Goal: Task Accomplishment & Management: Use online tool/utility

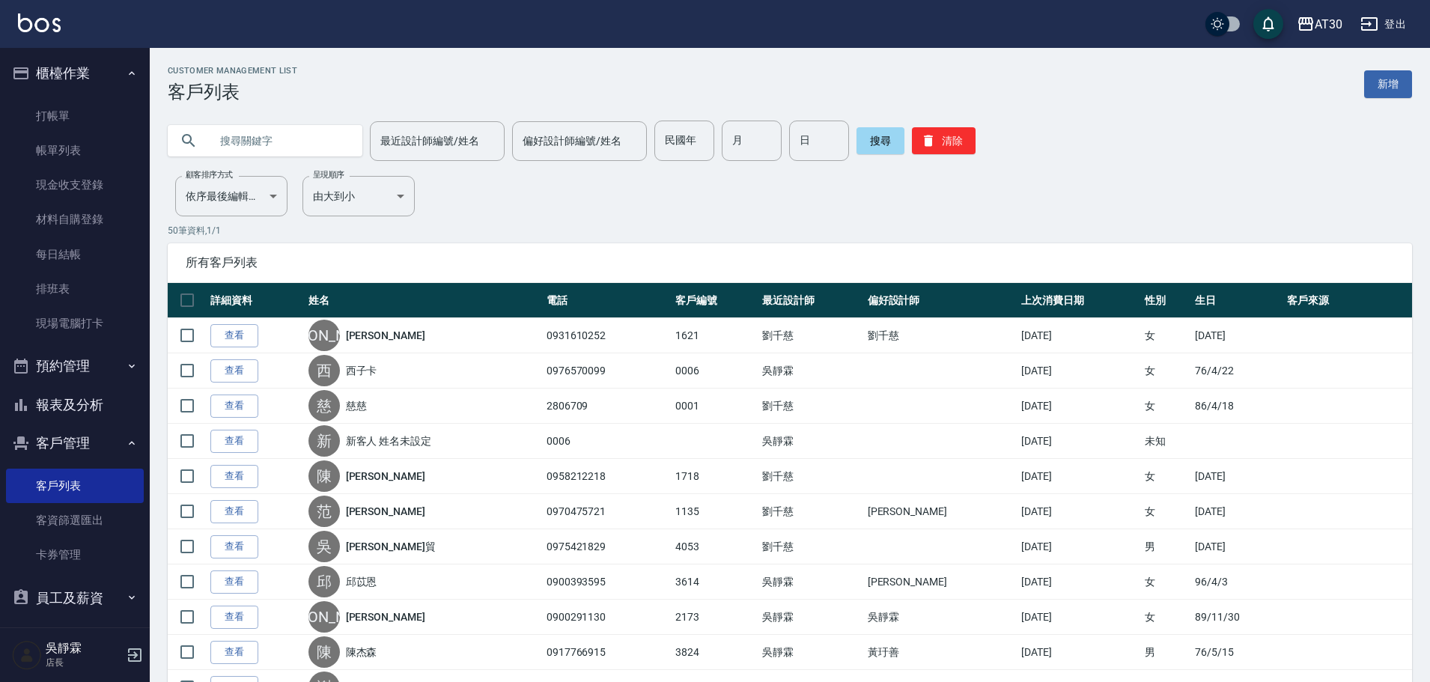
drag, startPoint x: 67, startPoint y: 120, endPoint x: 106, endPoint y: 91, distance: 48.2
click at [67, 120] on link "打帳單" at bounding box center [75, 116] width 138 height 34
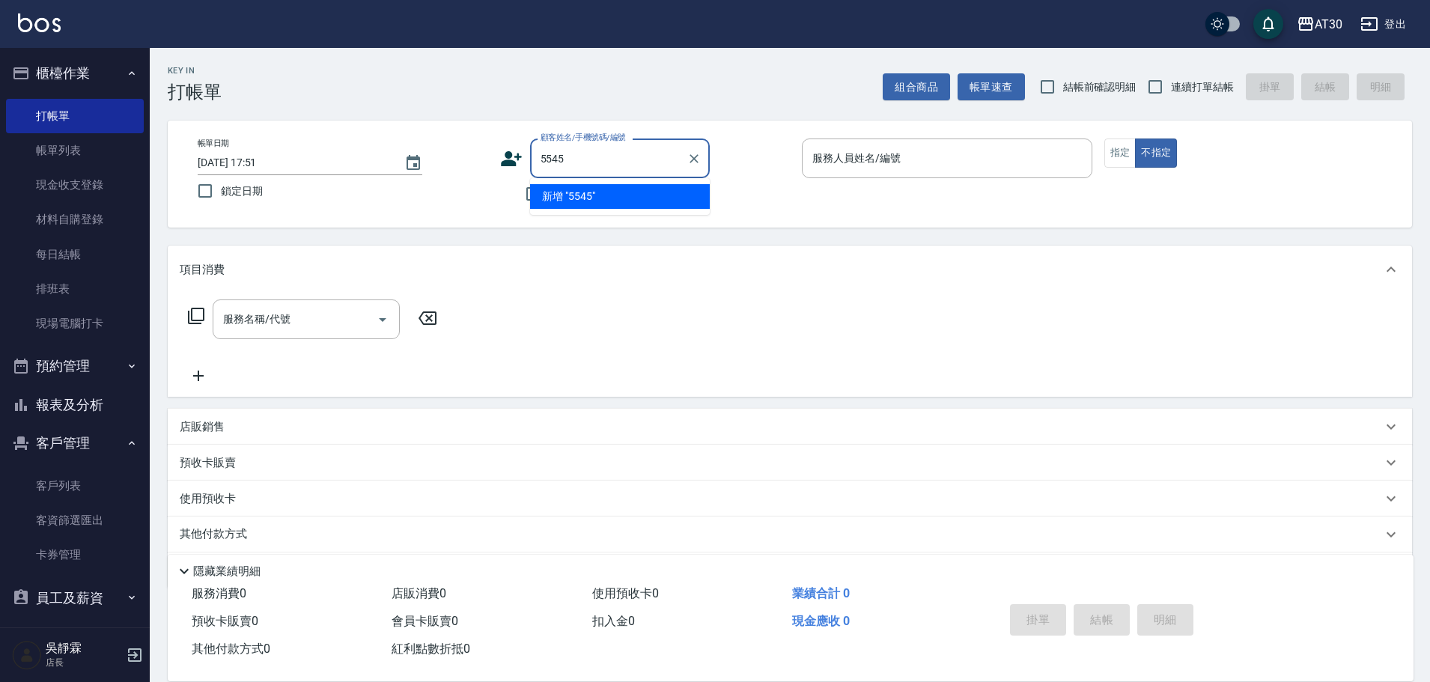
type input "5545"
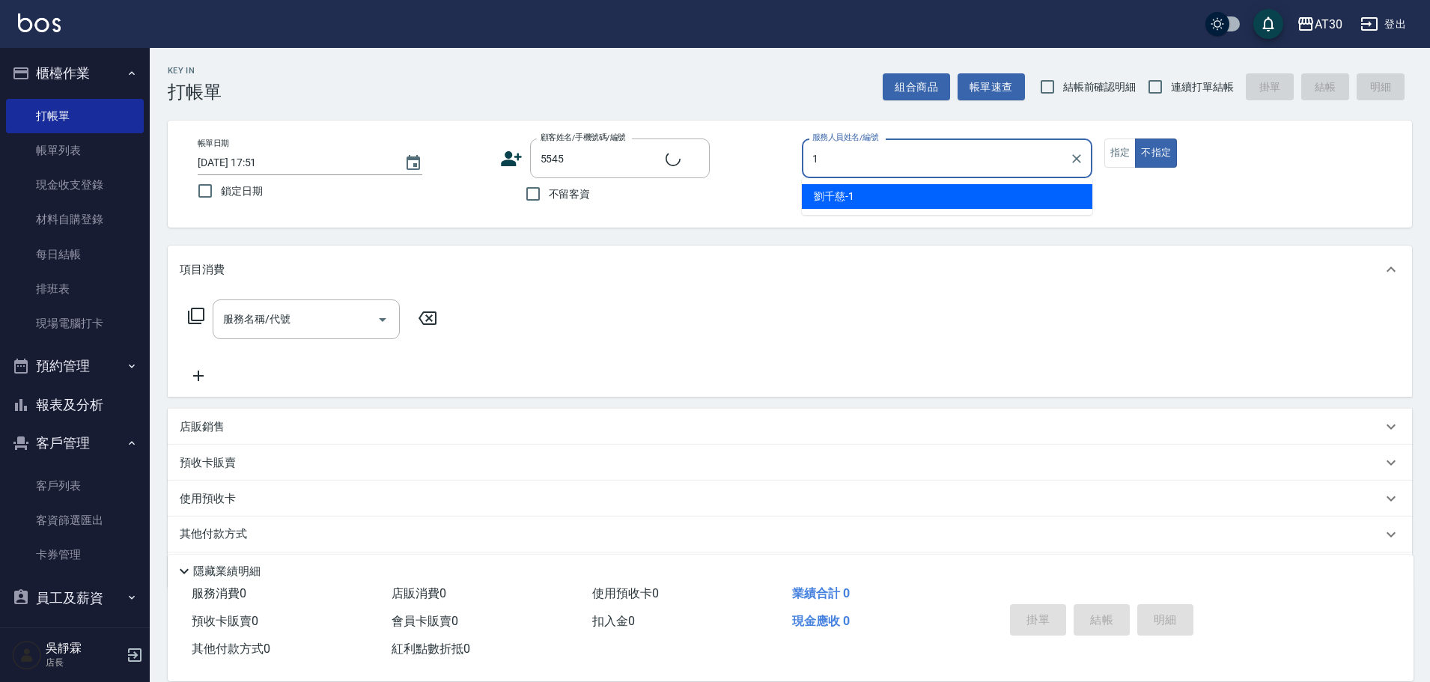
type input "[PERSON_NAME]1"
type input "[PERSON_NAME]/0908281833/5545"
type button "false"
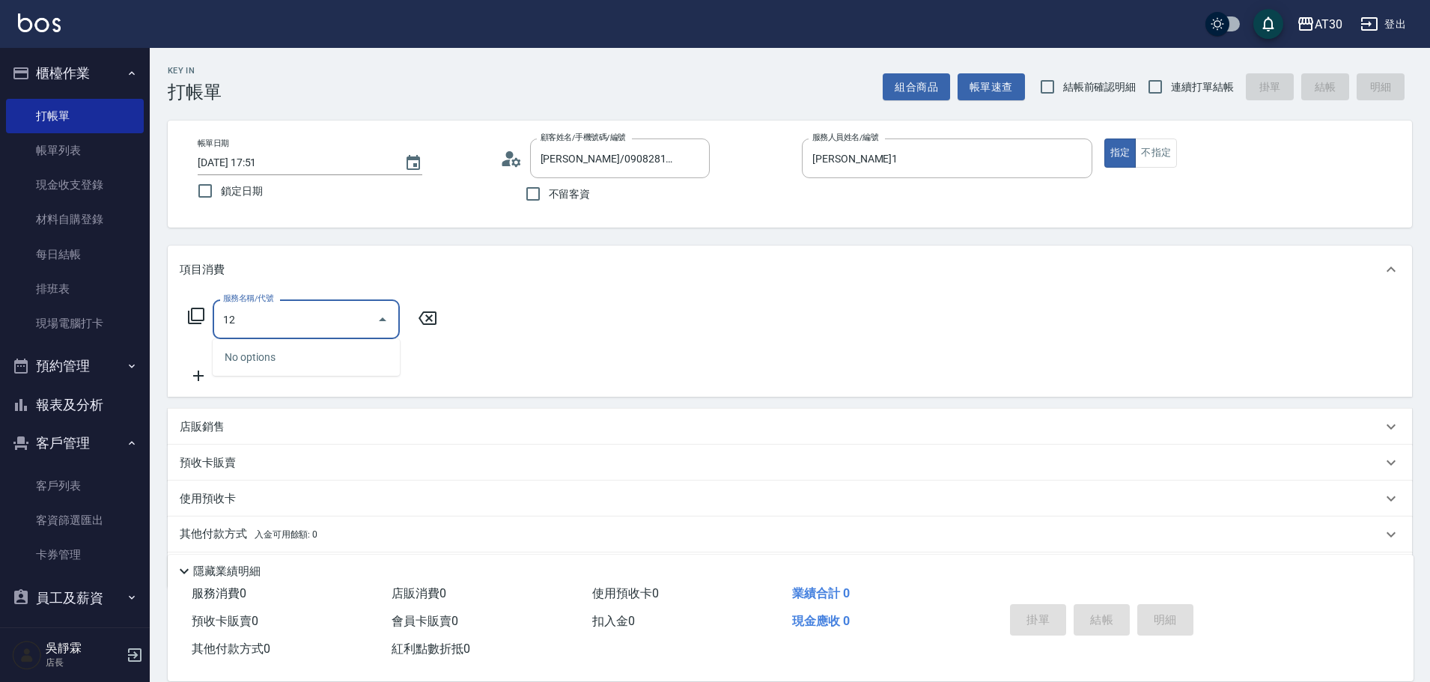
type input "1"
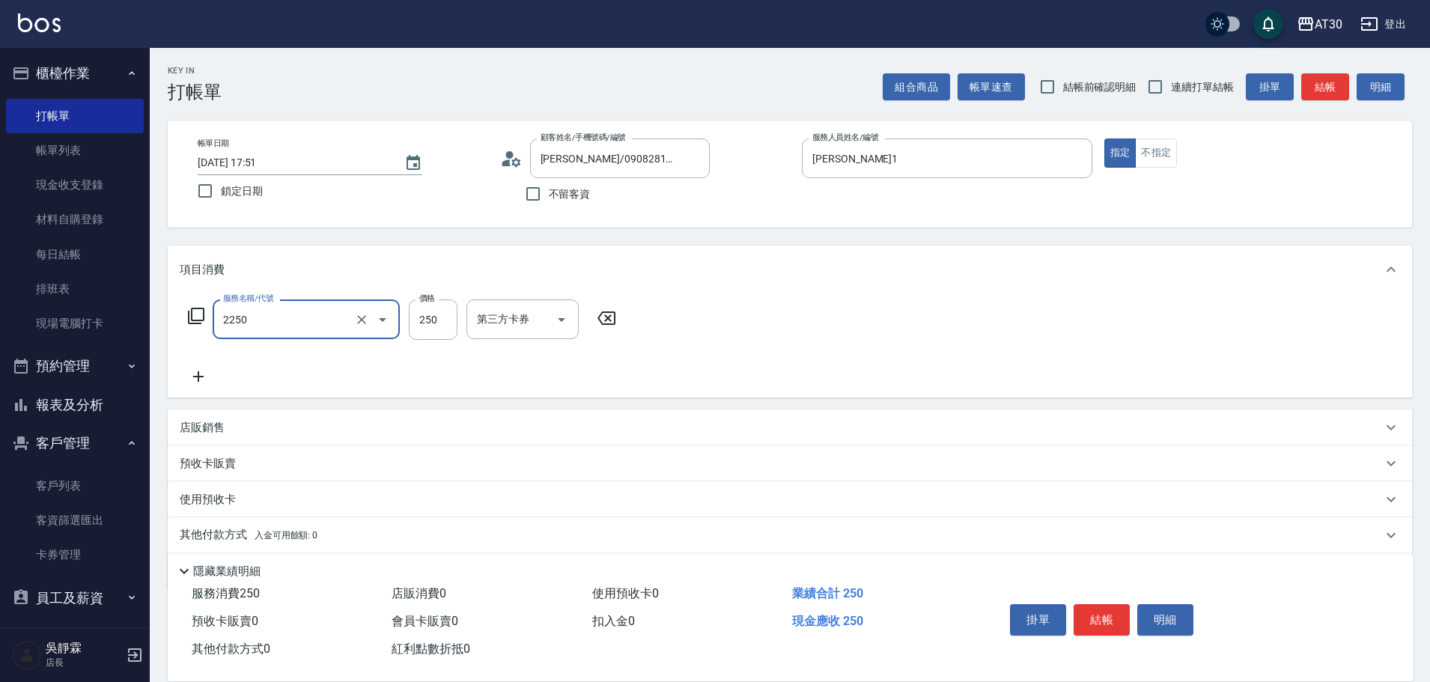
type input "剪髮(2250)"
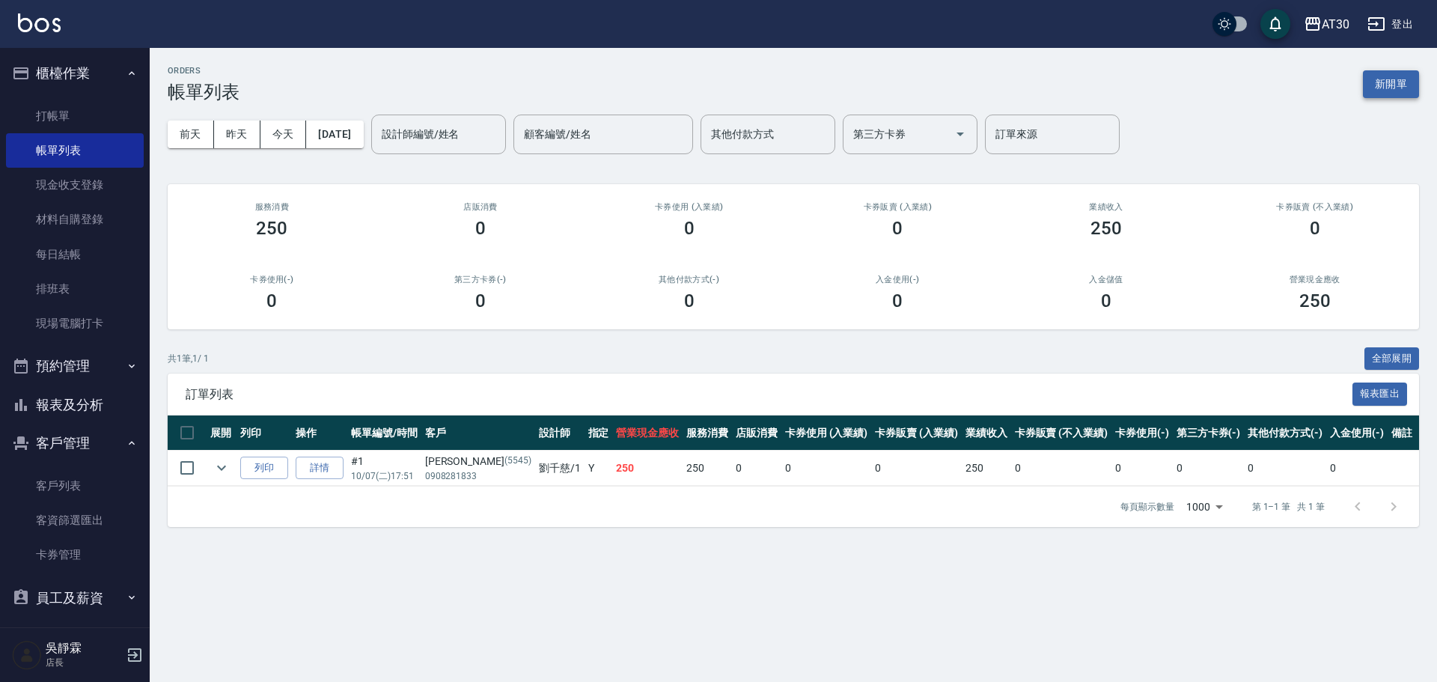
click at [1407, 86] on button "新開單" at bounding box center [1391, 84] width 56 height 28
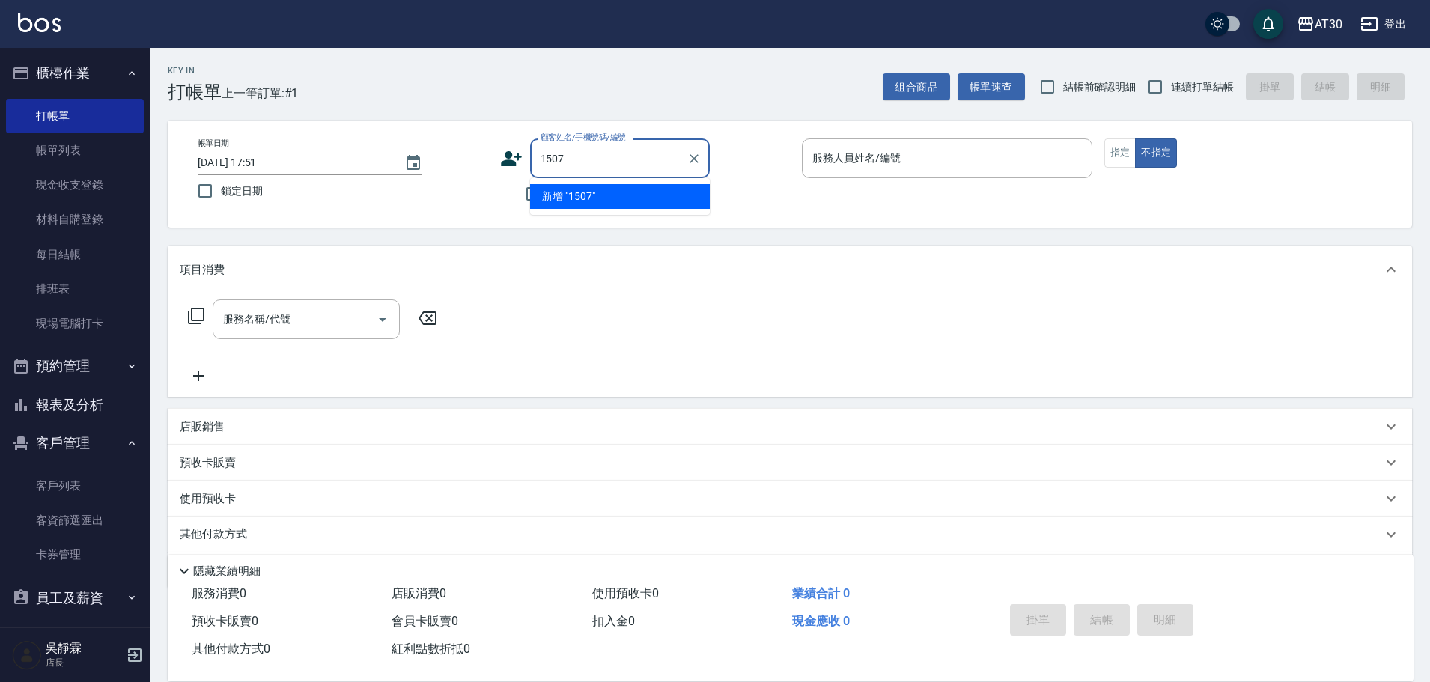
type input "1507"
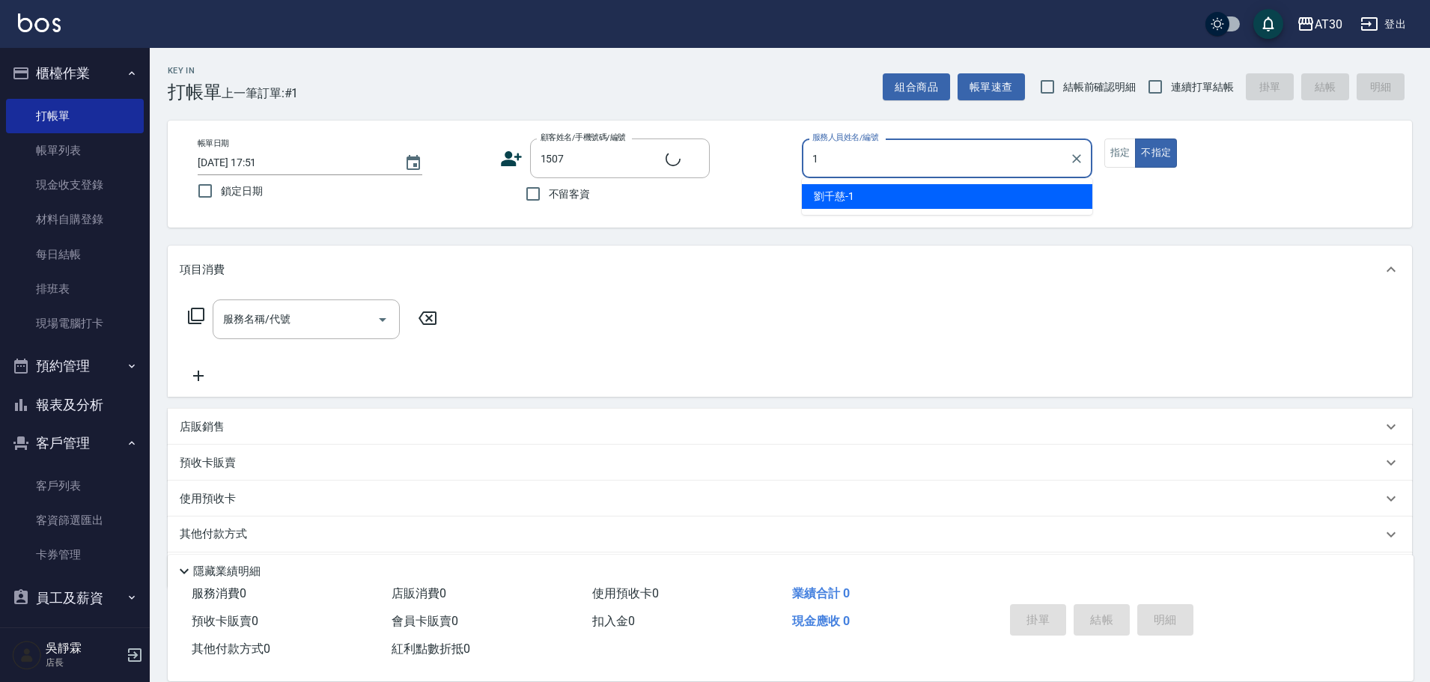
type input "[PERSON_NAME]1"
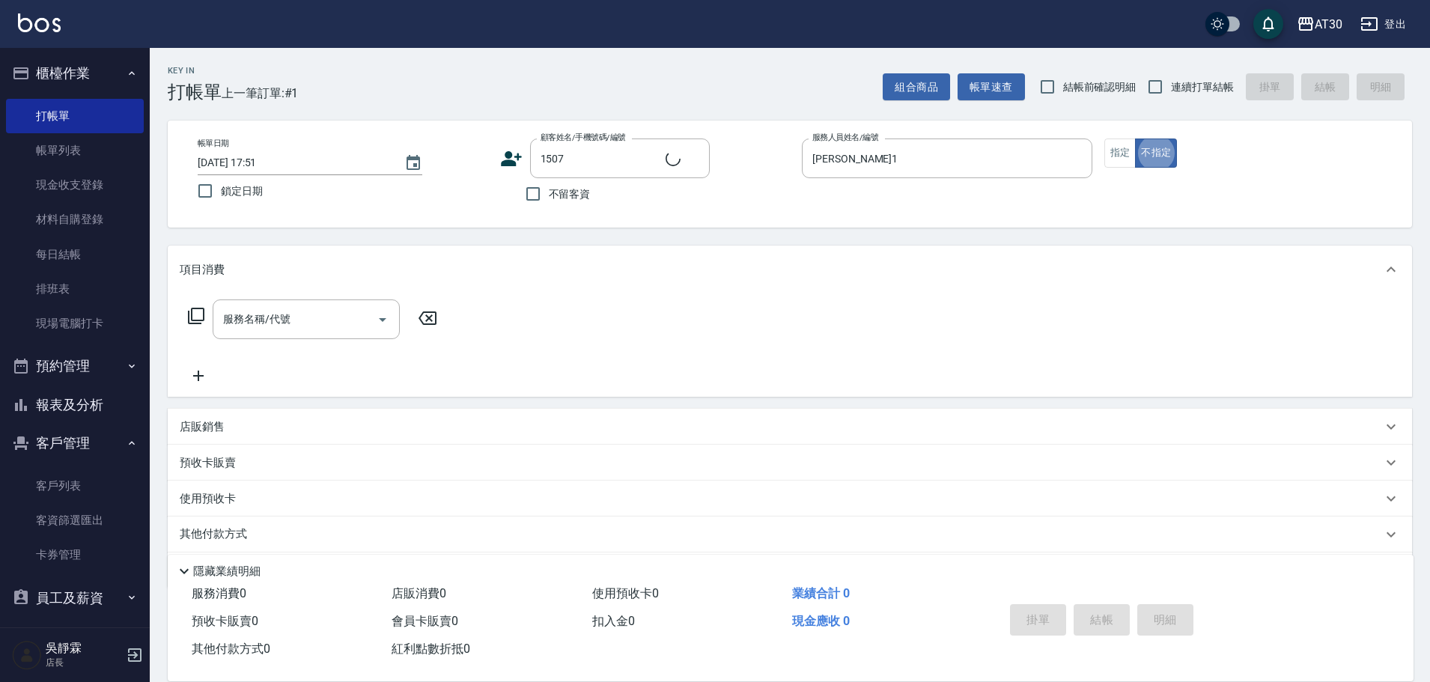
type button "false"
type input "[PERSON_NAME]/0980690152/1507"
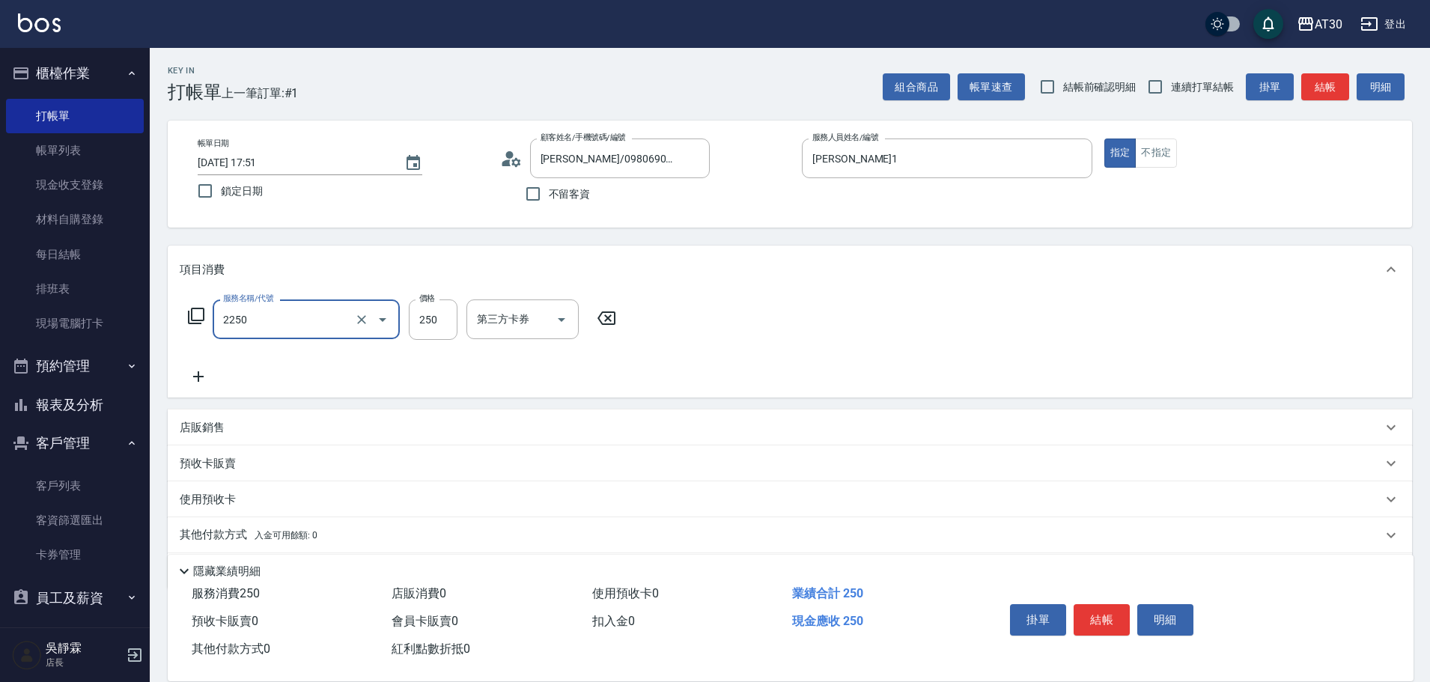
type input "剪髮(2250)"
type input "200"
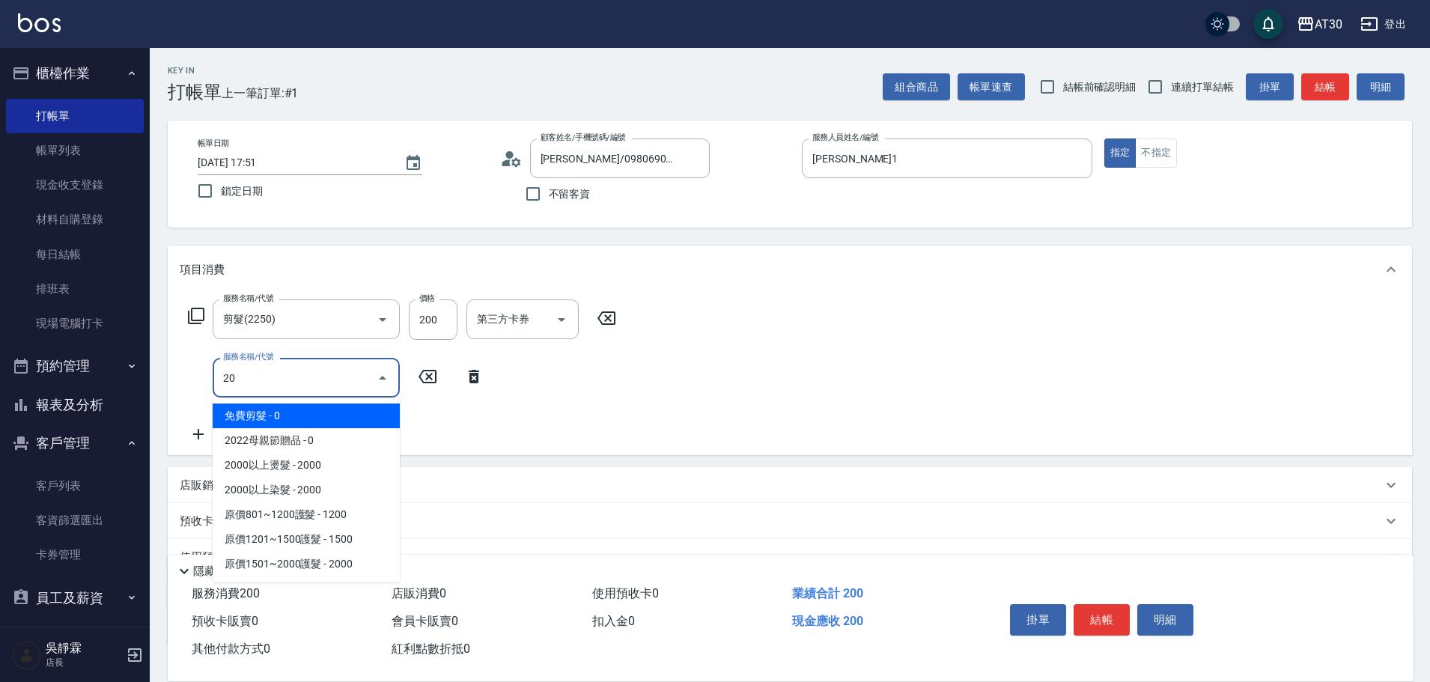
type input "2"
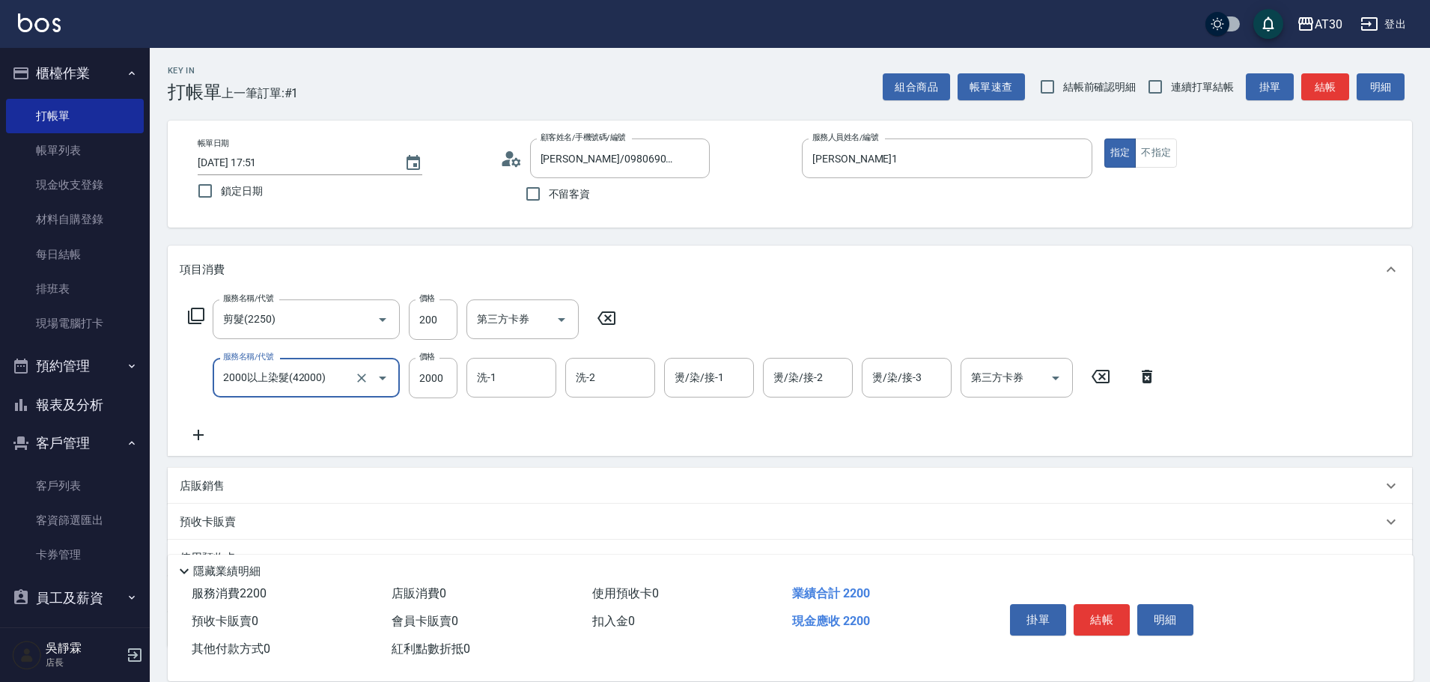
type input "2000以上染髮(42000)"
click at [446, 375] on input "2000" at bounding box center [433, 378] width 49 height 40
type input "2099"
type input "吳靜霖-6"
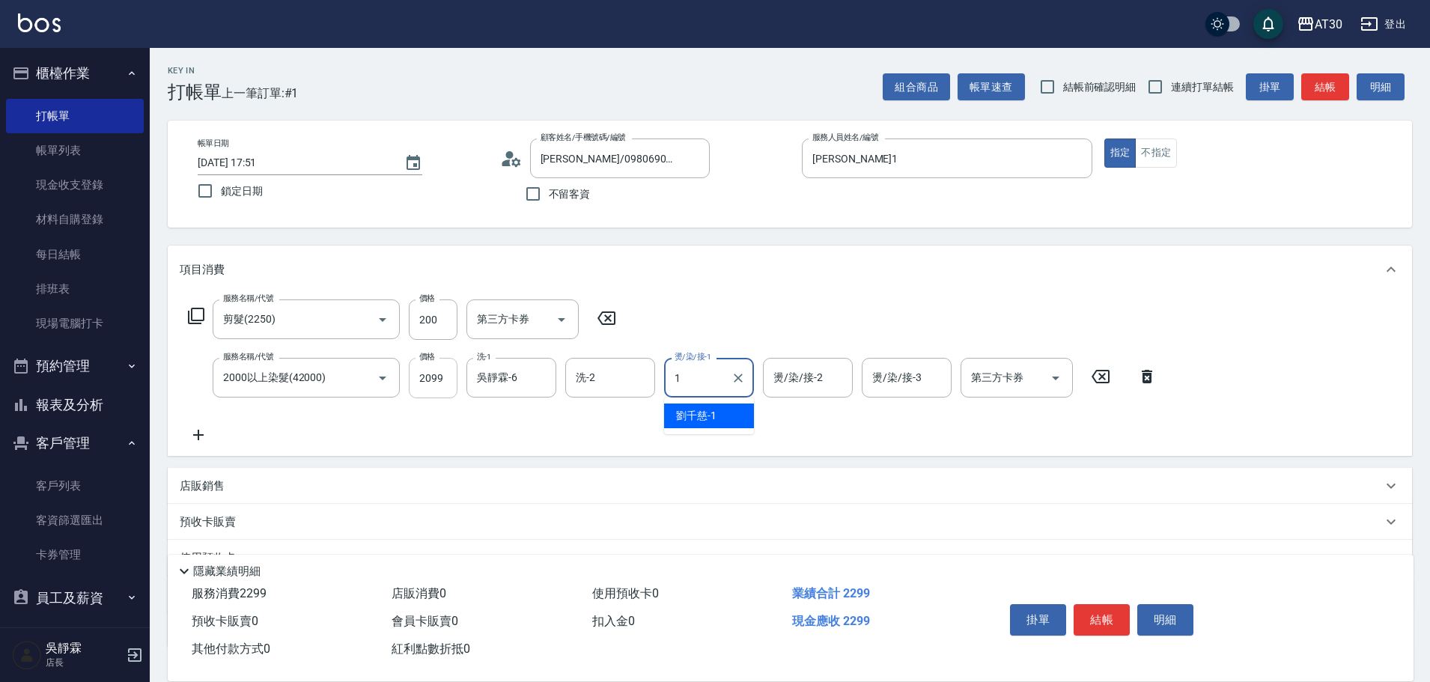
type input "[PERSON_NAME]1"
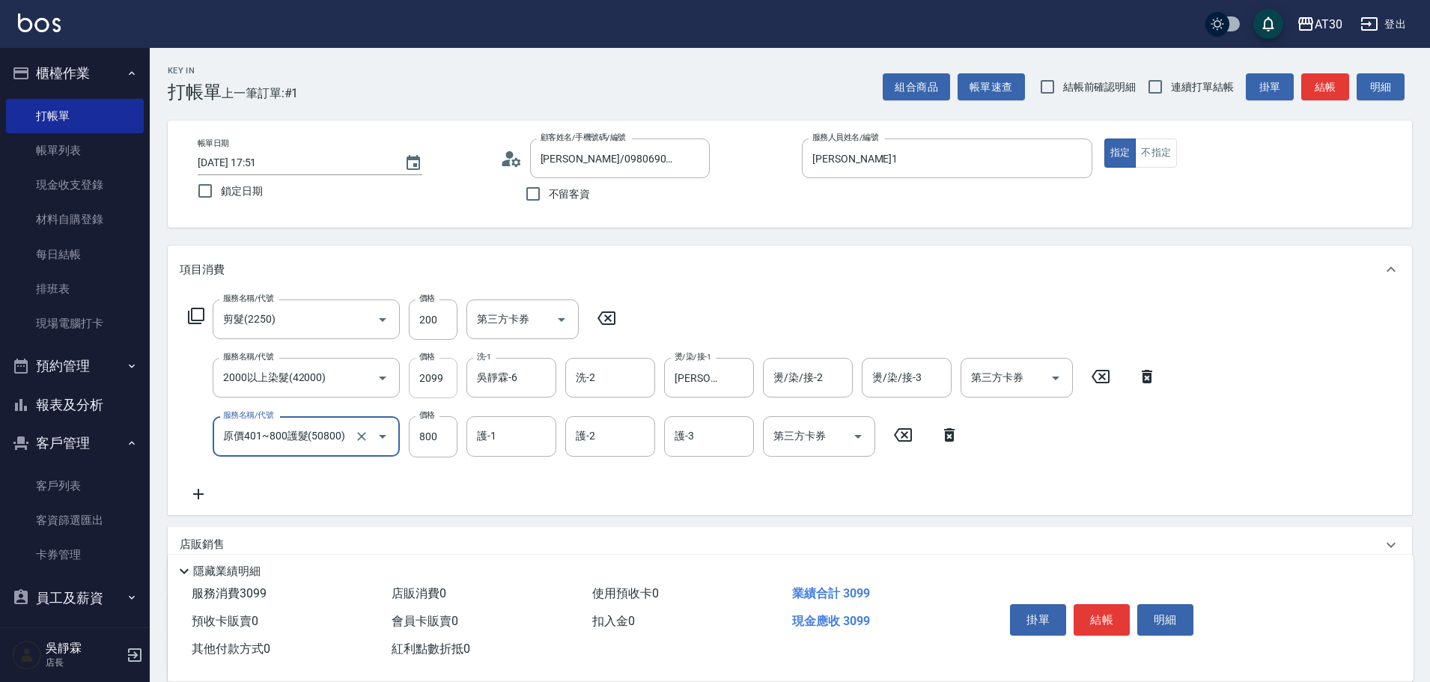
type input "原價401~800護髮(50800)"
type input "[PERSON_NAME]1"
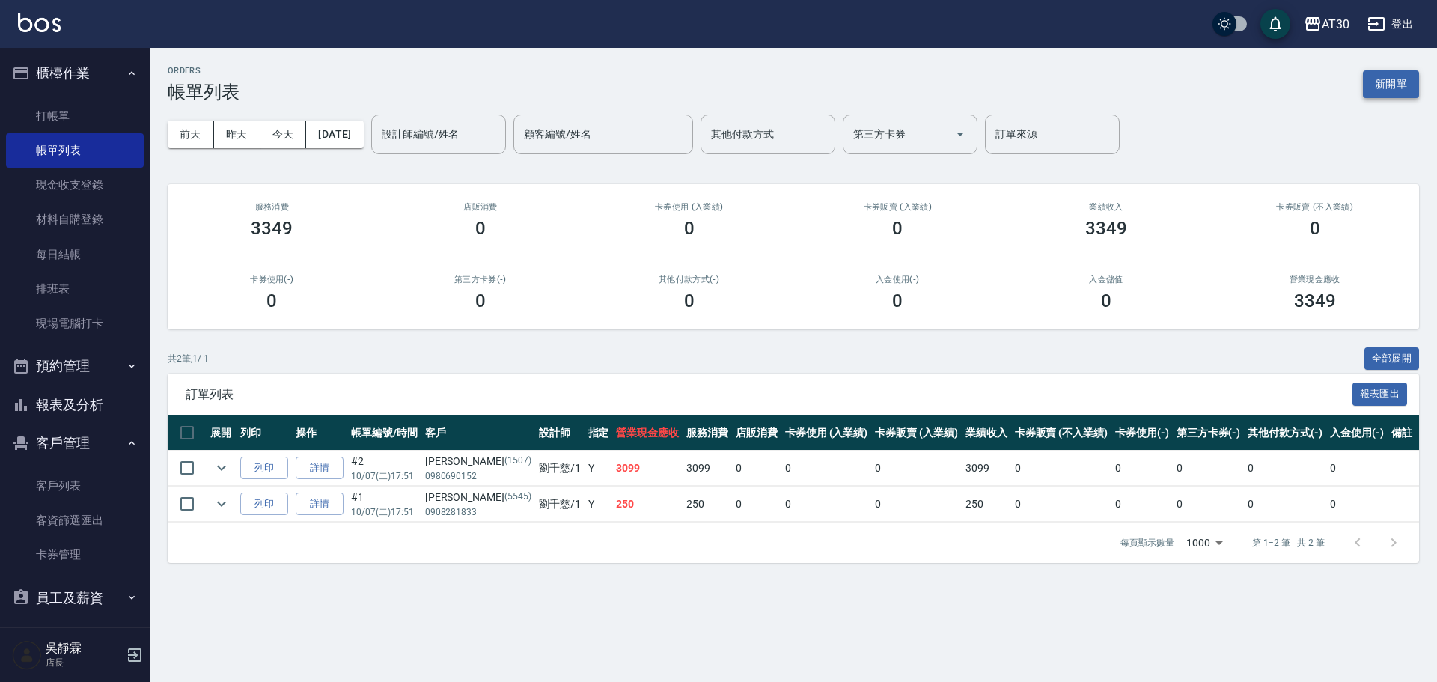
click at [1392, 78] on button "新開單" at bounding box center [1391, 84] width 56 height 28
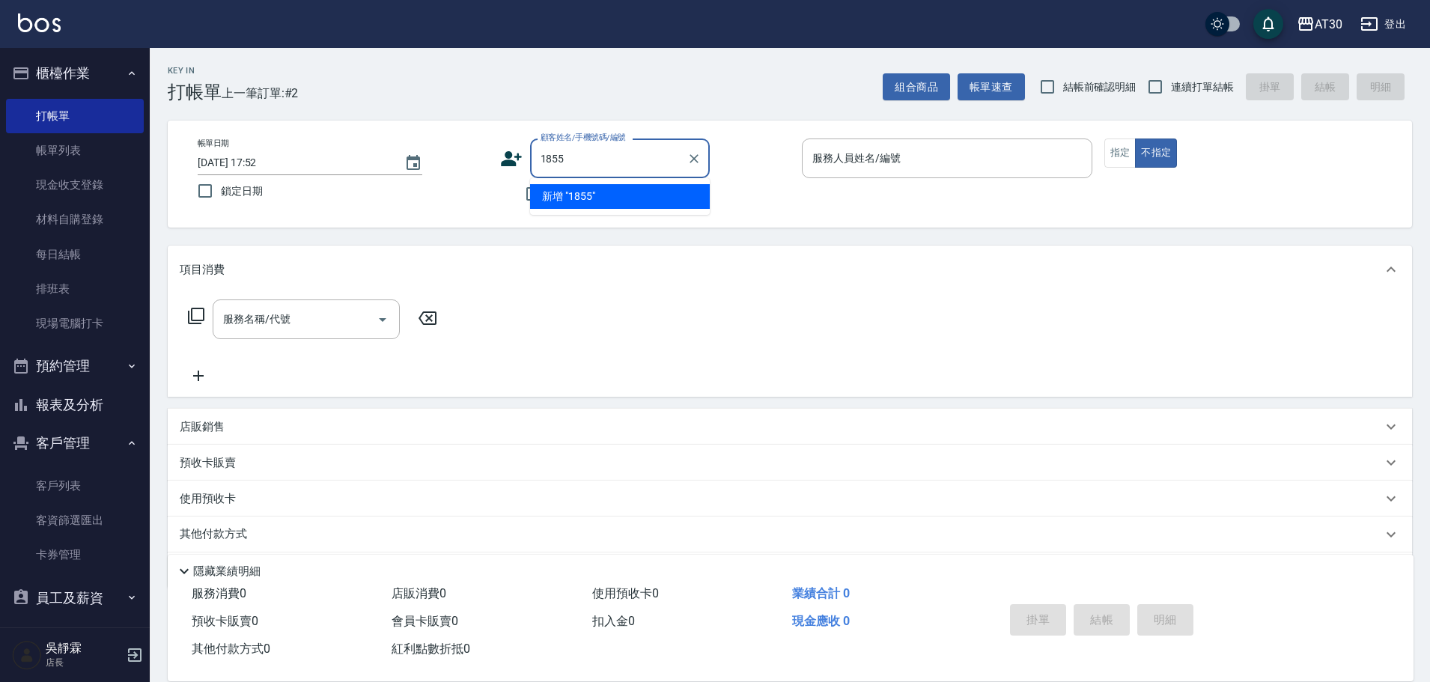
type input "1855"
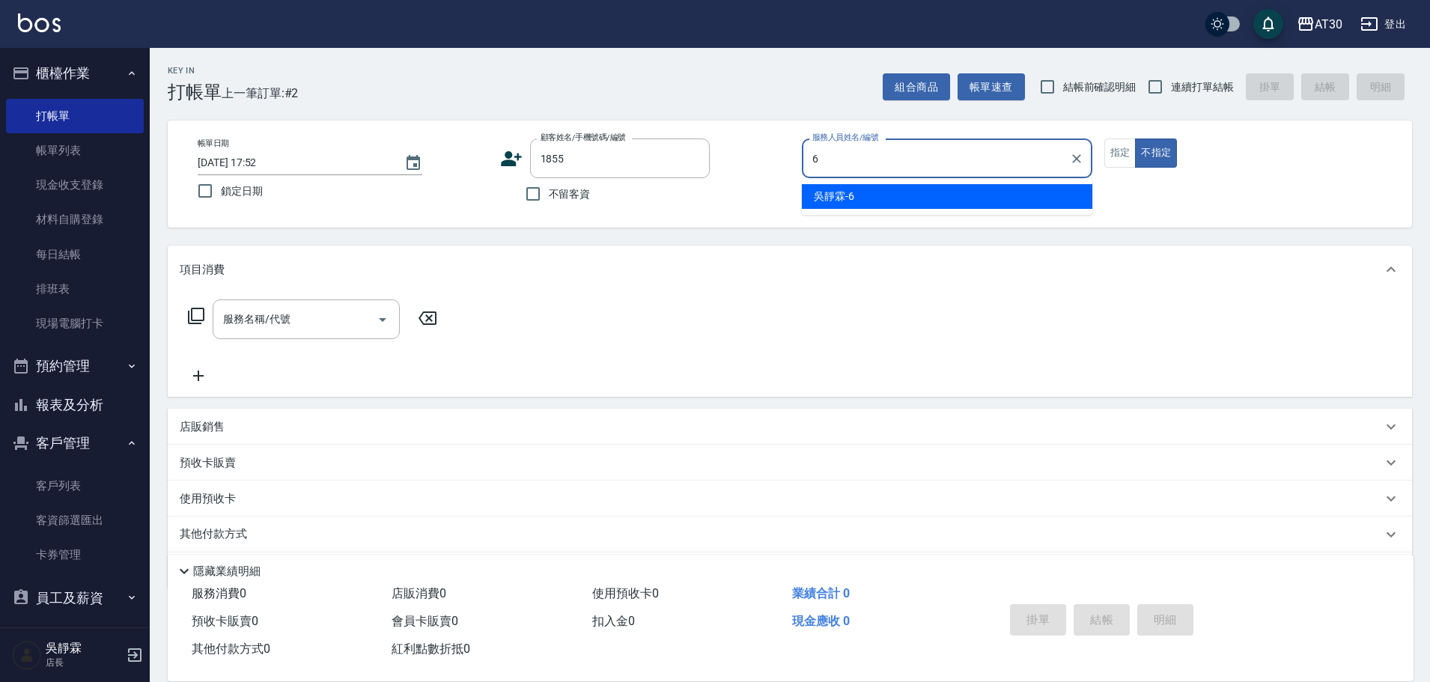
type input "吳靜霖-6"
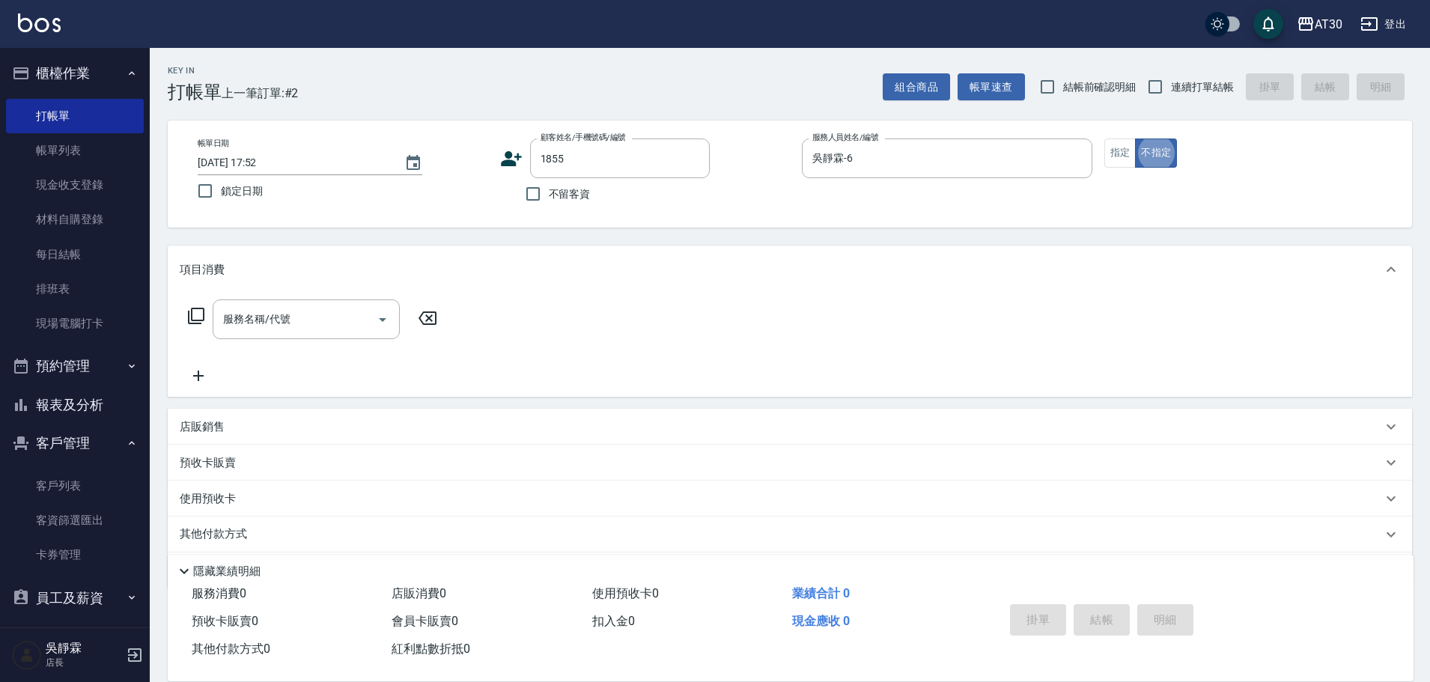
type button "false"
type input "[PERSON_NAME]/0903376964/1855"
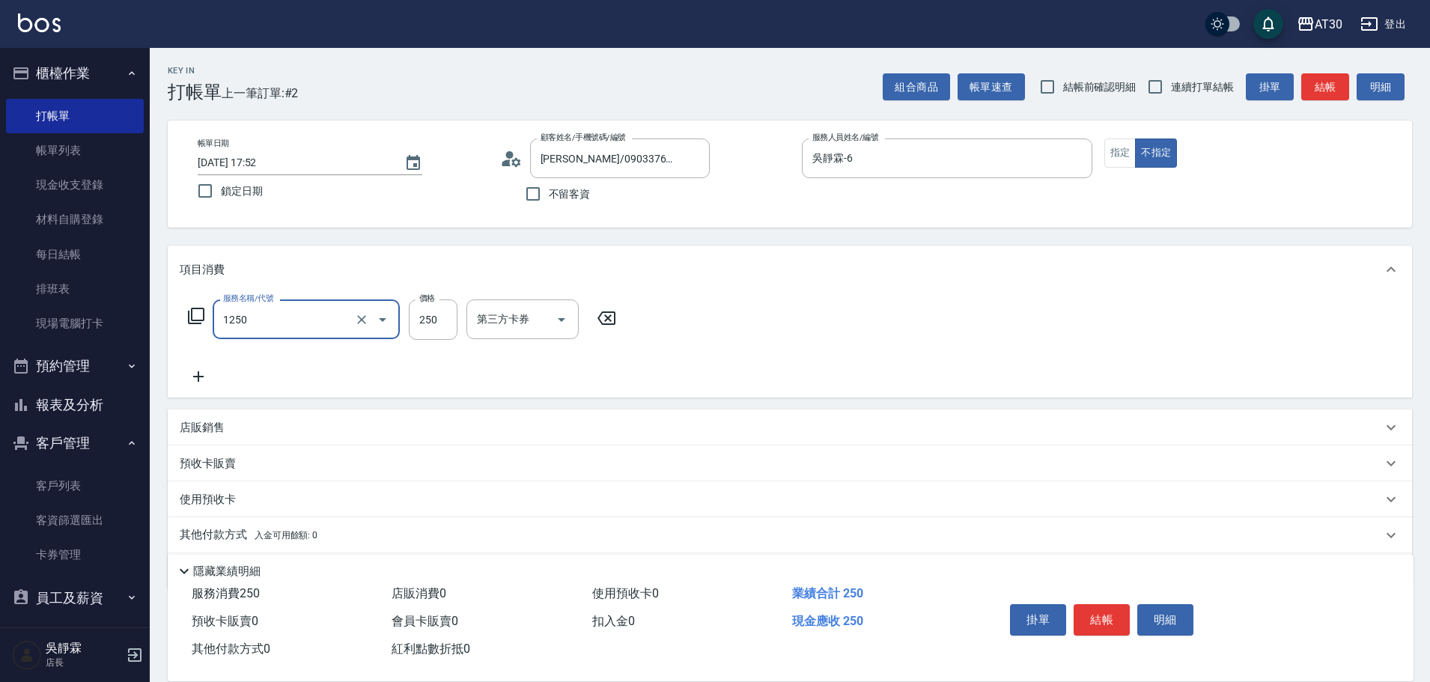
type input "洗髮250(1250)"
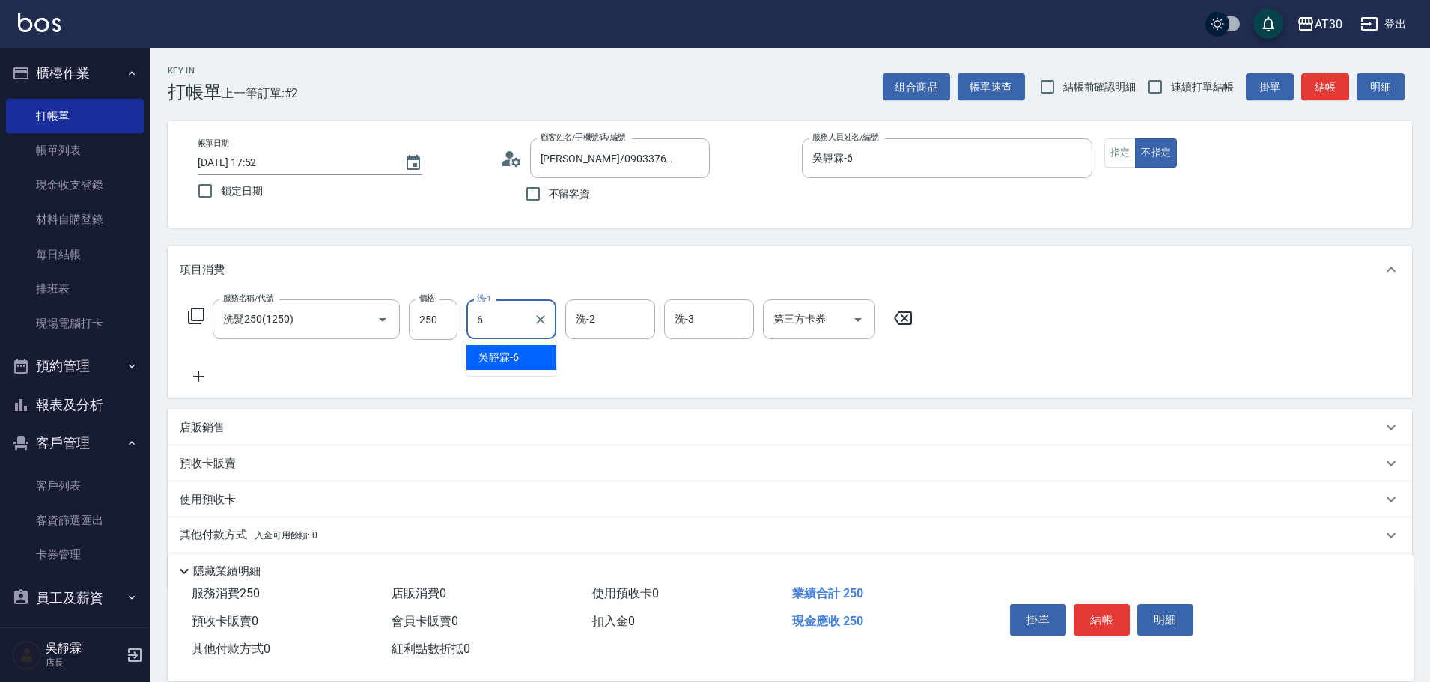
type input "吳靜霖-6"
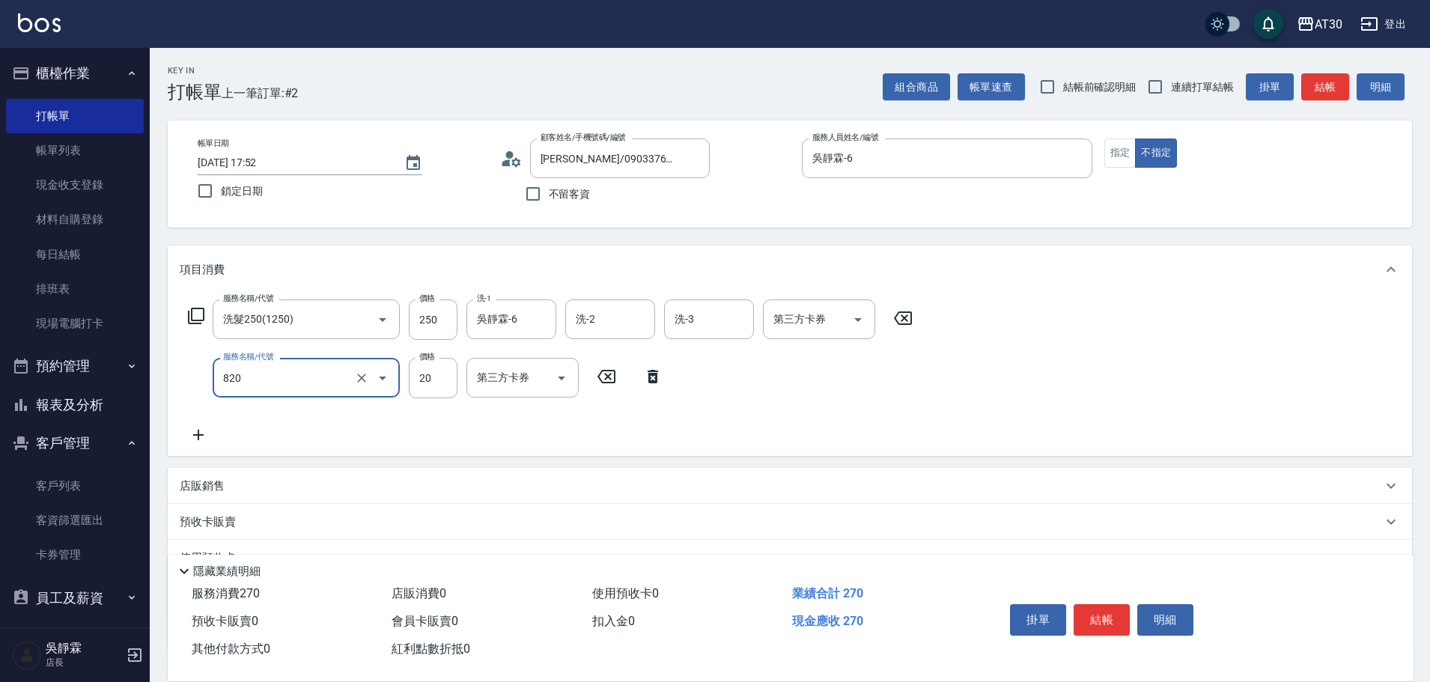
type input "潤絲(820)"
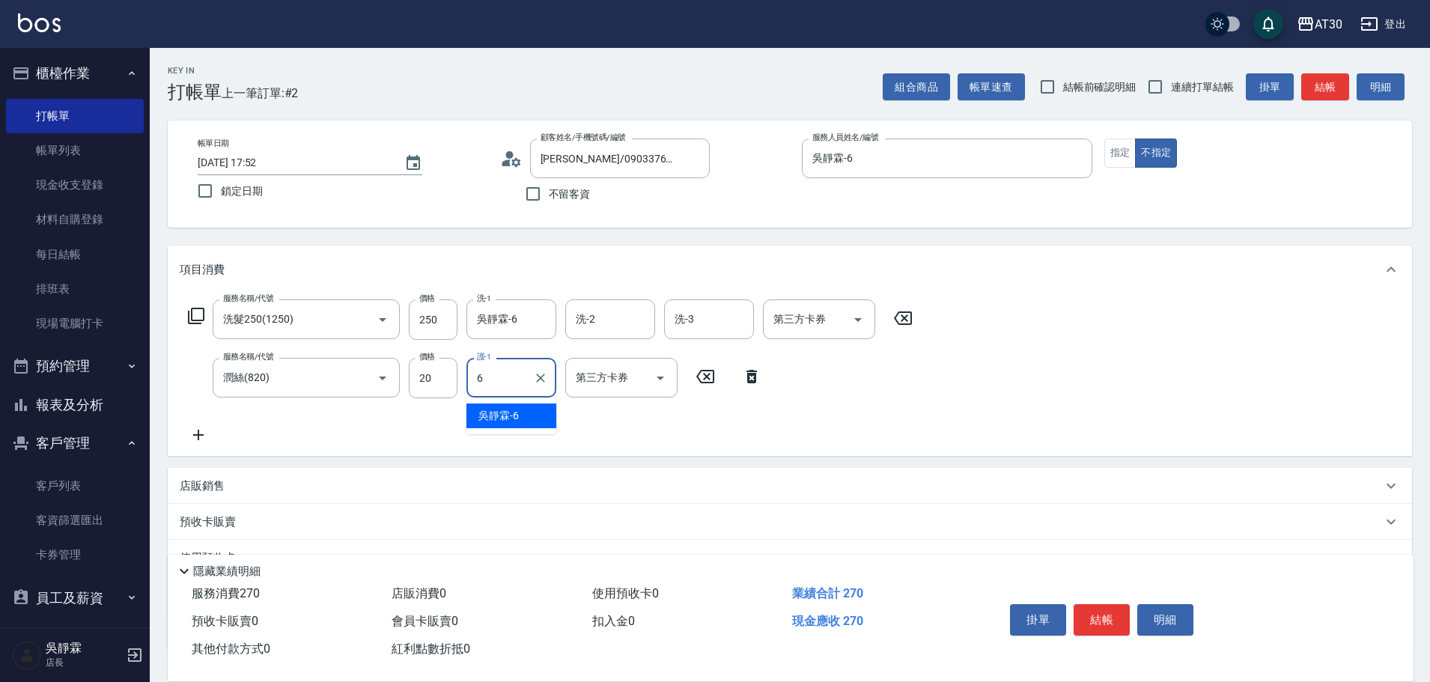
type input "吳靜霖-6"
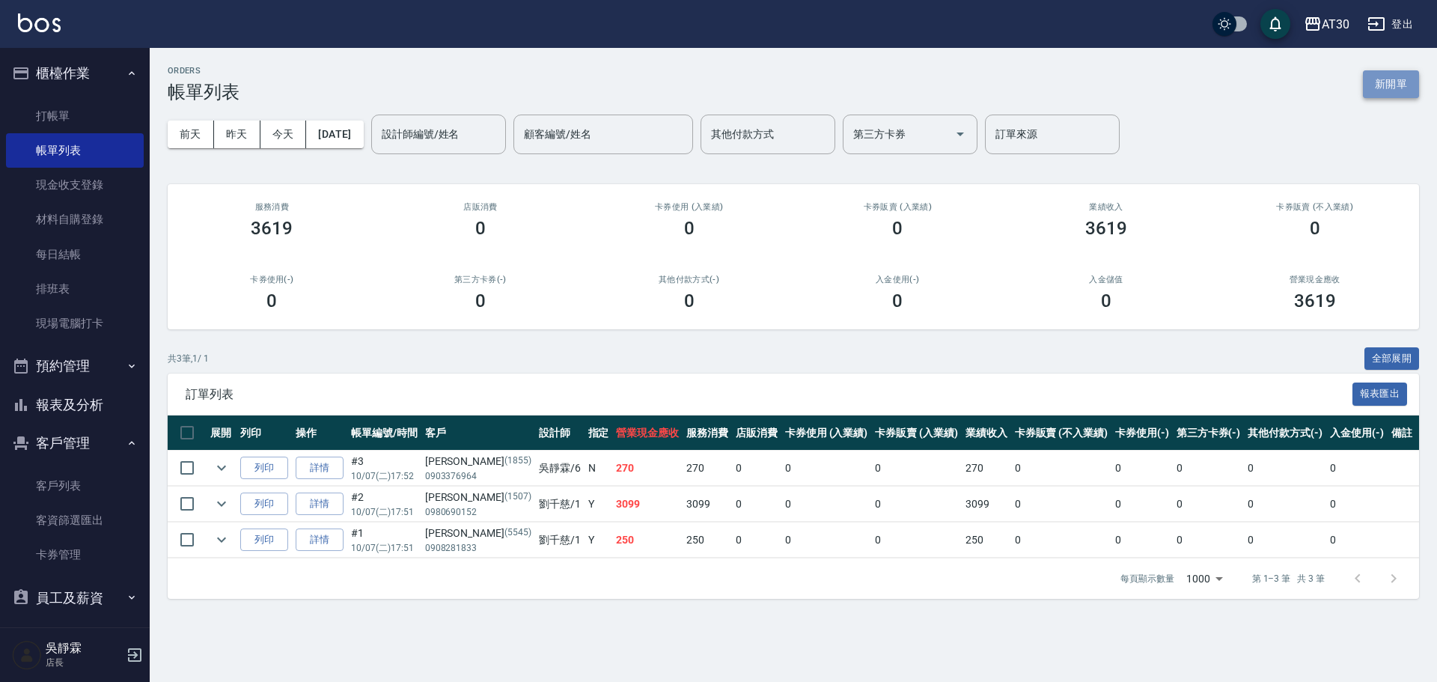
click at [1387, 79] on button "新開單" at bounding box center [1391, 84] width 56 height 28
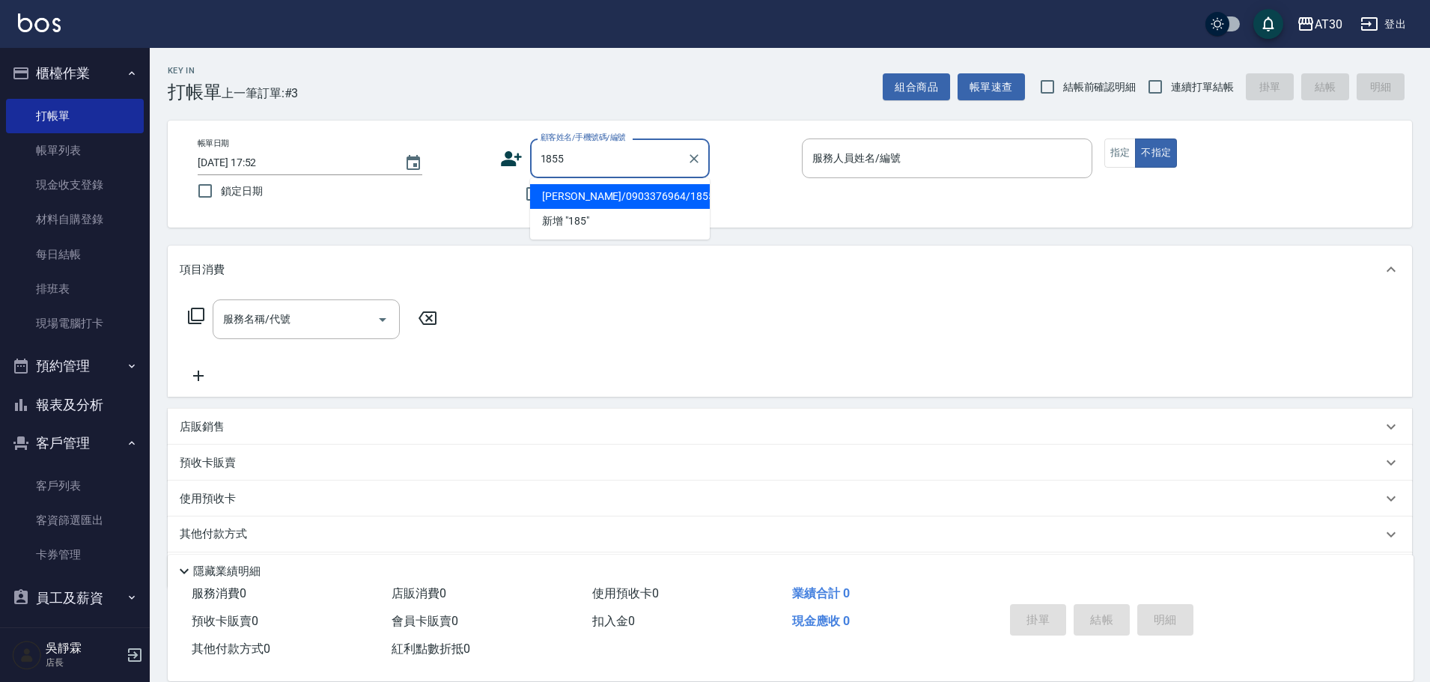
type input "[PERSON_NAME]/0903376964/1855"
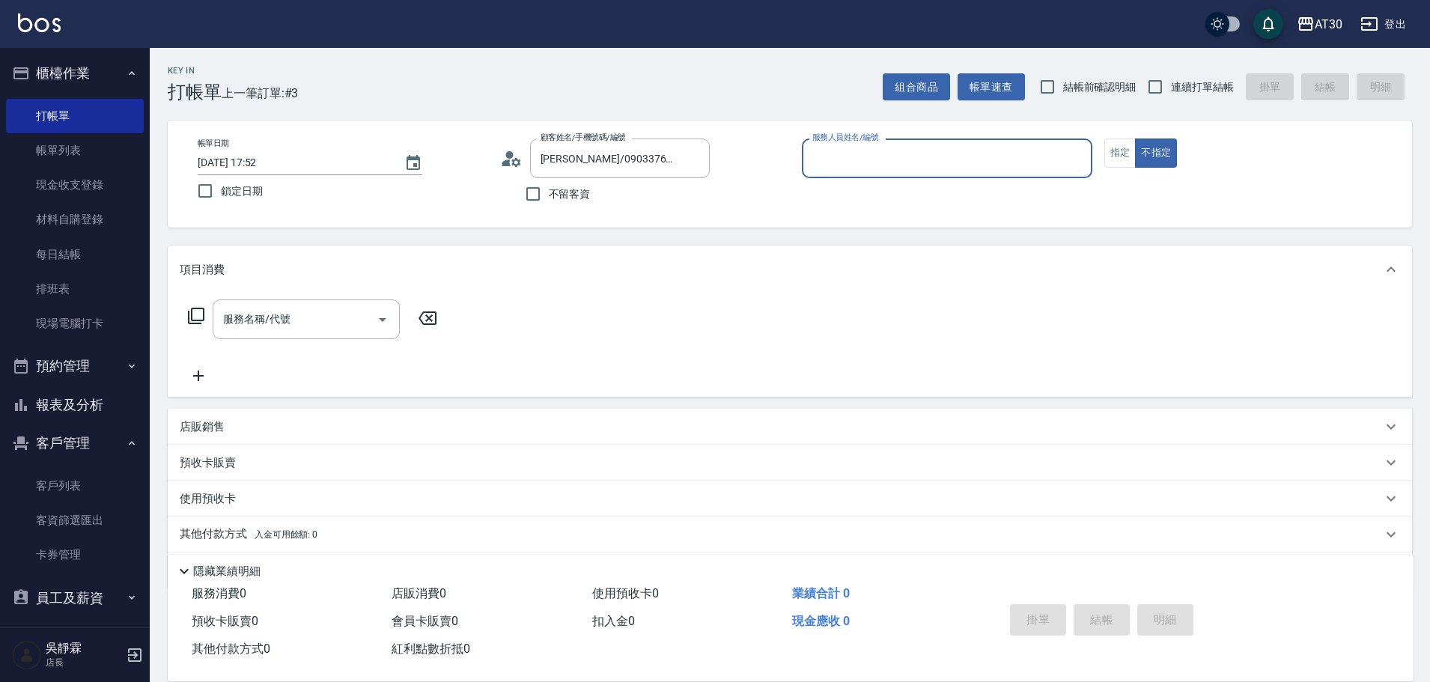
type input "6"
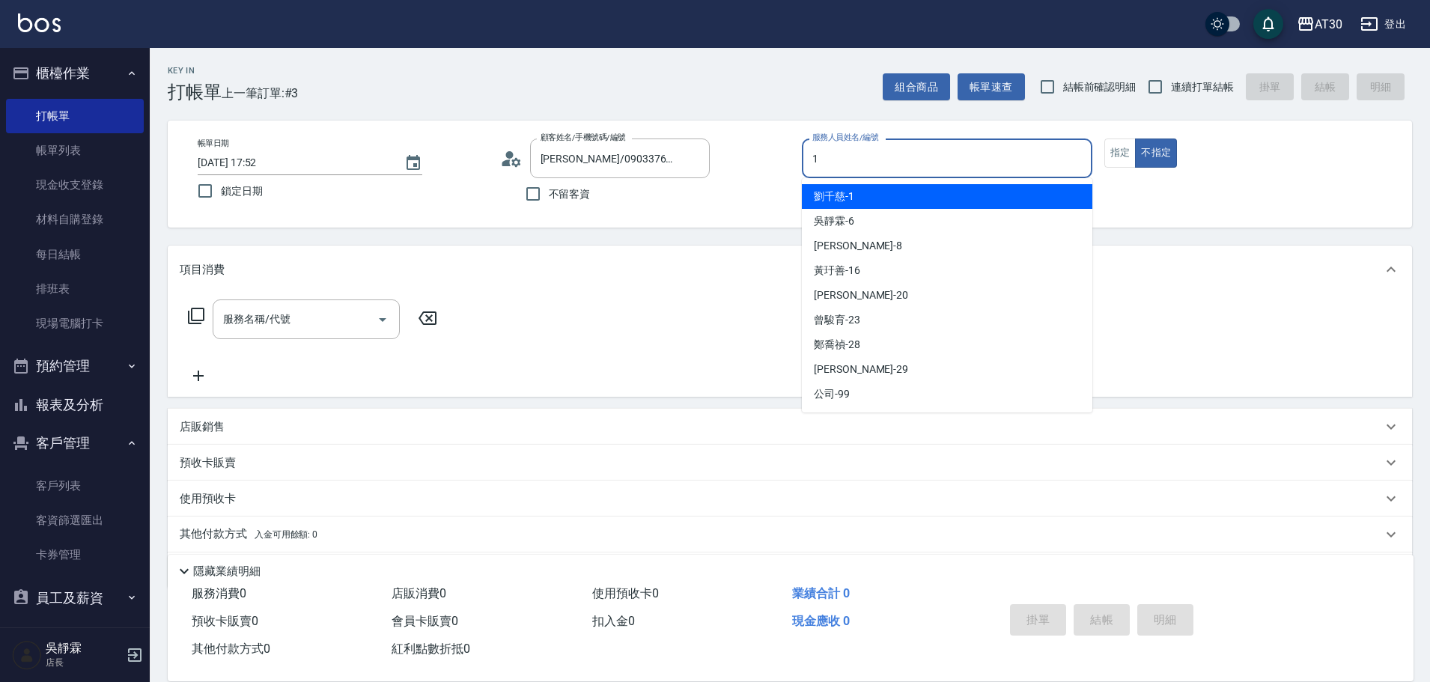
type input "[PERSON_NAME]1"
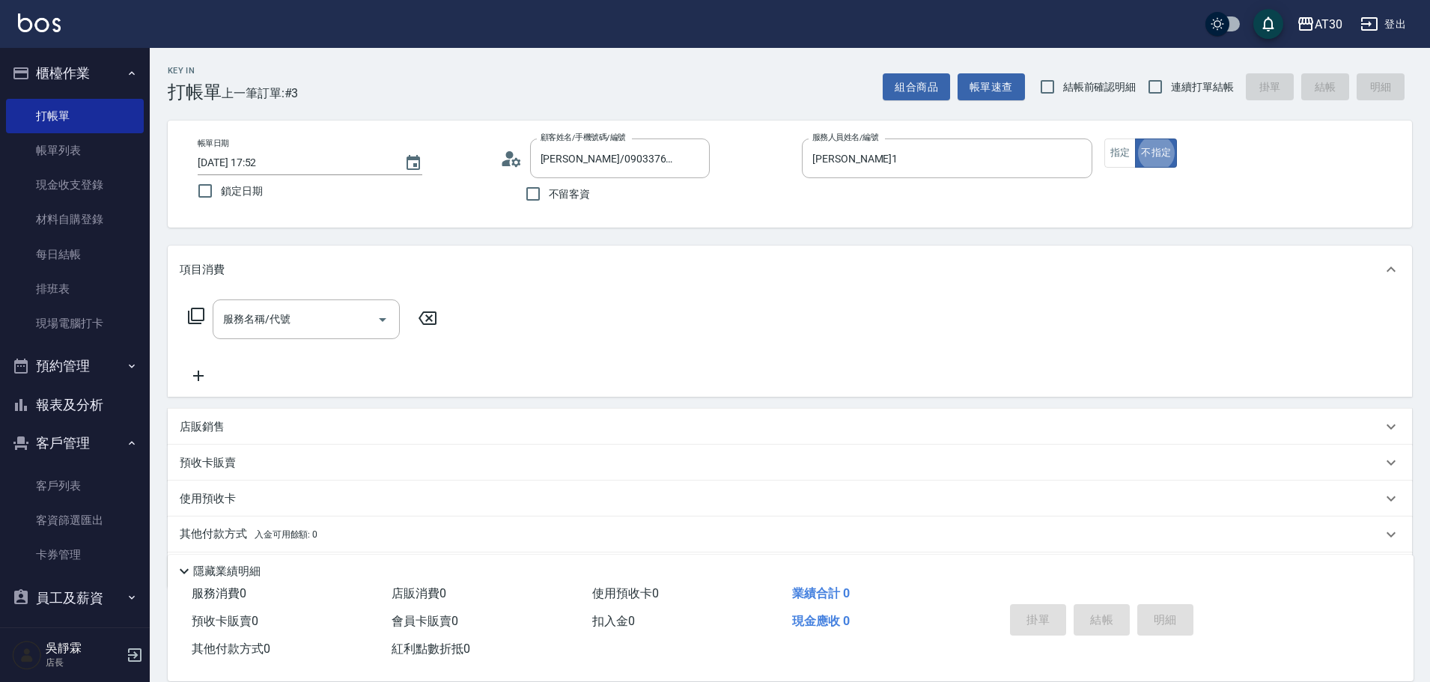
type button "false"
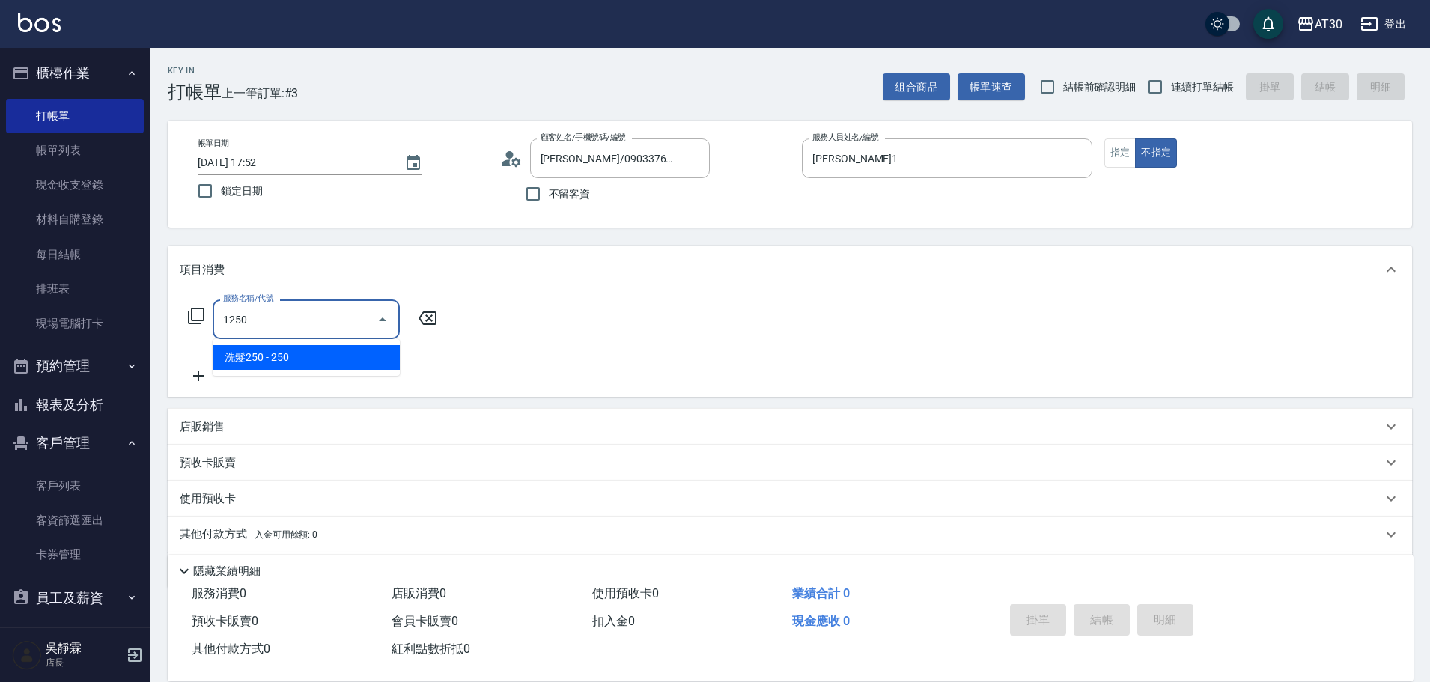
type input "洗髮250(1250)"
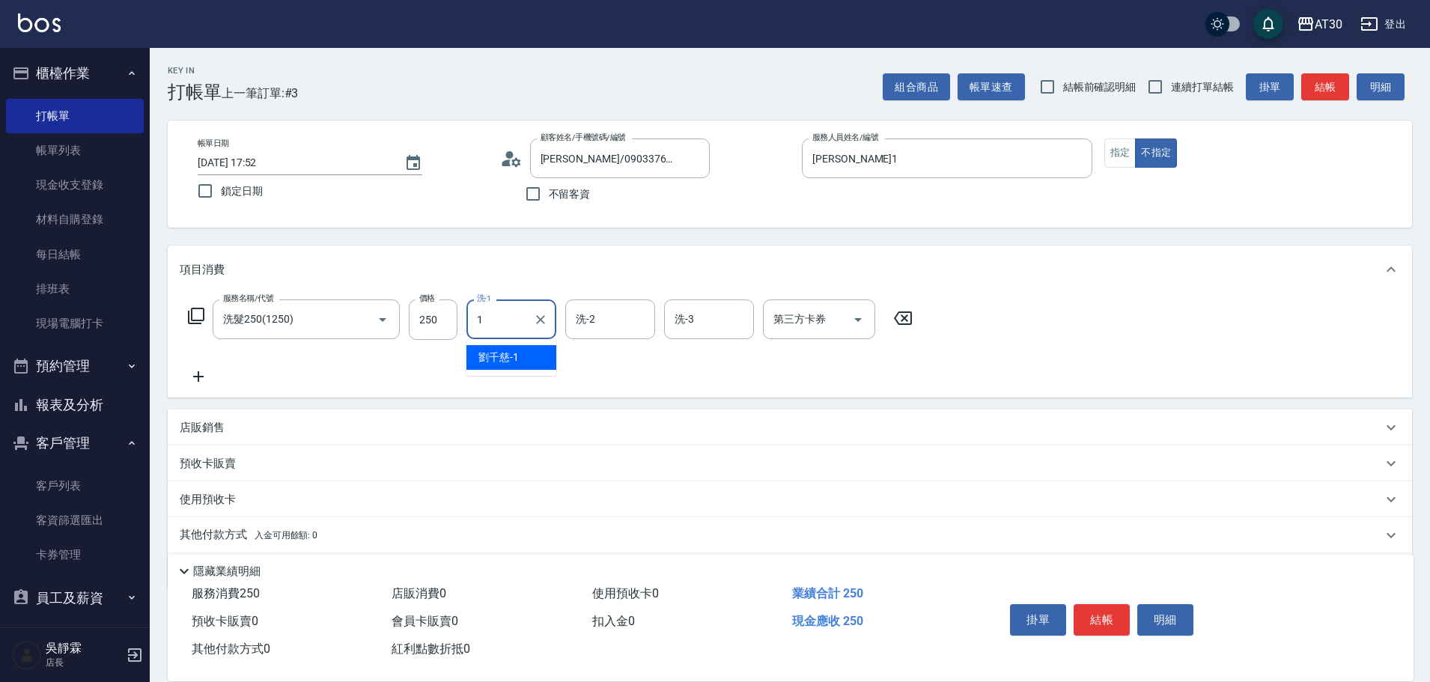
type input "[PERSON_NAME]1"
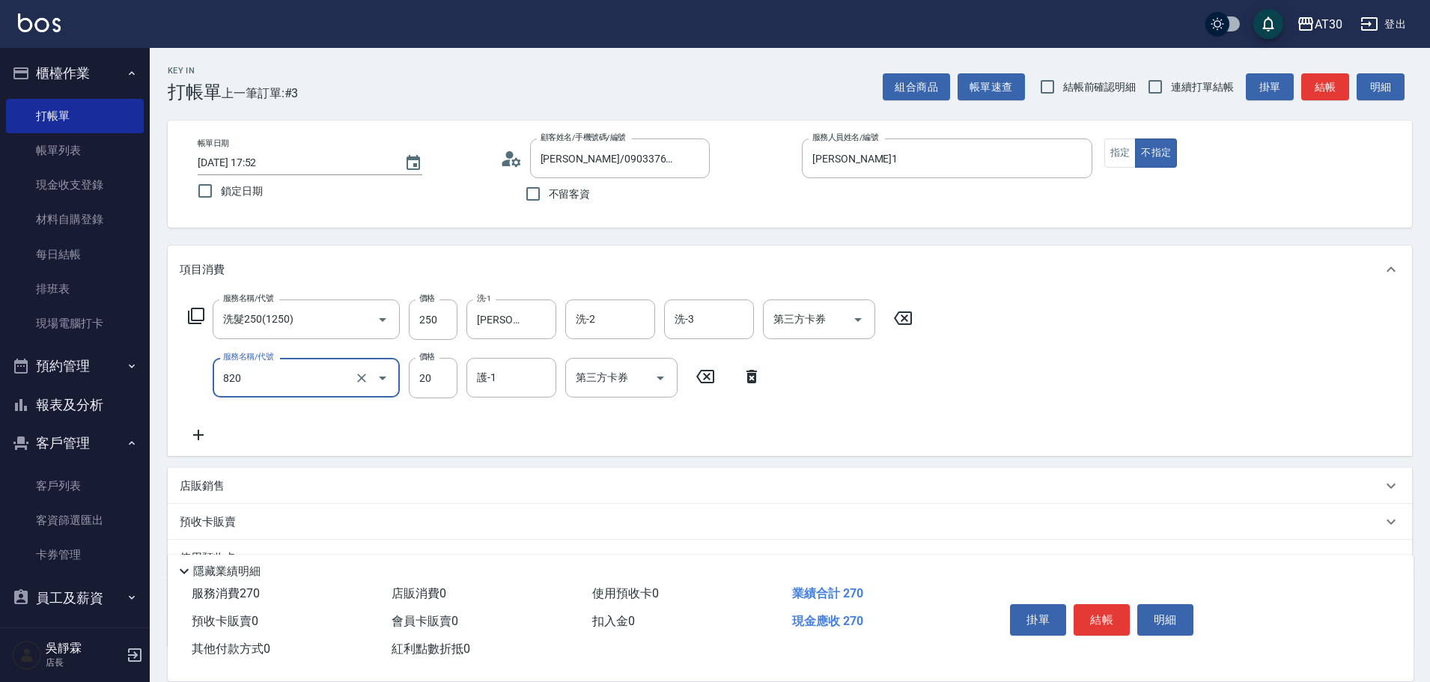
type input "潤絲(820)"
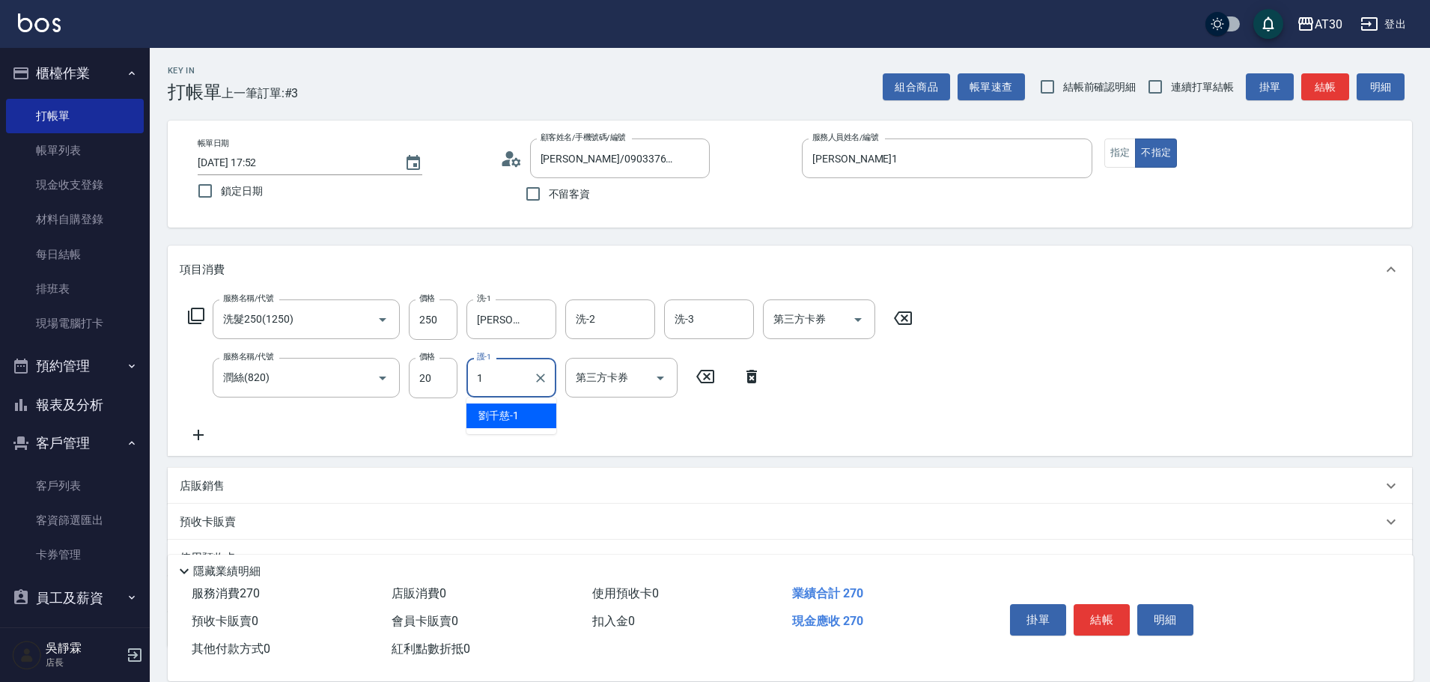
type input "[PERSON_NAME]1"
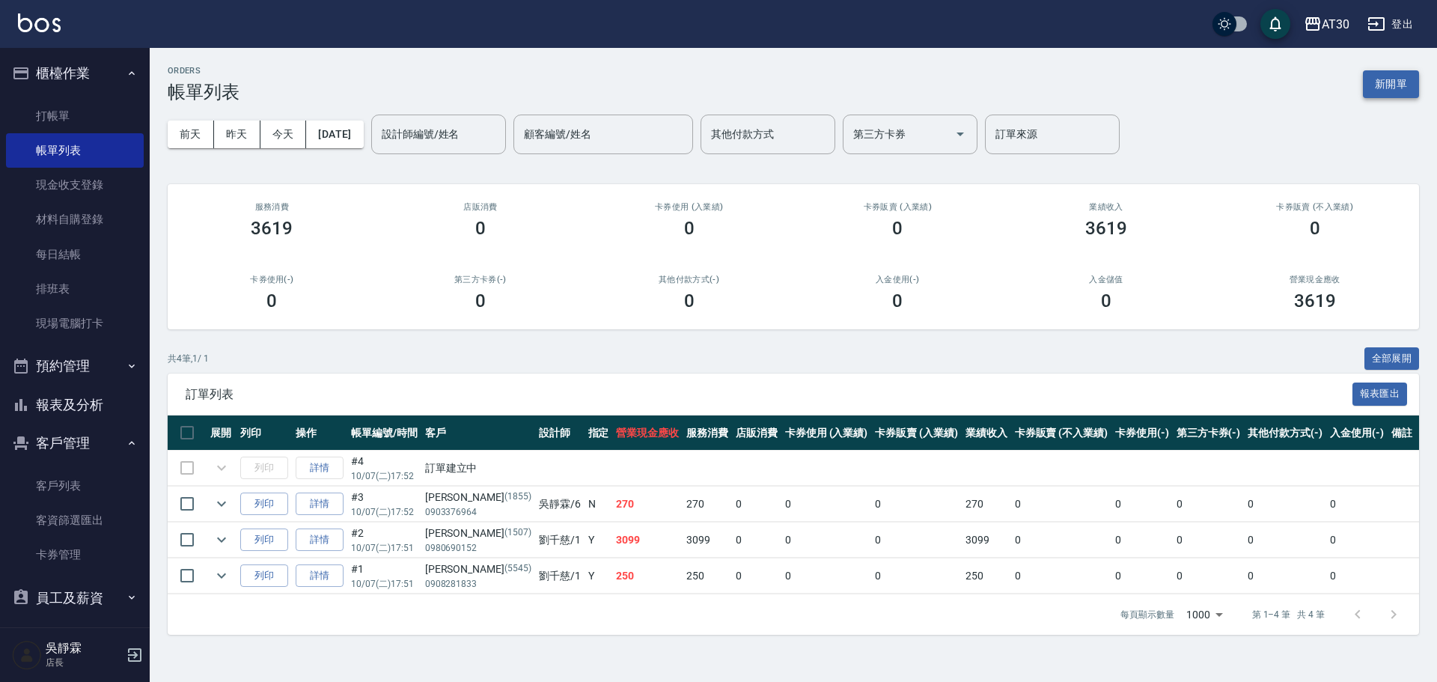
click at [1396, 82] on button "新開單" at bounding box center [1391, 84] width 56 height 28
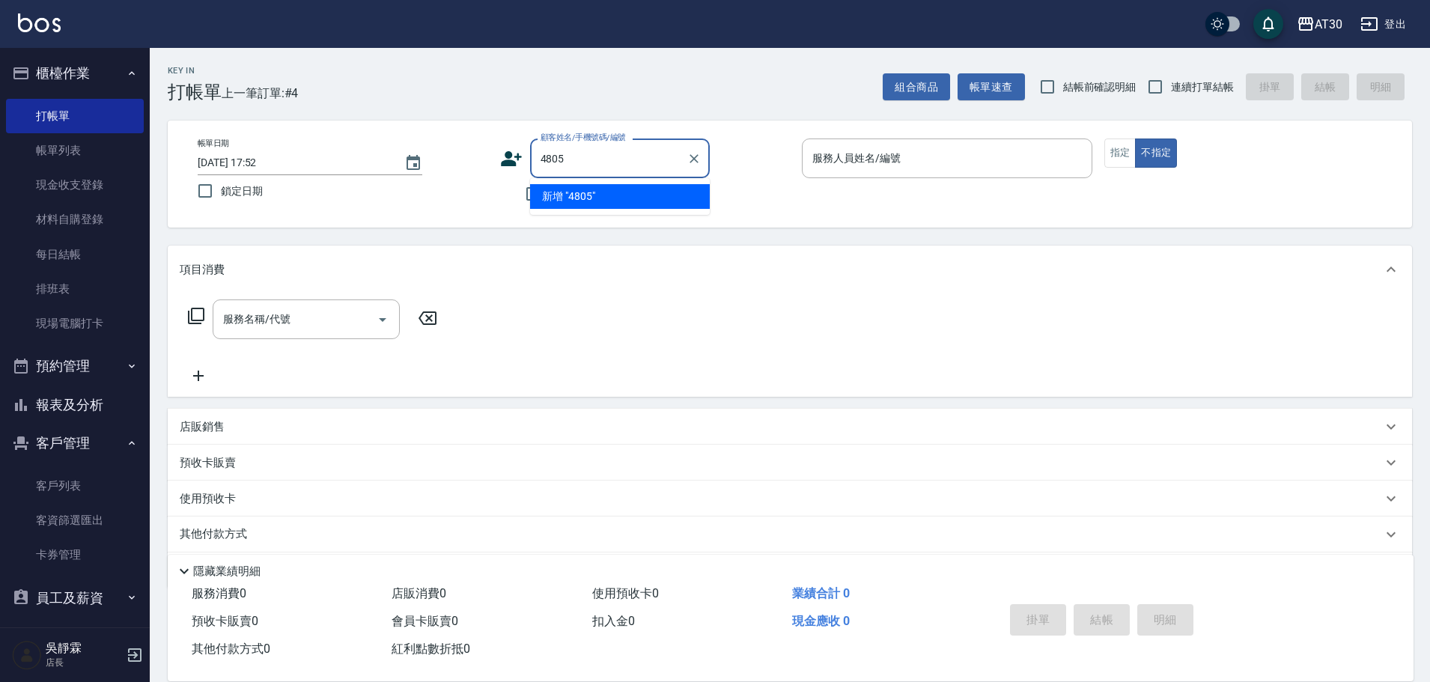
type input "4805"
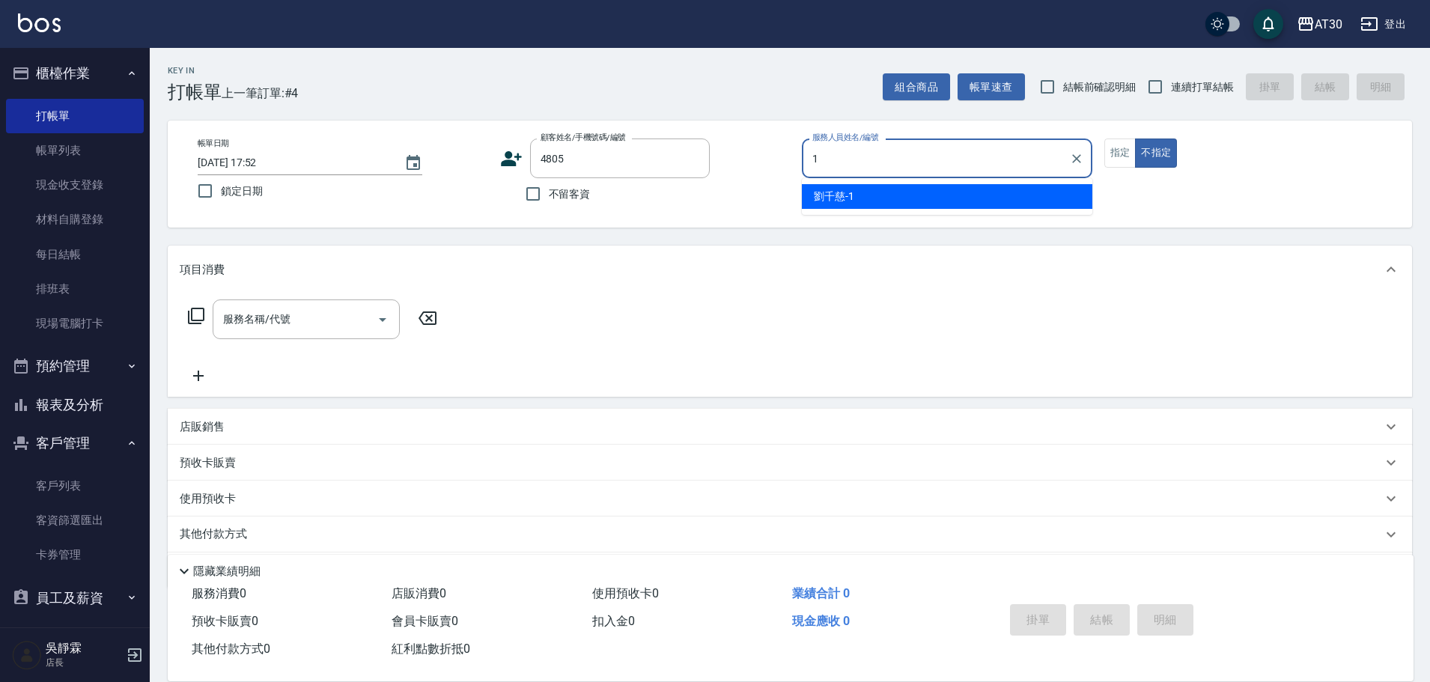
type input "[PERSON_NAME]1"
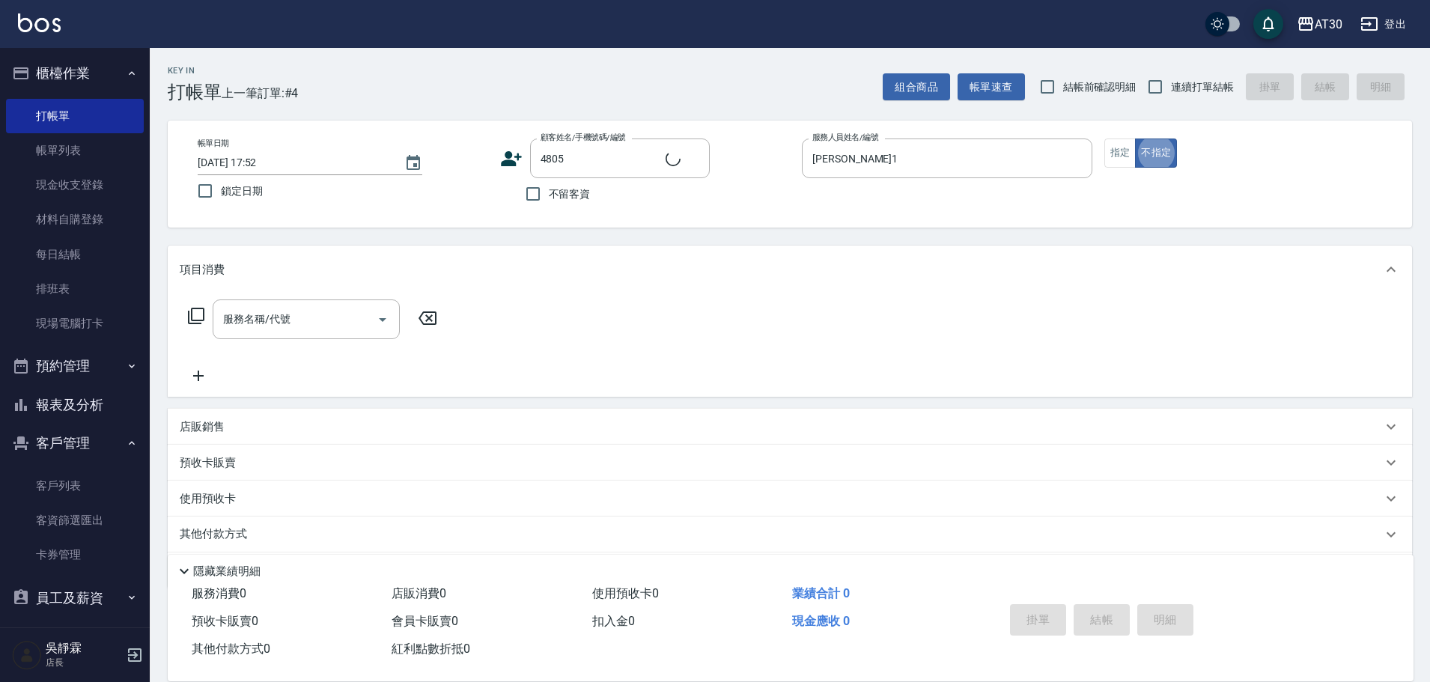
type button "false"
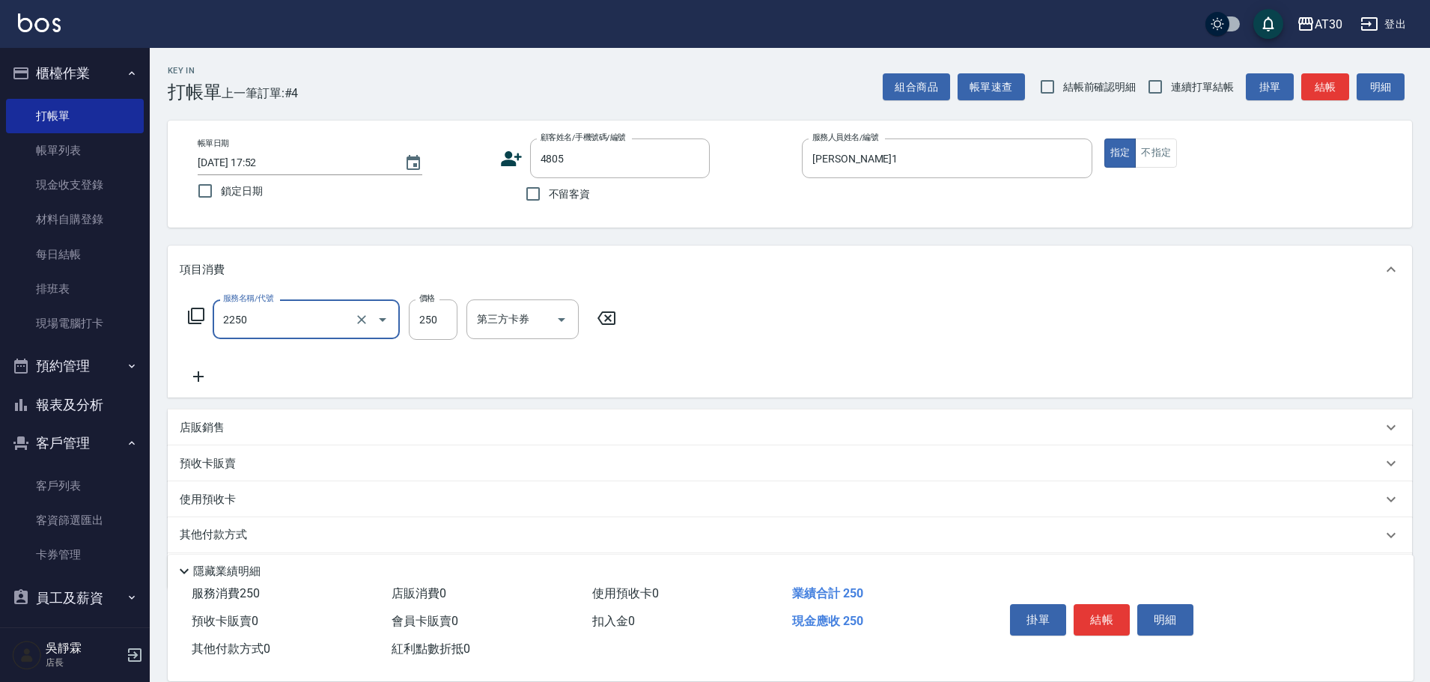
type input "剪髮(2250)"
type input "200"
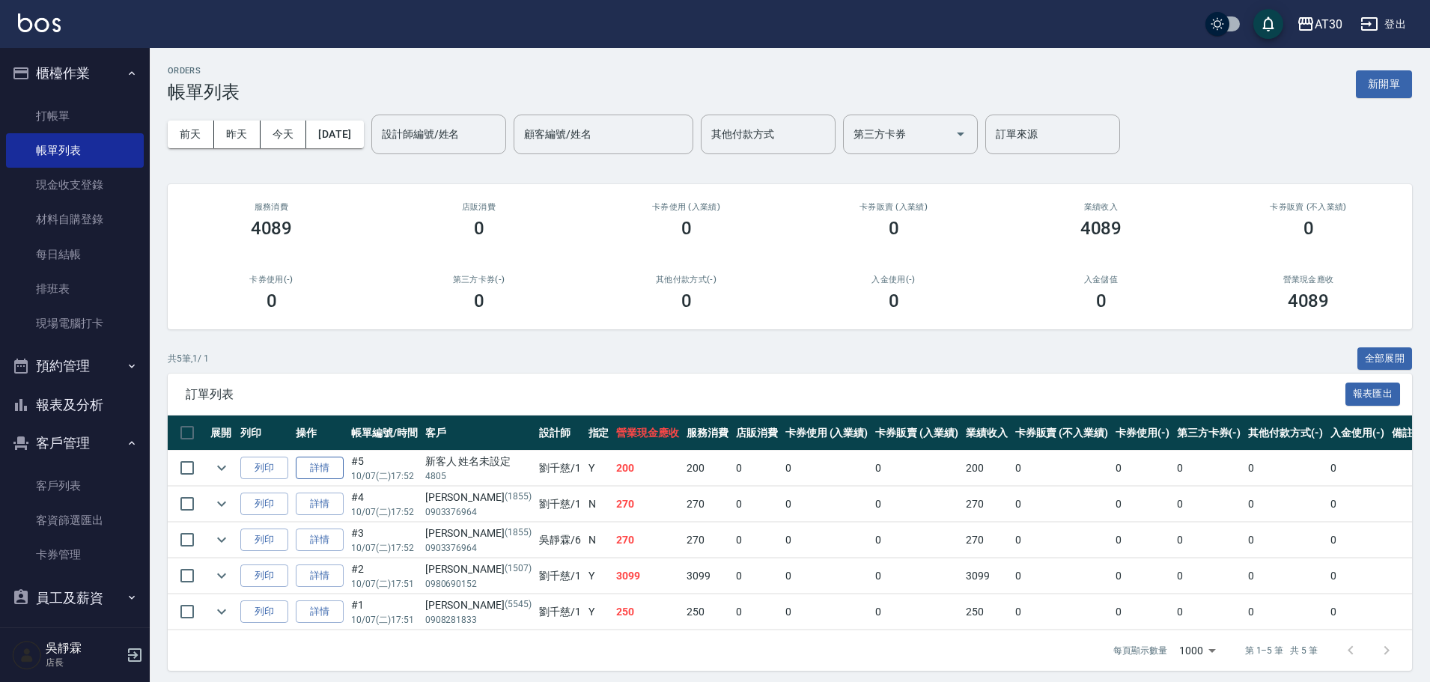
click at [337, 465] on link "詳情" at bounding box center [320, 468] width 48 height 23
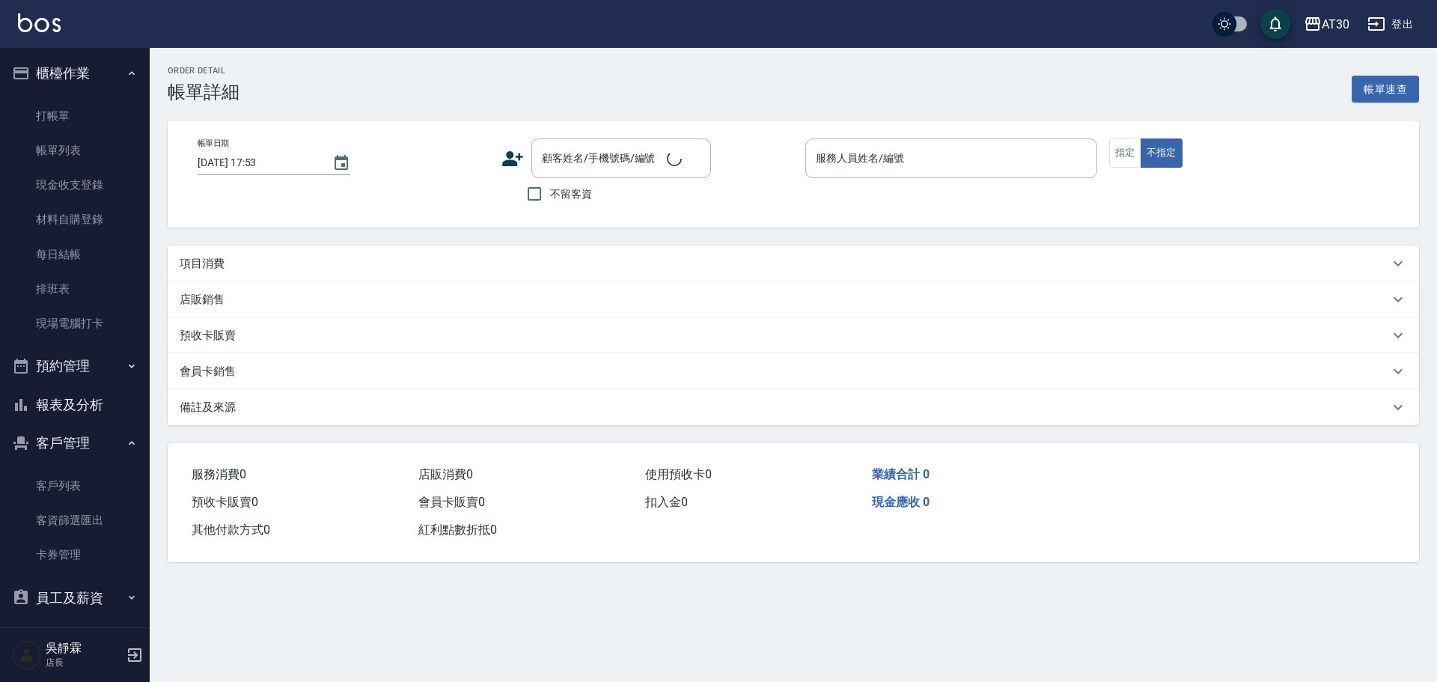
type input "[DATE] 17:52"
type input "[PERSON_NAME]1"
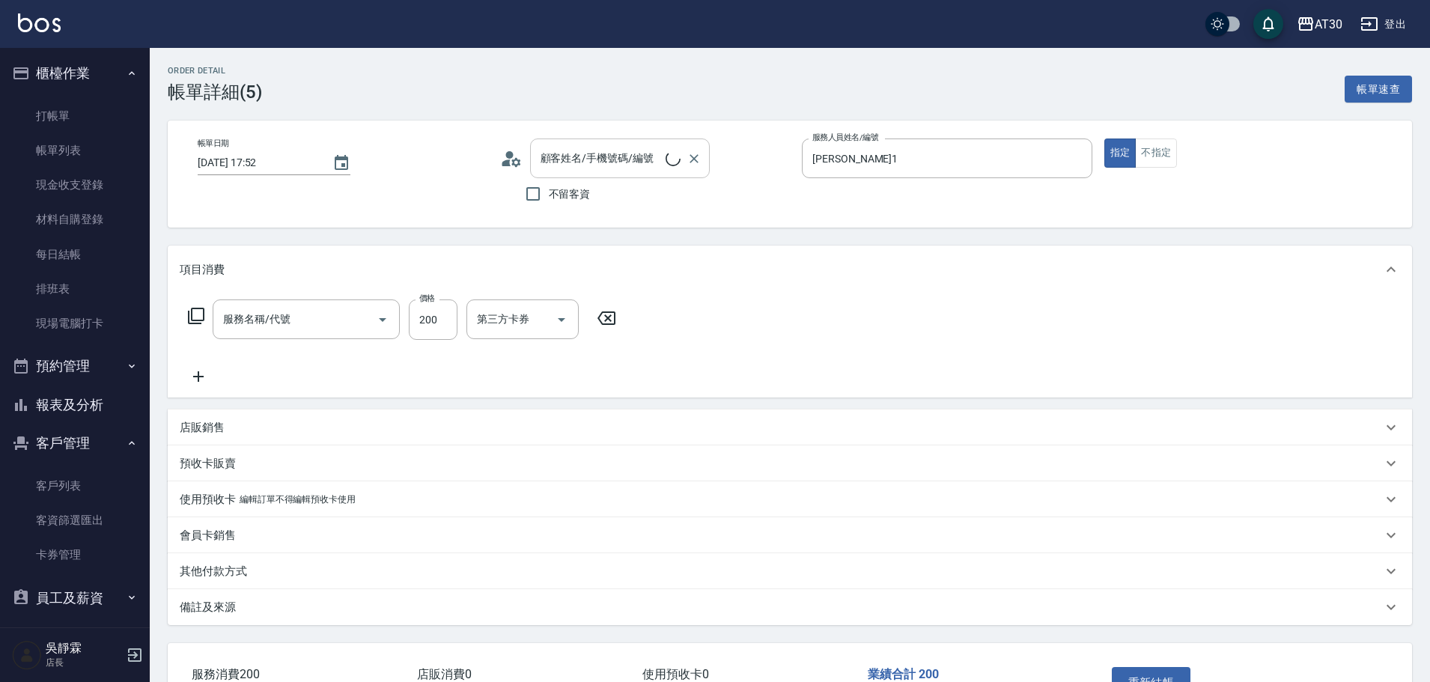
type input "剪髮(2250)"
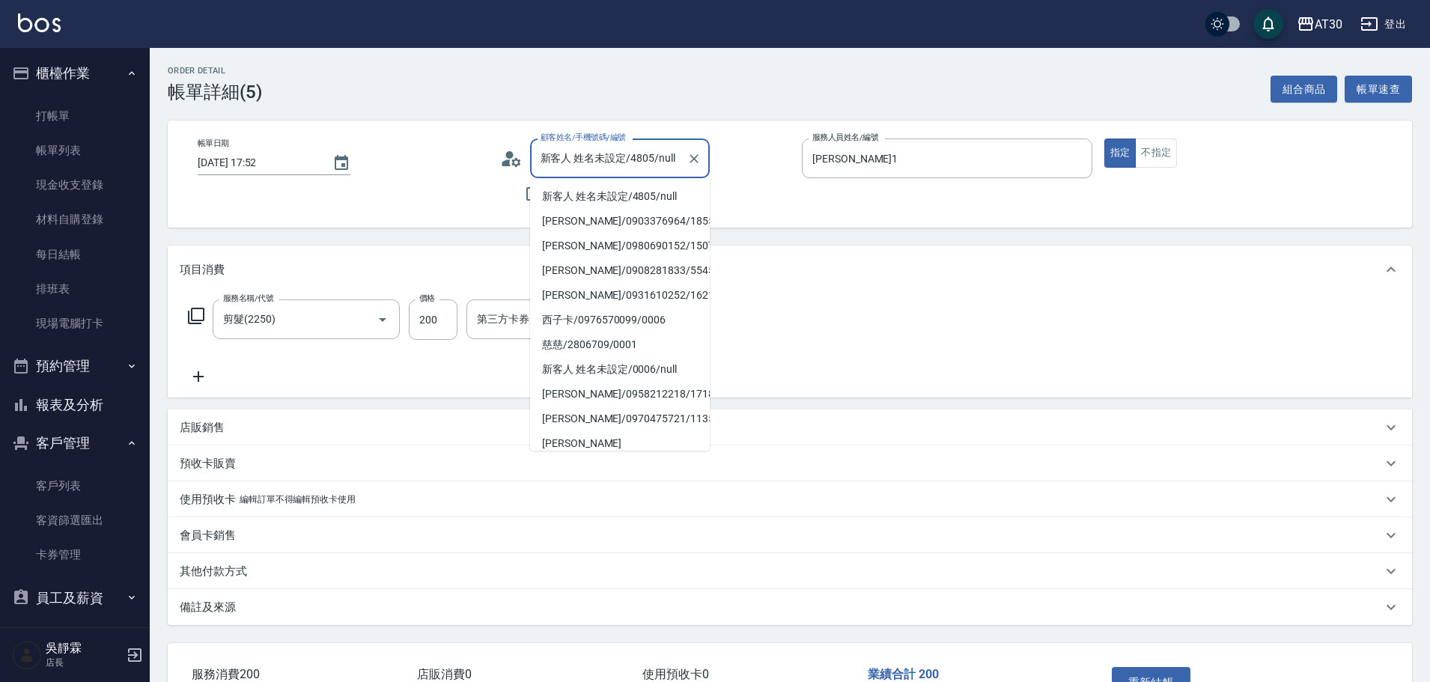
click at [603, 155] on input "新客人 姓名未設定/4805/null" at bounding box center [609, 158] width 144 height 26
click at [603, 219] on li "[PERSON_NAME]/0903376964/1855" at bounding box center [620, 221] width 180 height 25
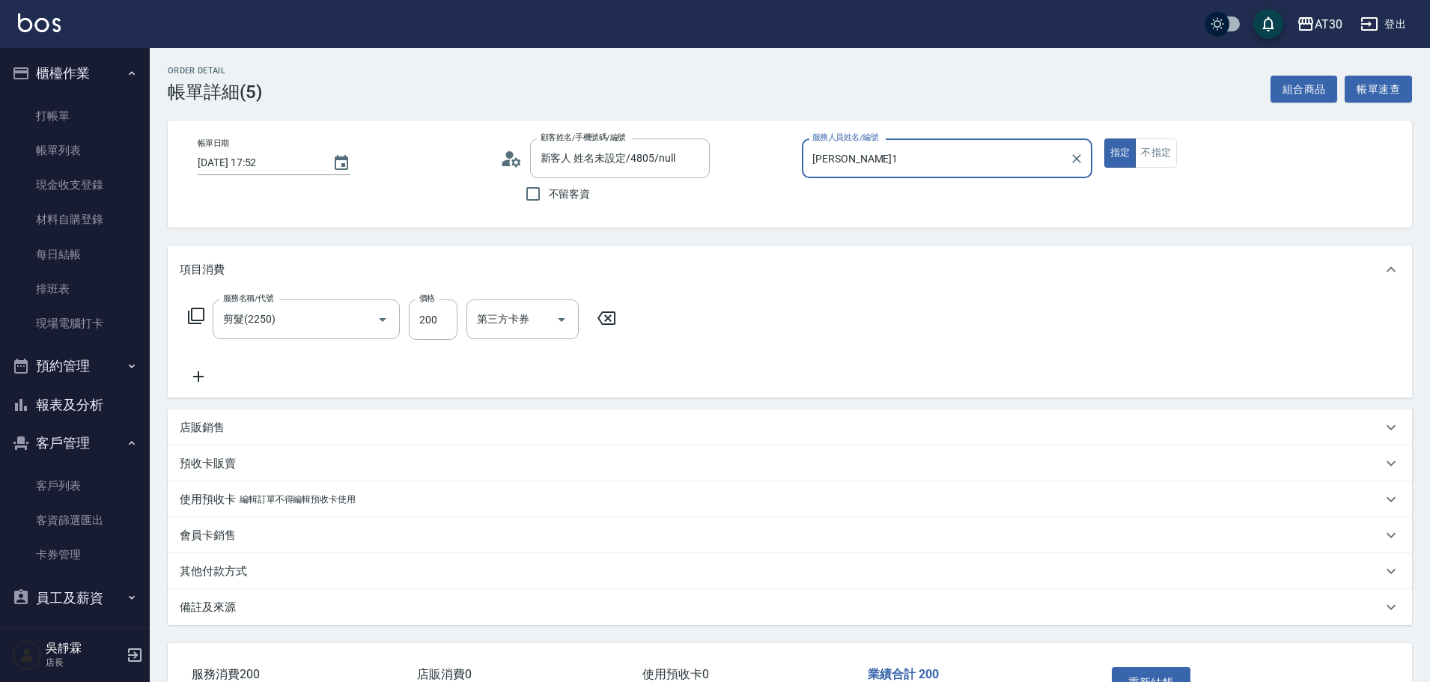
type input "[PERSON_NAME]/0903376964/1855"
drag, startPoint x: 1411, startPoint y: 500, endPoint x: 1413, endPoint y: 560, distance: 59.9
click at [1413, 560] on div "Order detail 帳單詳細 (5) 組合商品 帳單速查 帳單日期 [DATE] 17:52 顧客姓名/手機號碼/編號 [PERSON_NAME]/09…" at bounding box center [790, 414] width 1280 height 732
click at [1157, 679] on button "重新結帳" at bounding box center [1151, 682] width 79 height 31
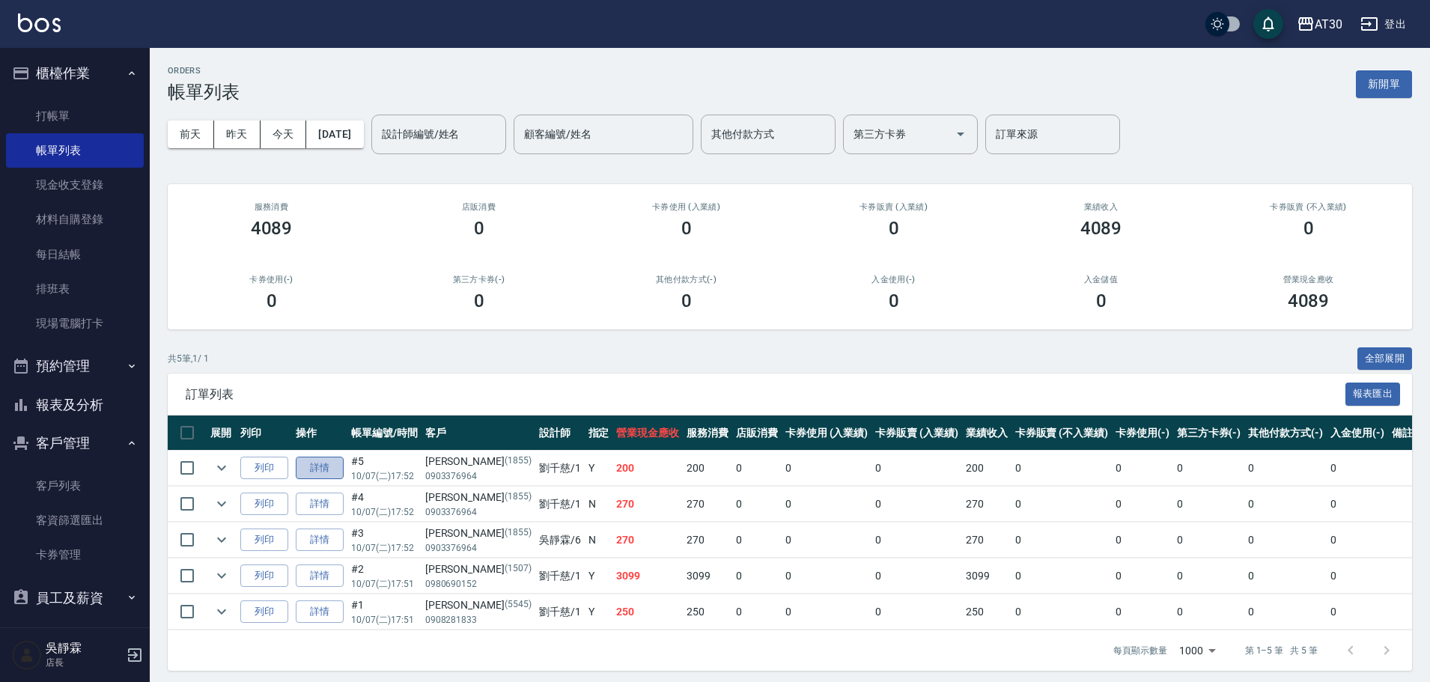
click at [325, 469] on link "詳情" at bounding box center [320, 468] width 48 height 23
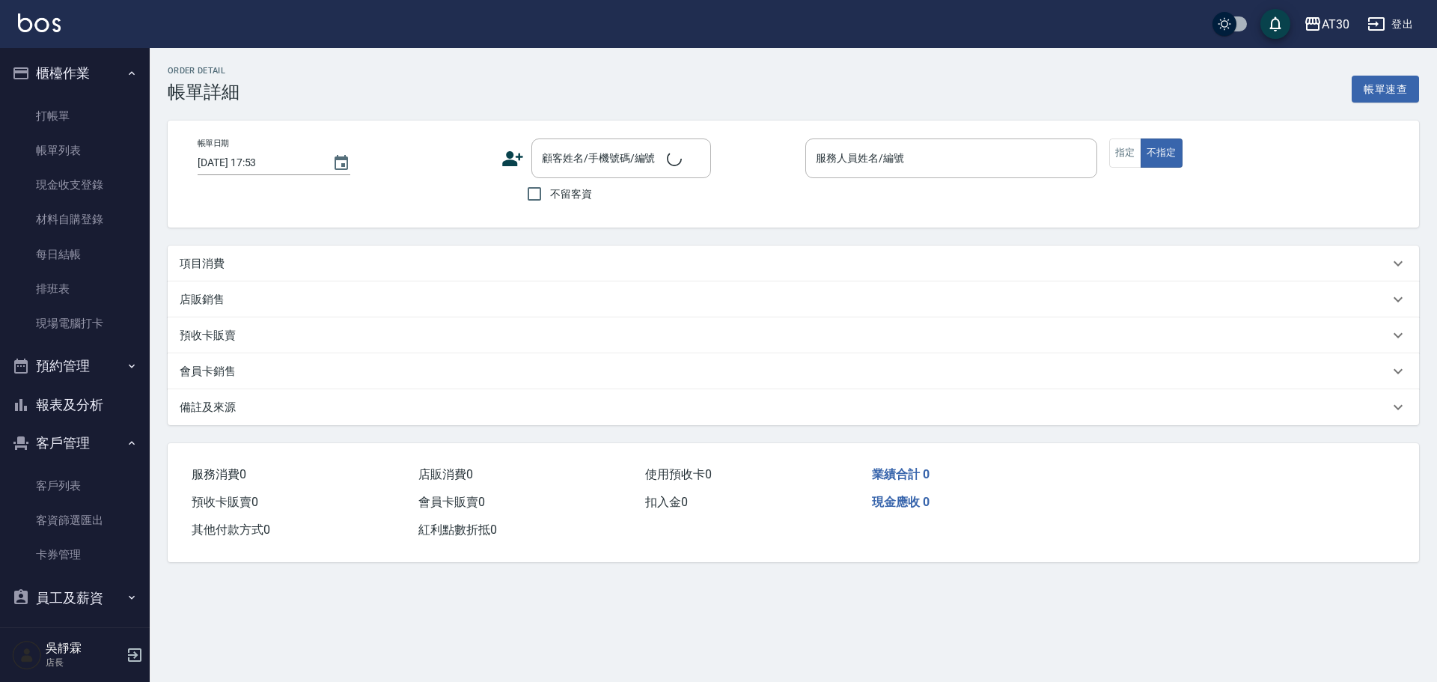
type input "[DATE] 17:52"
type input "[PERSON_NAME]1"
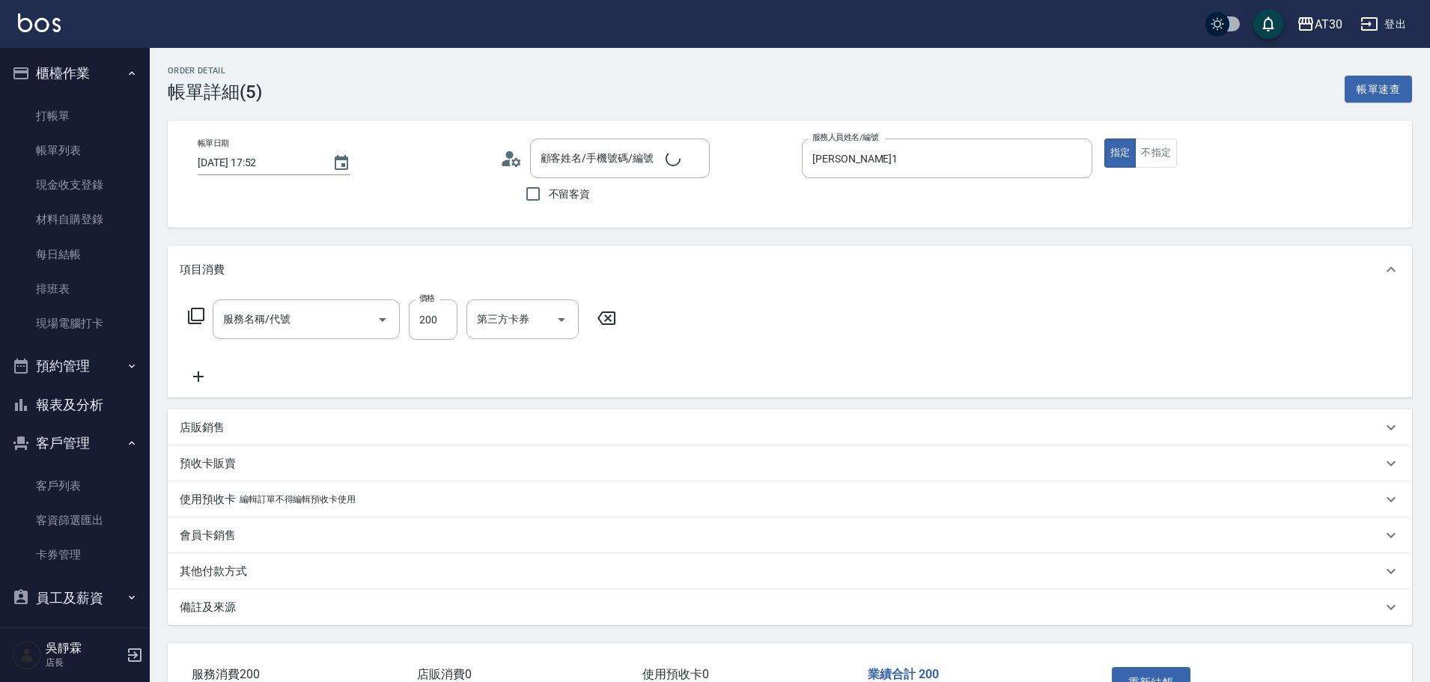
type input "[PERSON_NAME]/0903376964/1855"
type input "剪髮(2250)"
click at [694, 156] on icon "Clear" at bounding box center [693, 158] width 15 height 15
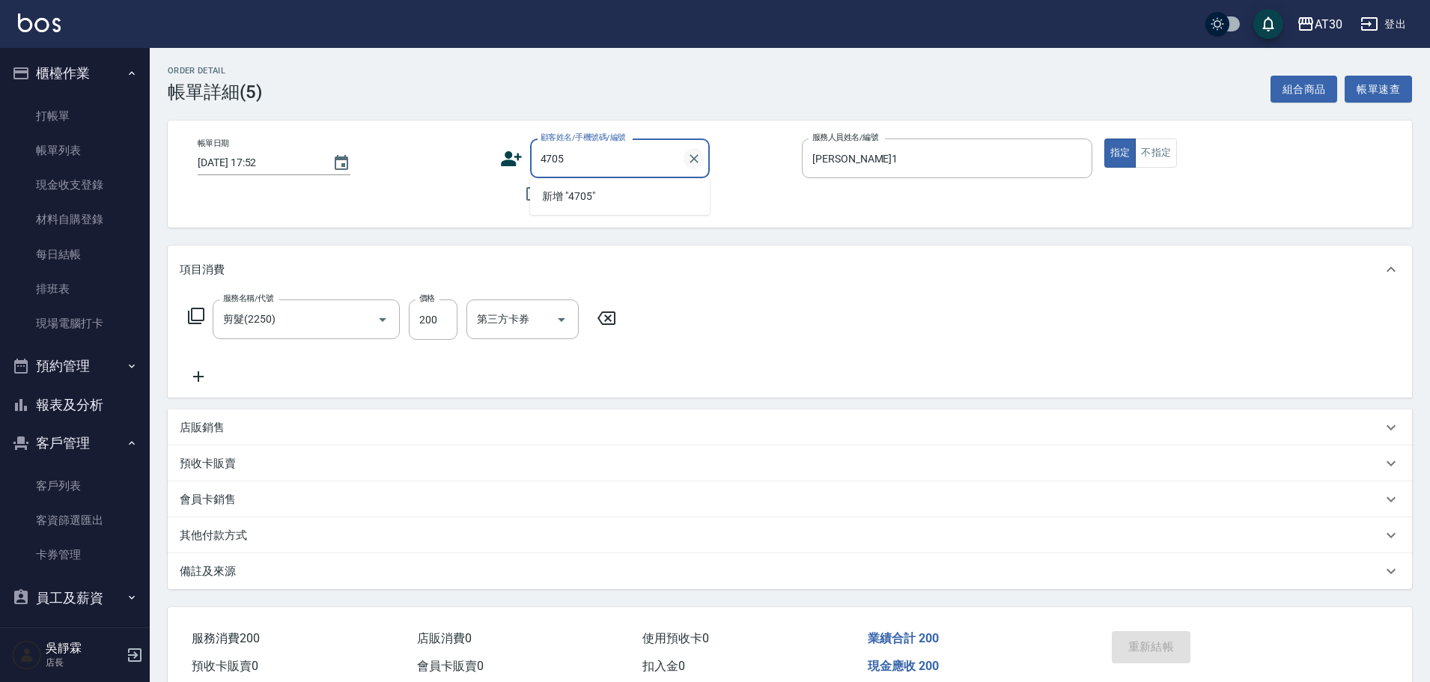
type input "4705"
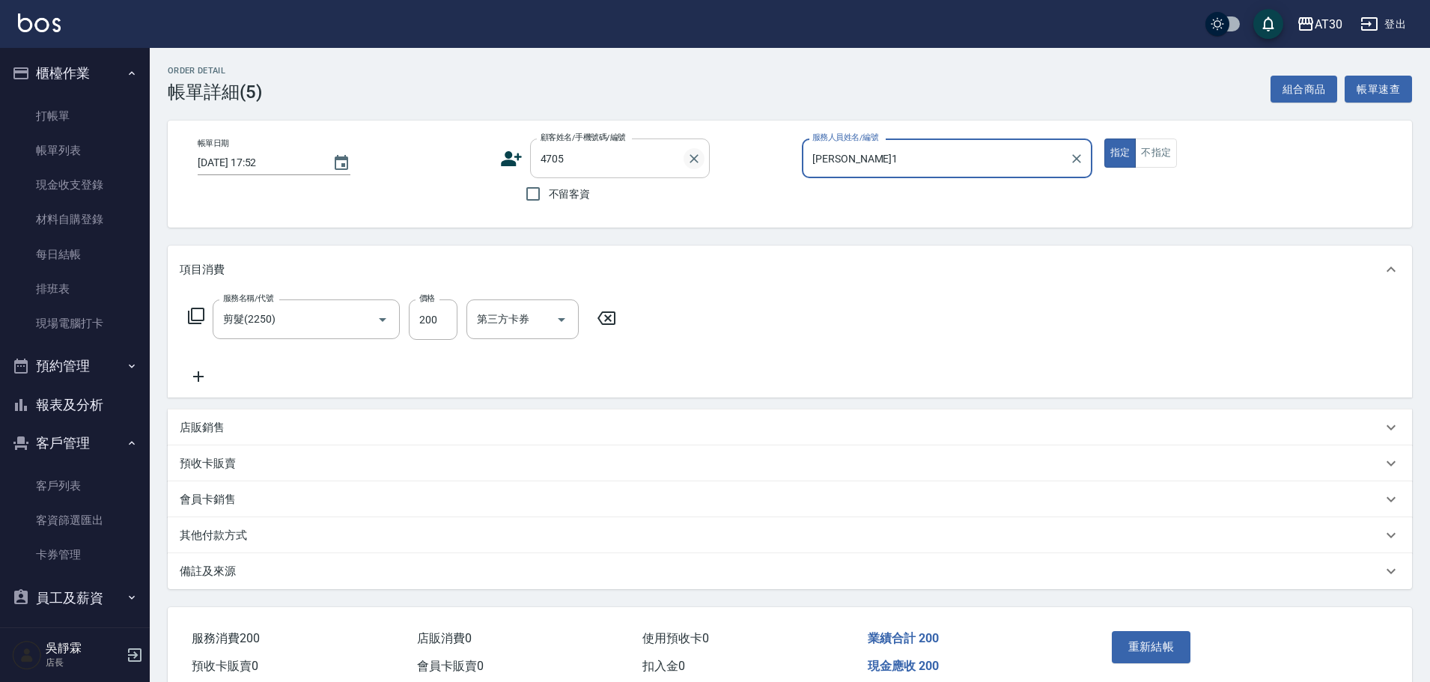
click at [1104, 138] on button "指定" at bounding box center [1120, 152] width 32 height 29
type button "true"
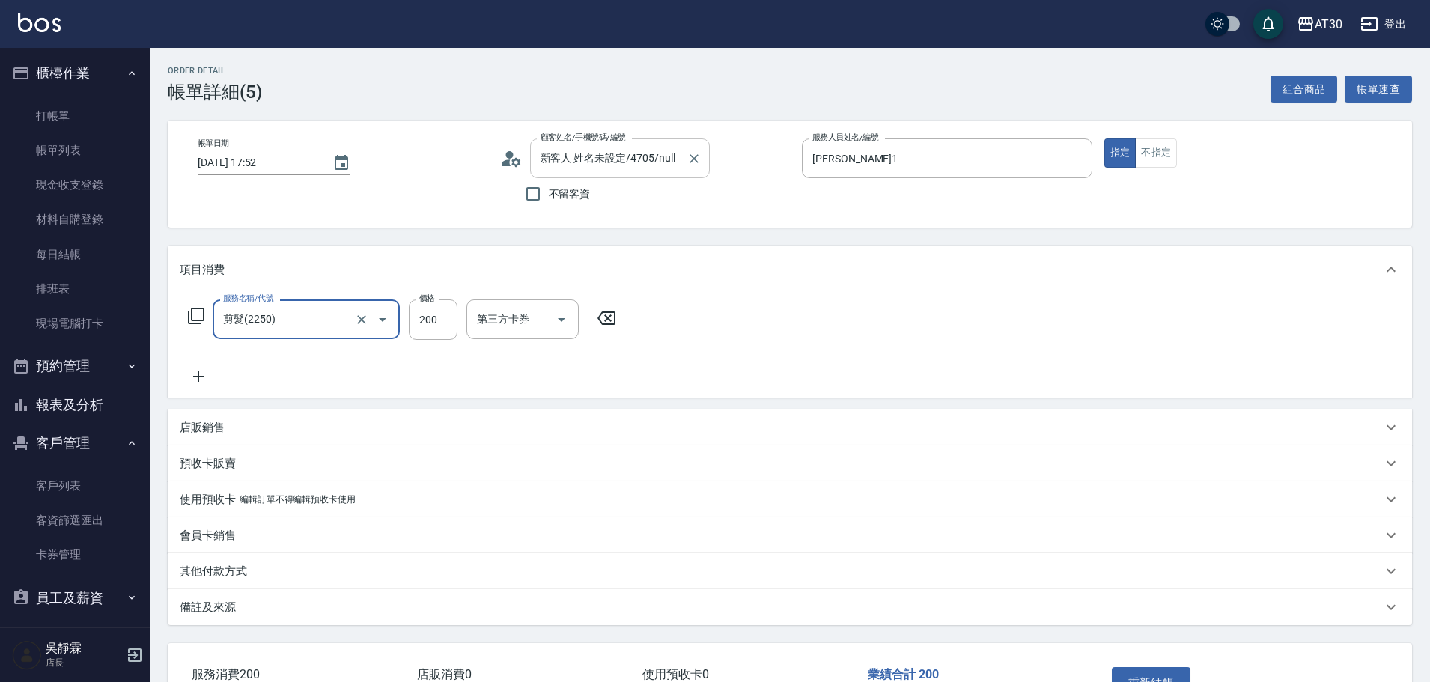
click at [643, 159] on input "新客人 姓名未設定/4705/null" at bounding box center [609, 158] width 144 height 26
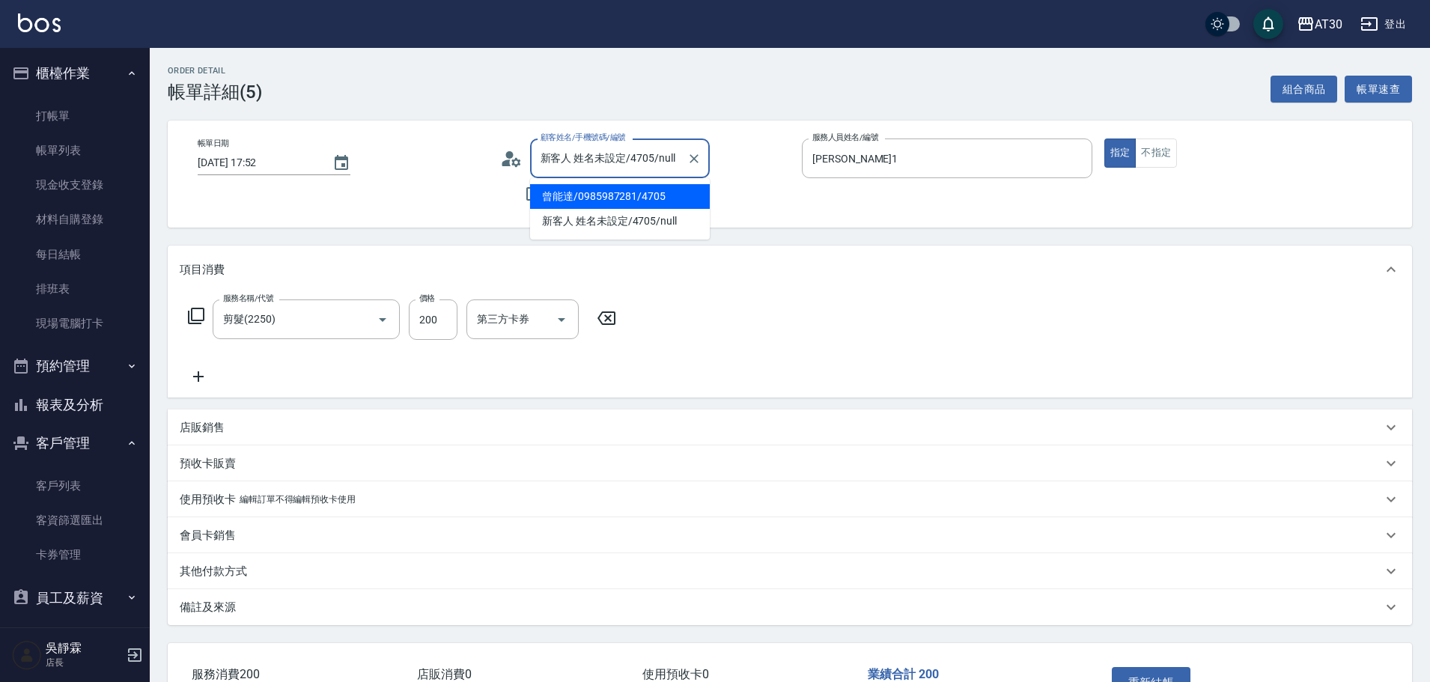
click at [637, 192] on li "曾能達/0985987281/4705" at bounding box center [620, 196] width 180 height 25
type input "曾能達/0985987281/4705"
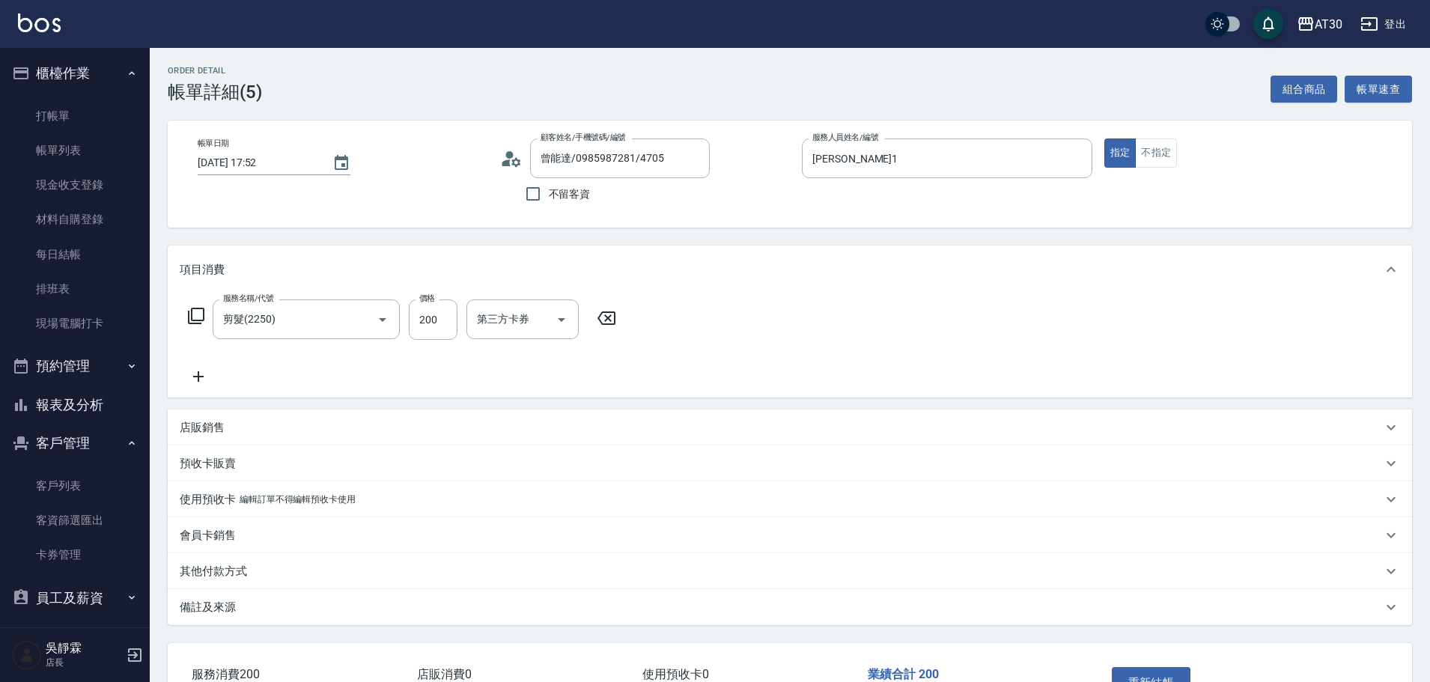
click at [1162, 665] on div "重新結帳" at bounding box center [1174, 693] width 136 height 65
click at [1172, 676] on button "重新結帳" at bounding box center [1151, 682] width 79 height 31
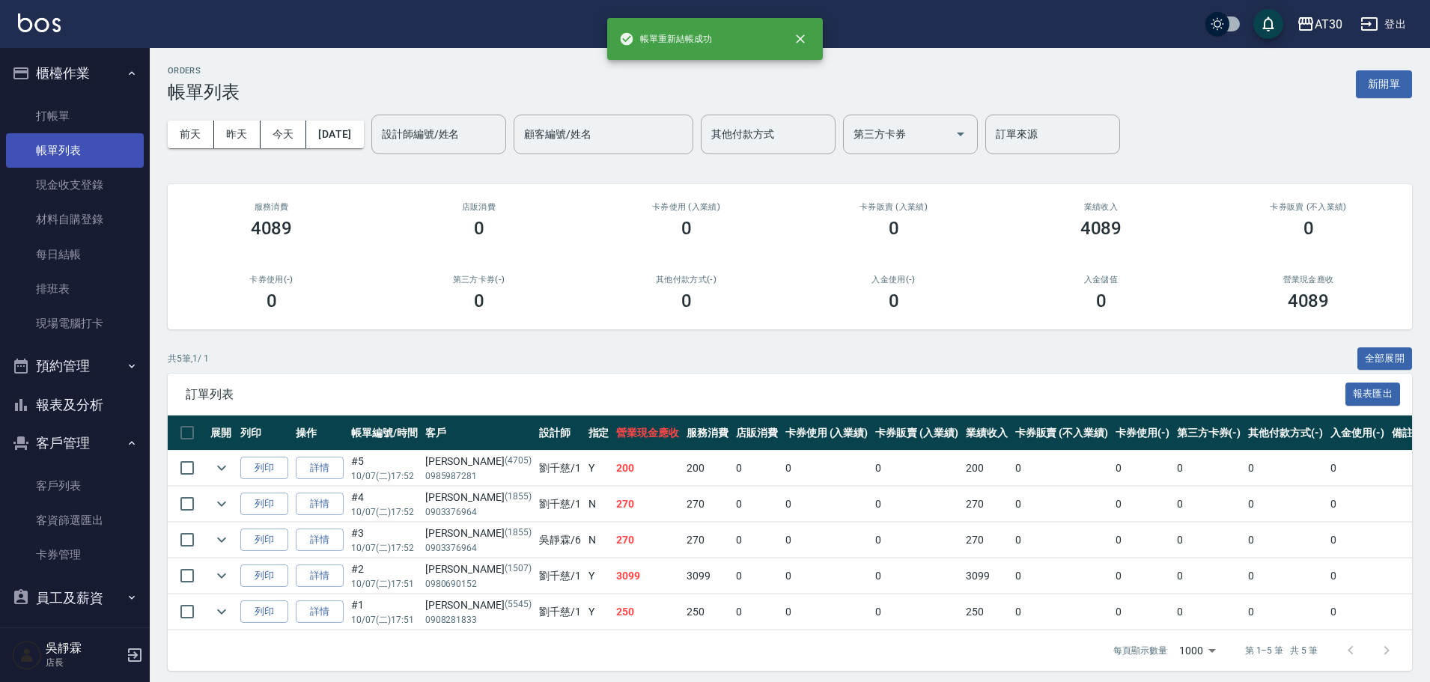
click at [63, 150] on link "帳單列表" at bounding box center [75, 150] width 138 height 34
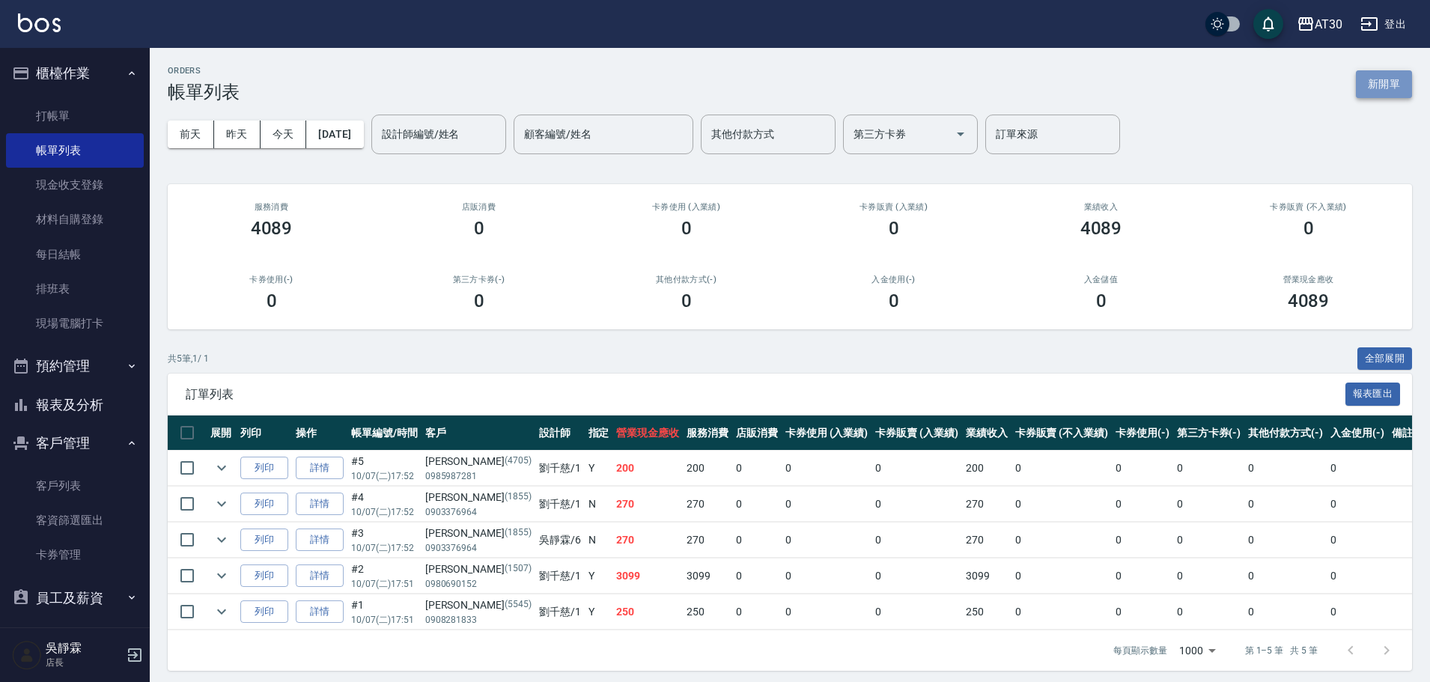
click at [1377, 73] on button "新開單" at bounding box center [1384, 84] width 56 height 28
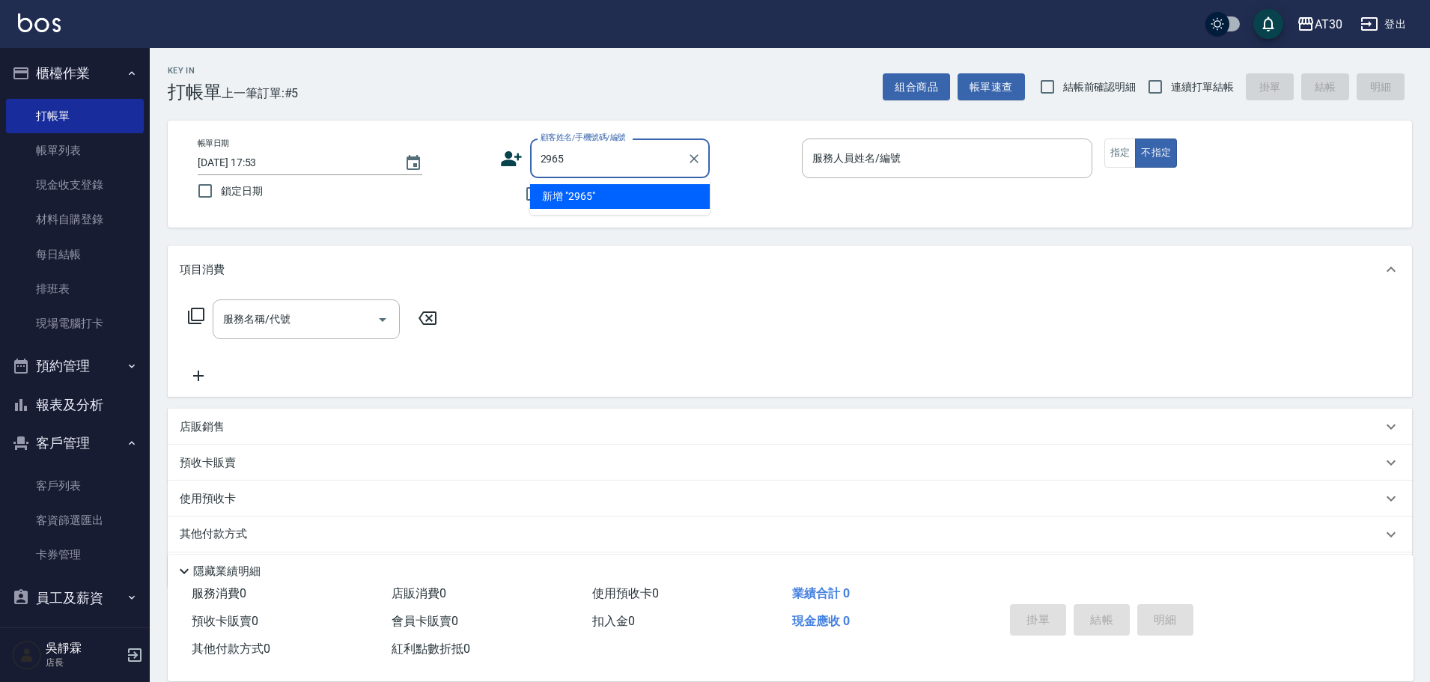
type input "2965"
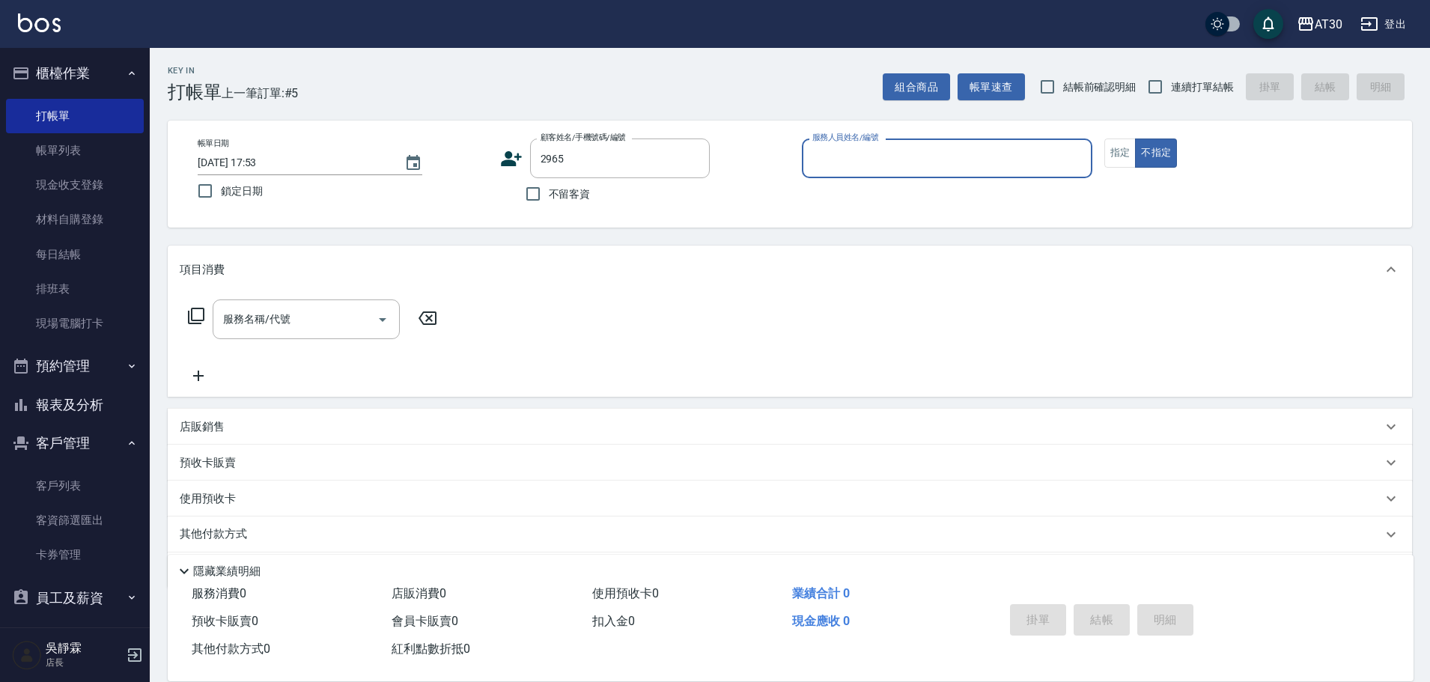
type input "6"
type input "[PERSON_NAME]/0922870856/2965"
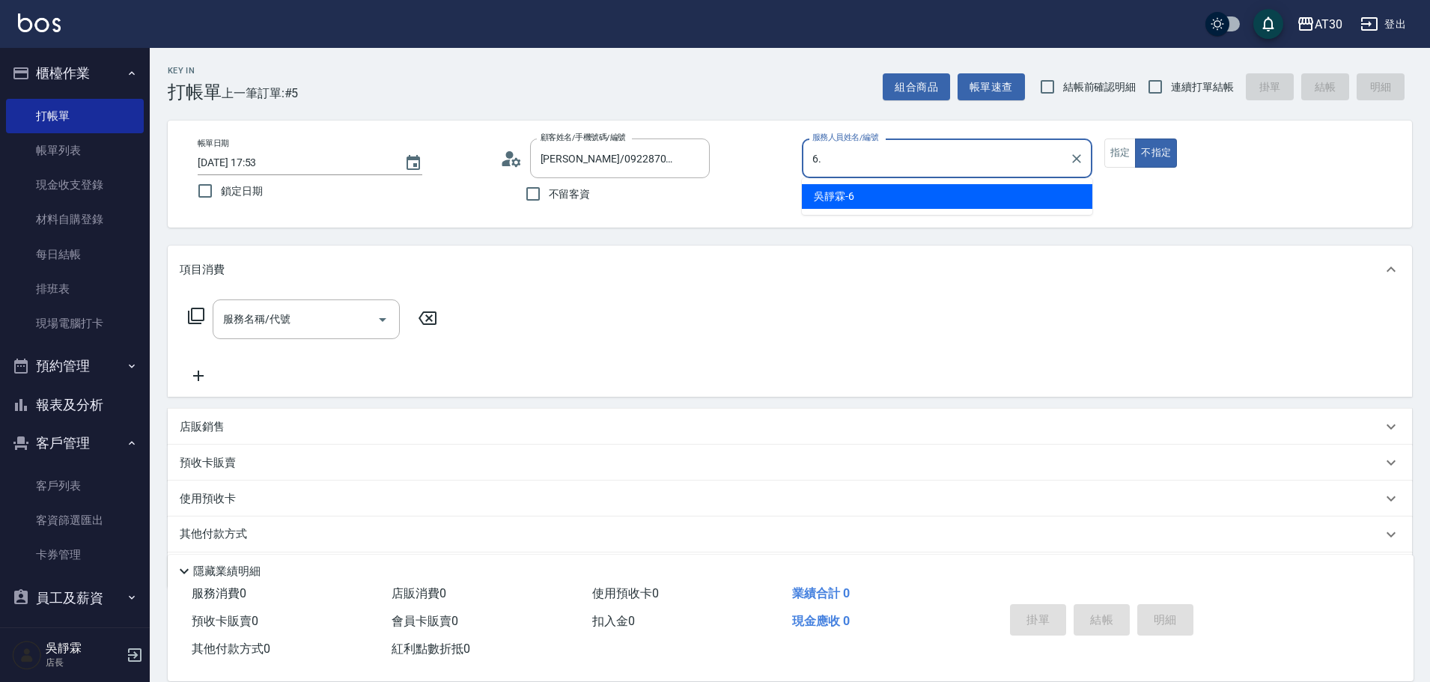
type input "6."
click at [1135, 138] on button "不指定" at bounding box center [1156, 152] width 42 height 29
type button "false"
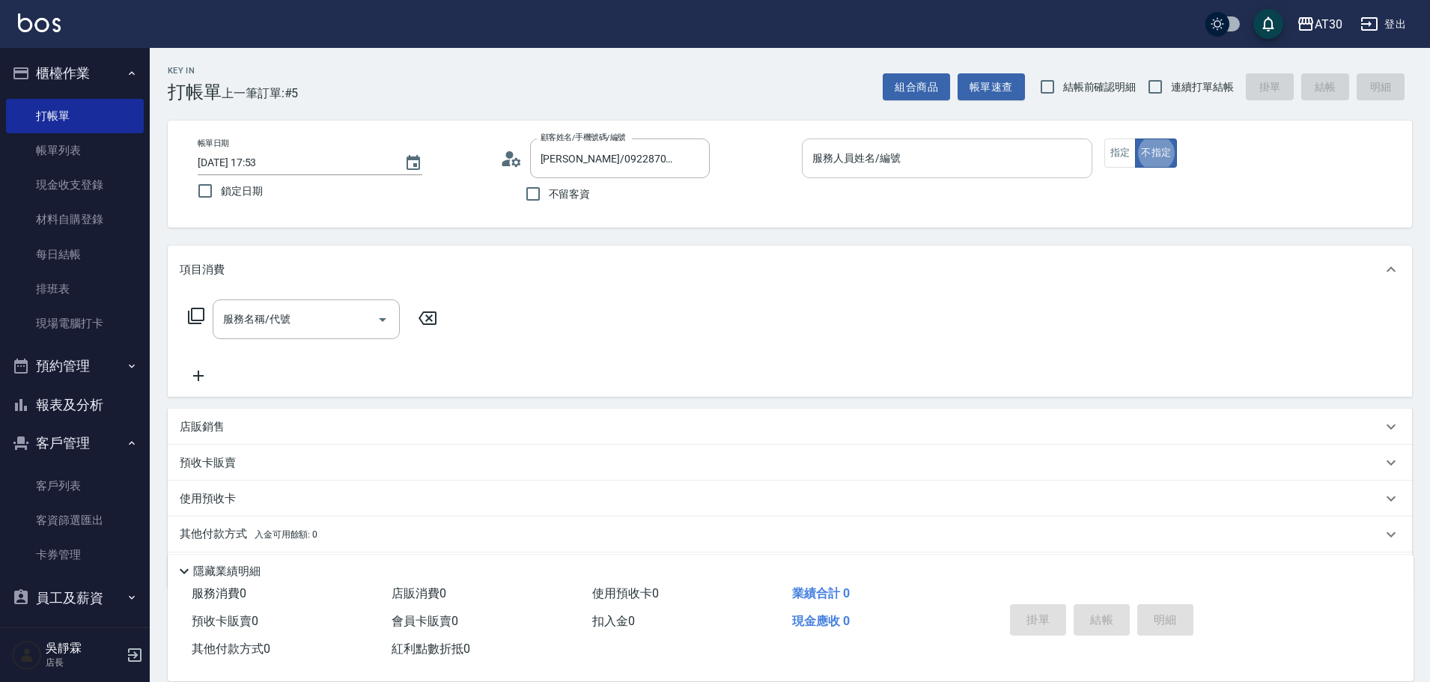
click at [955, 169] on input "服務人員姓名/編號" at bounding box center [947, 158] width 277 height 26
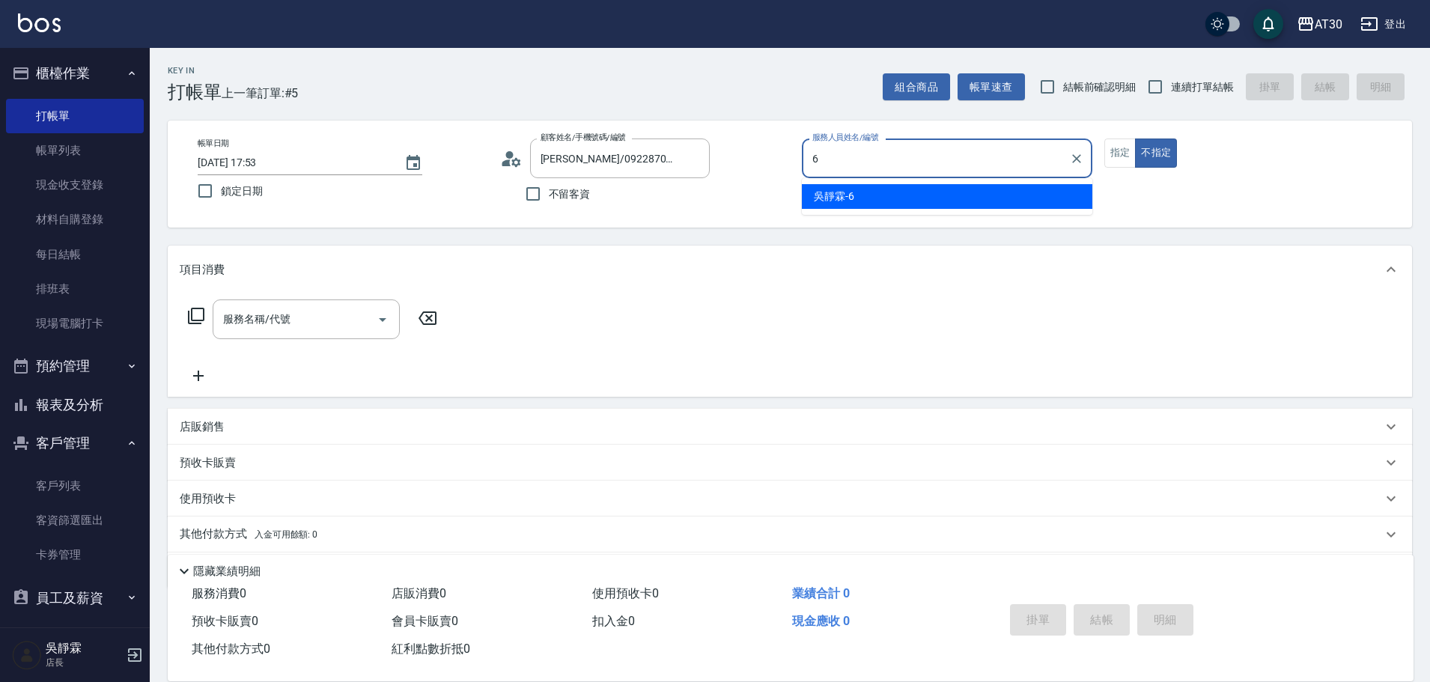
type input "吳靜霖-6"
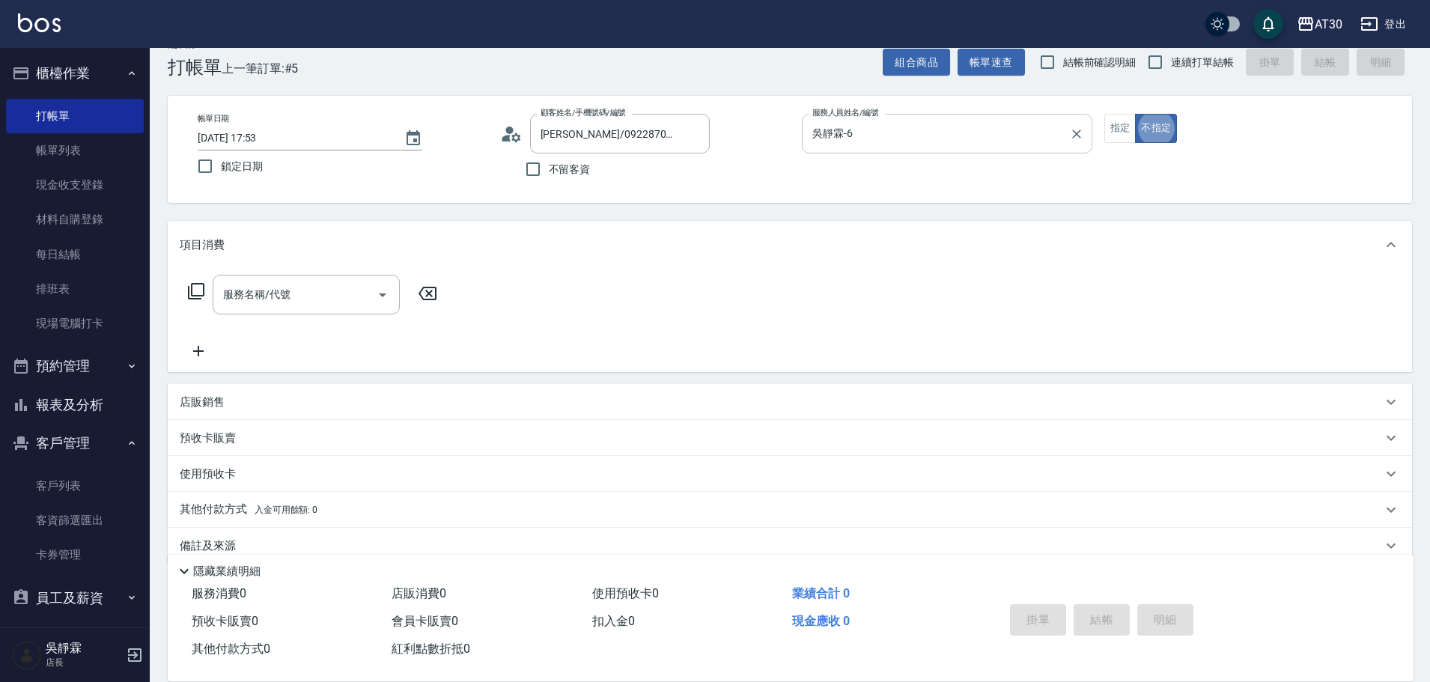
scroll to position [30, 0]
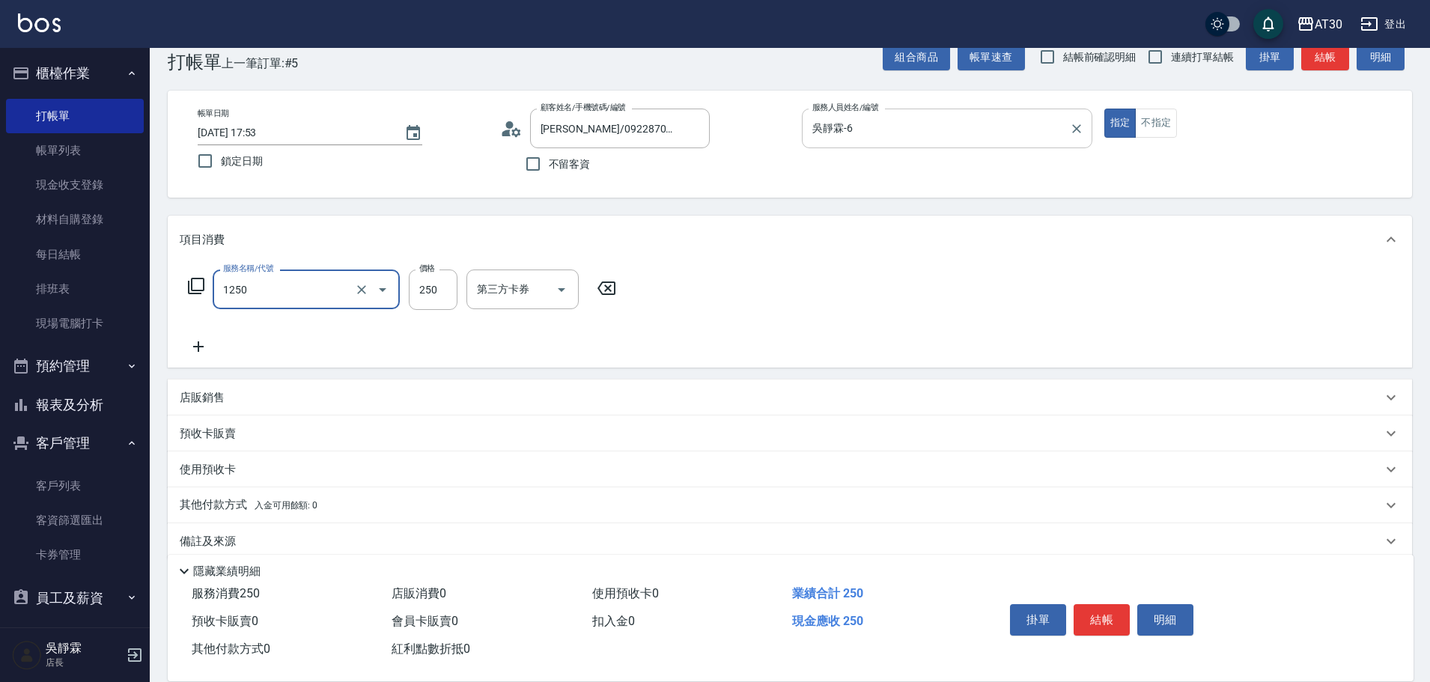
type input "洗髮250(1250)"
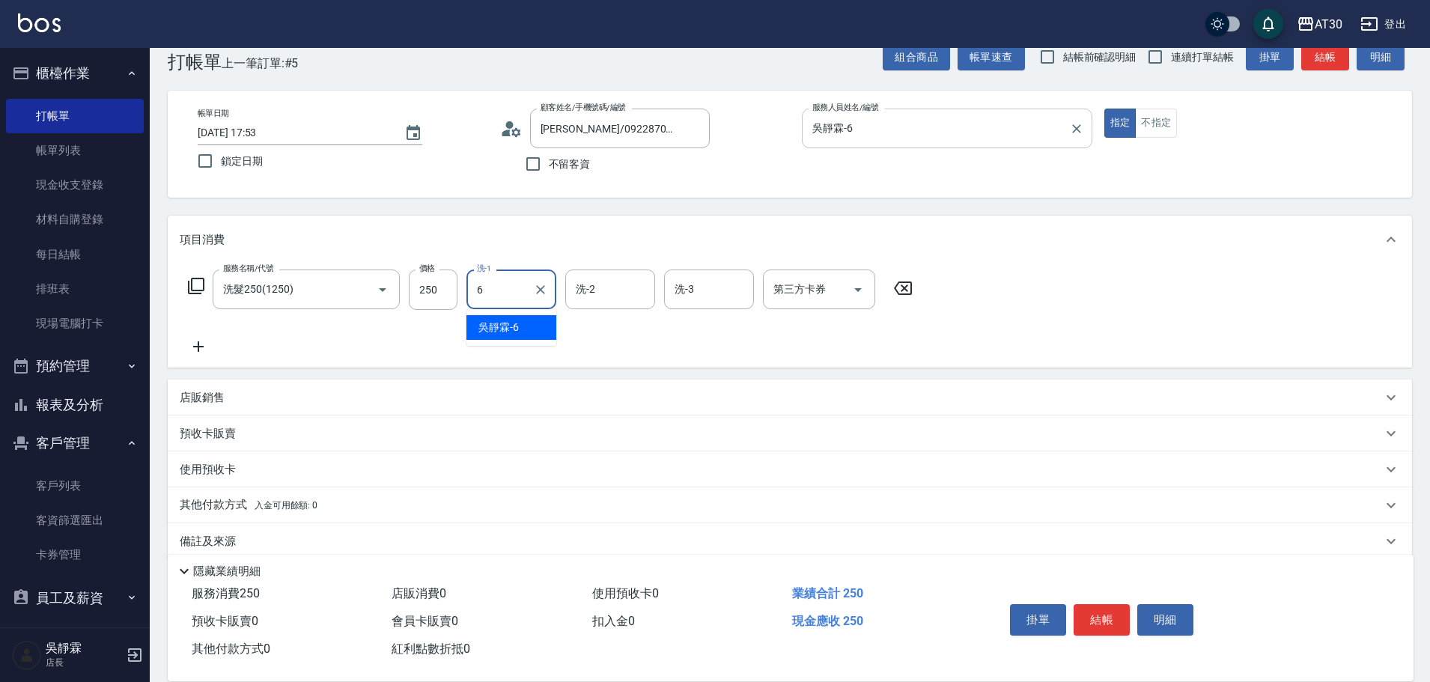
type input "吳靜霖-6"
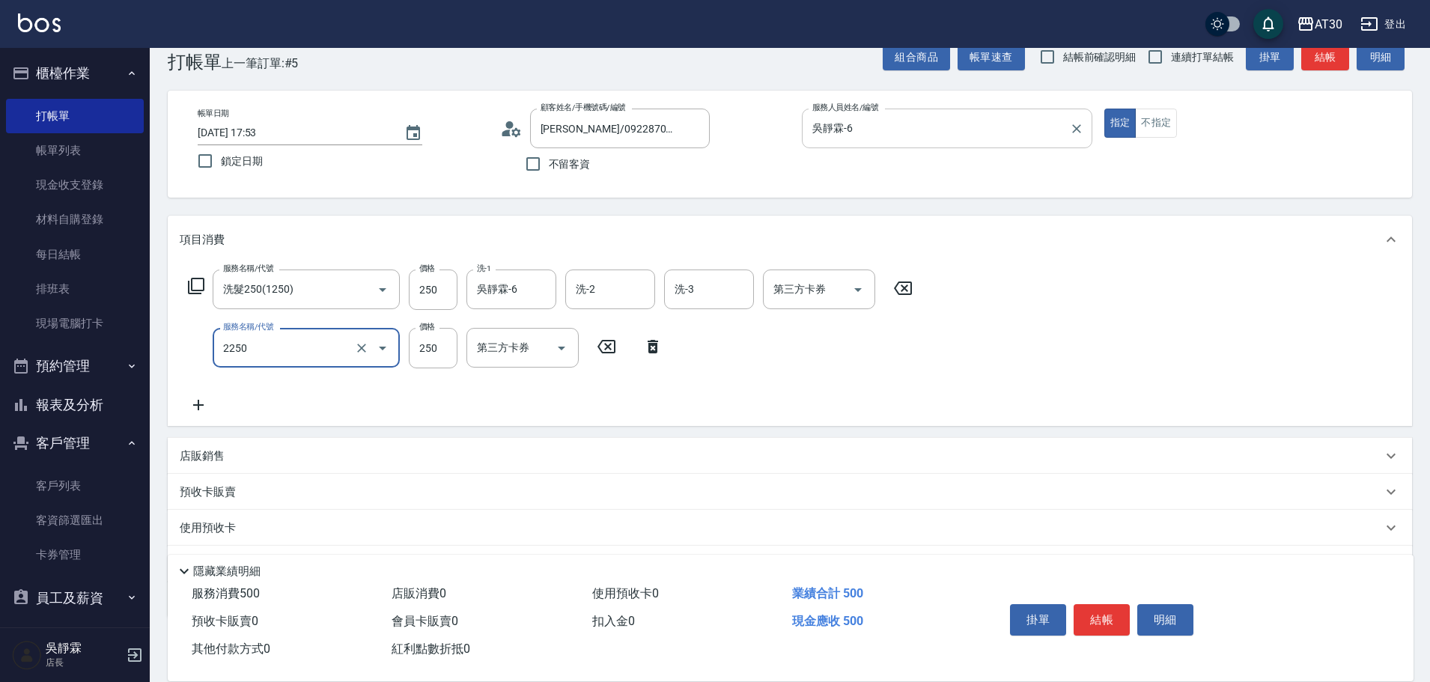
type input "剪髮(2250)"
type input "300"
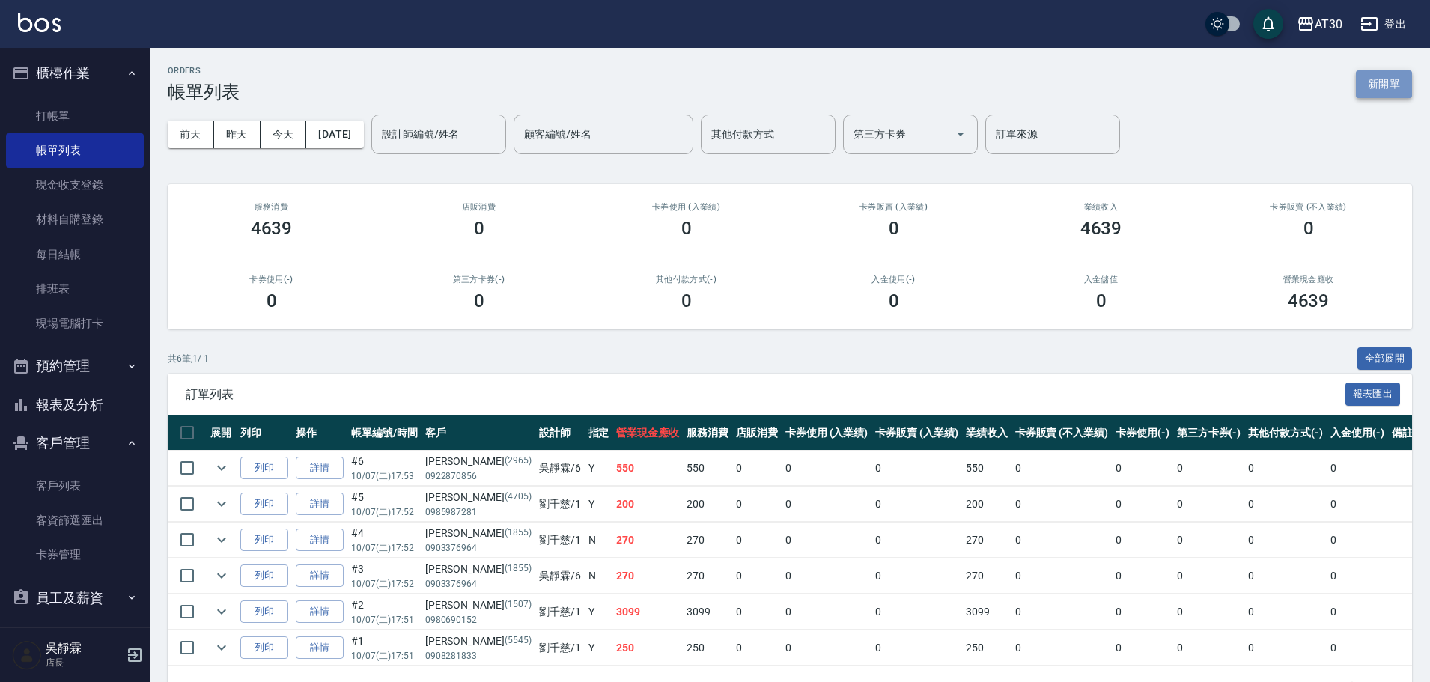
click at [1373, 75] on button "新開單" at bounding box center [1384, 84] width 56 height 28
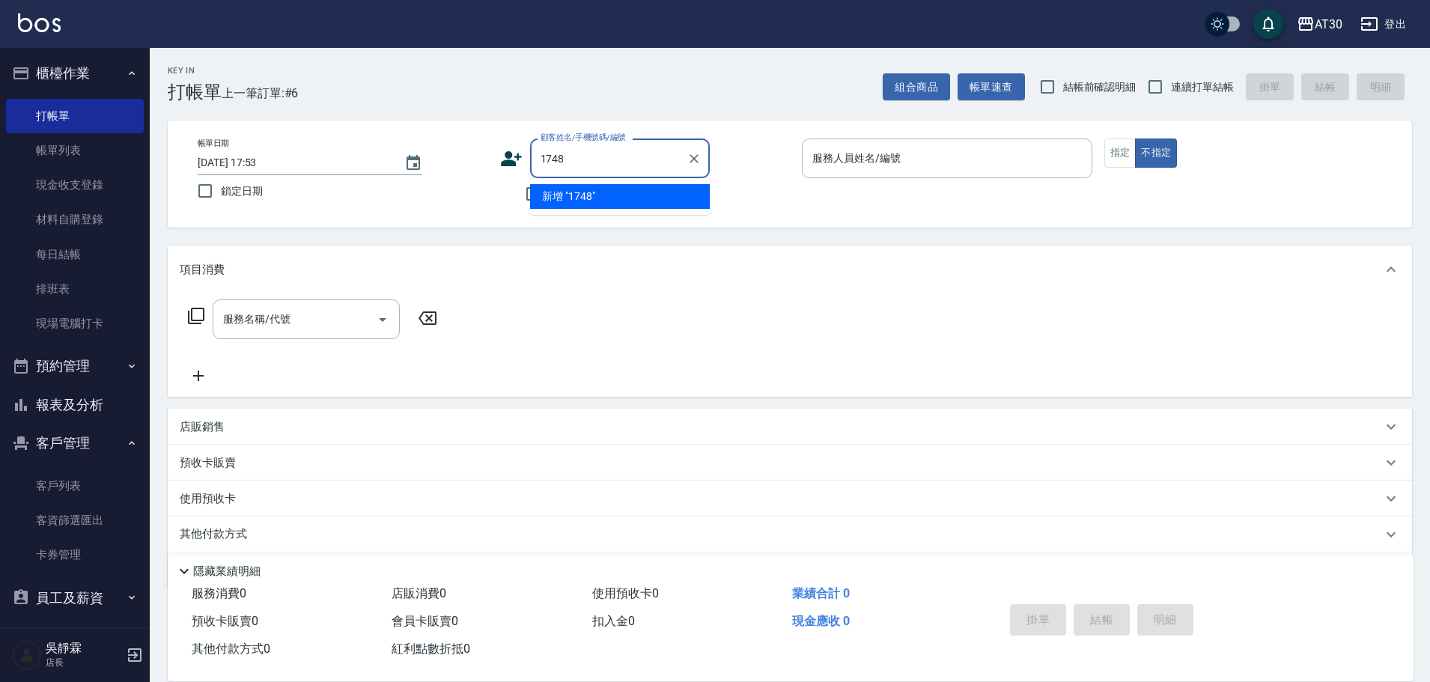
type input "1748"
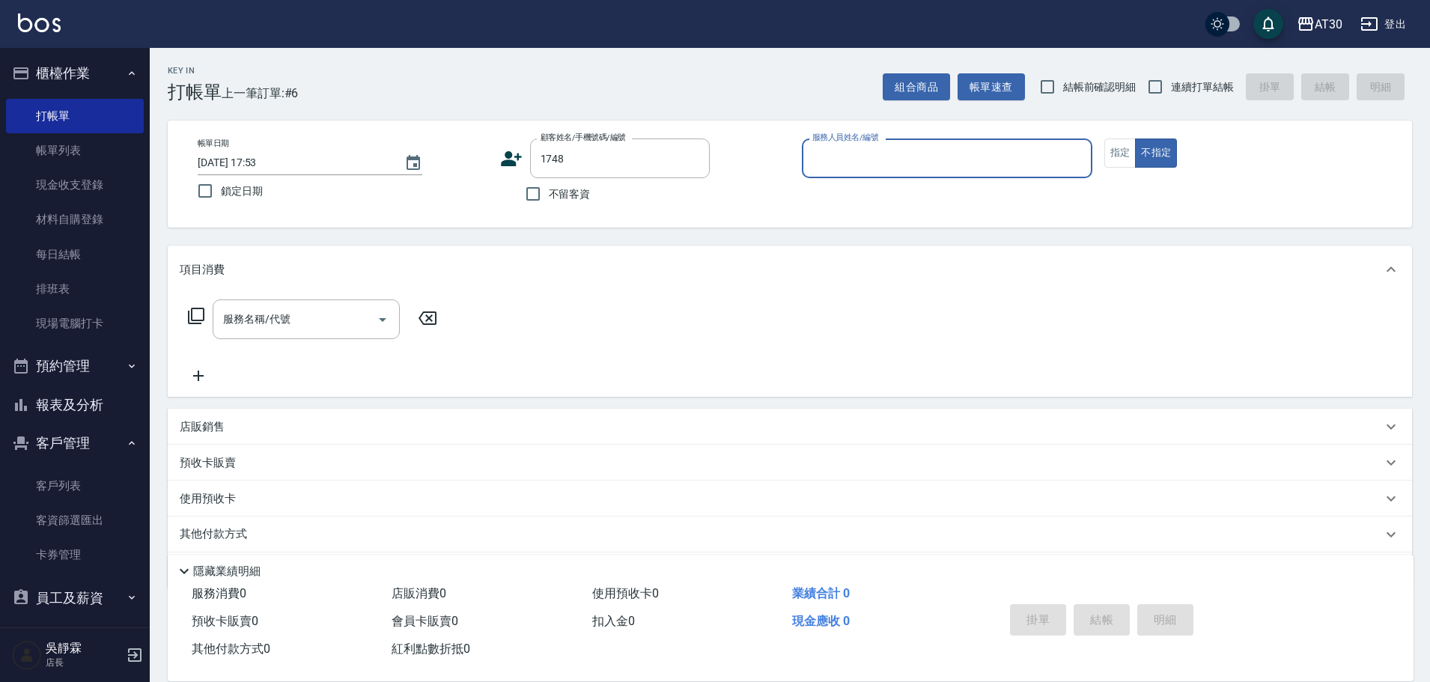
type input "6"
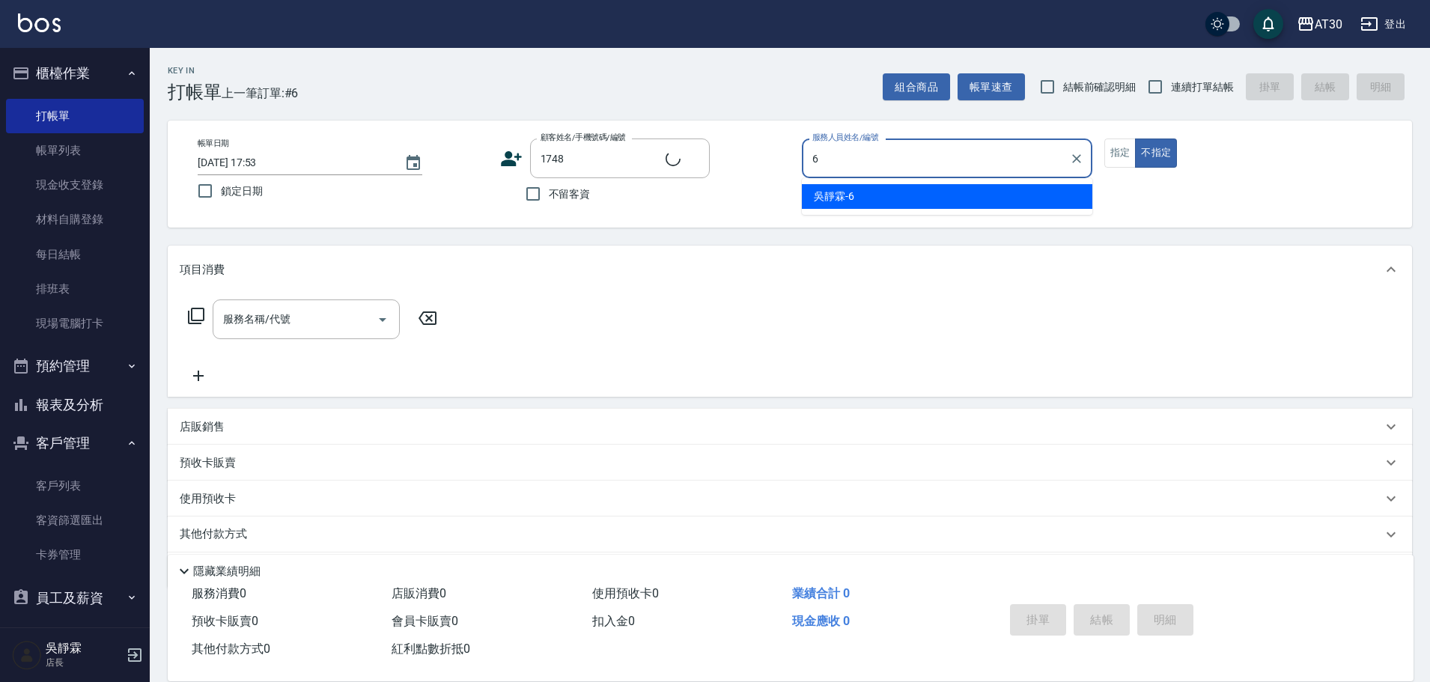
type input "[PERSON_NAME]/0976295911/1748"
type input "吳靜霖-6"
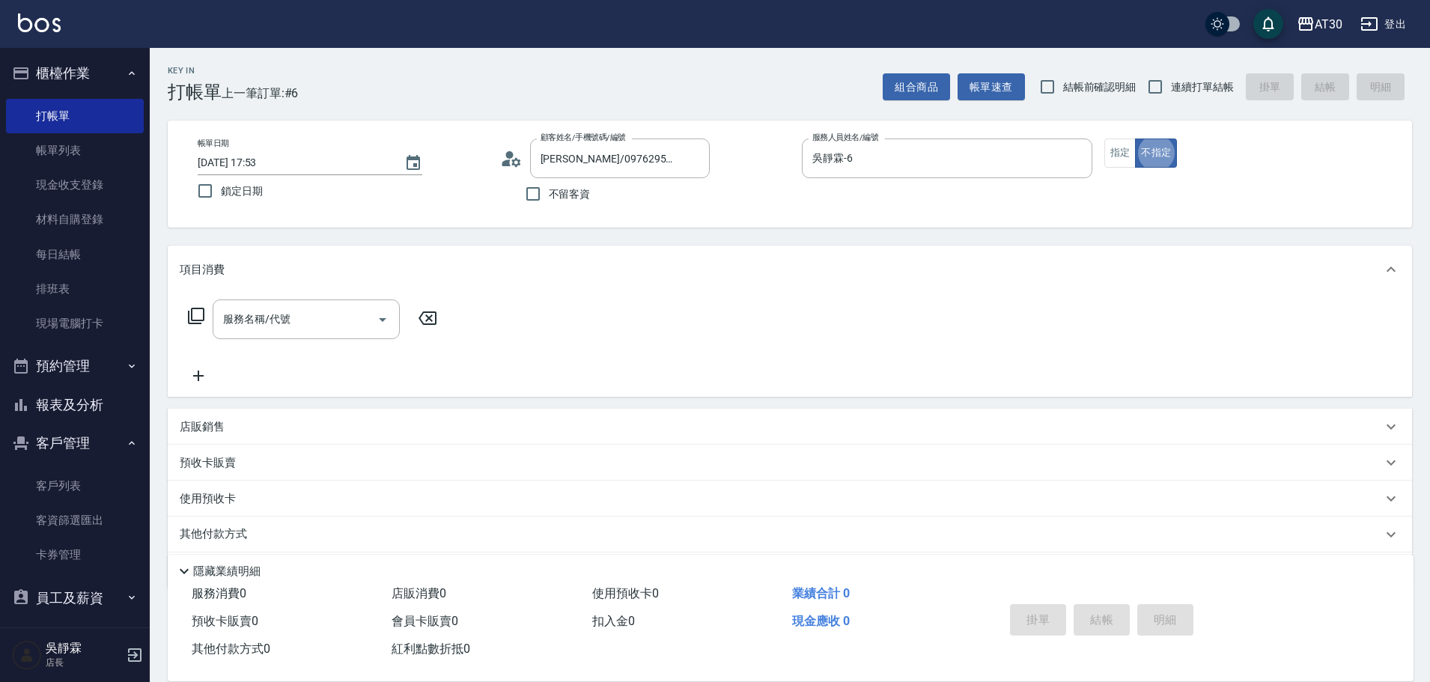
type button "false"
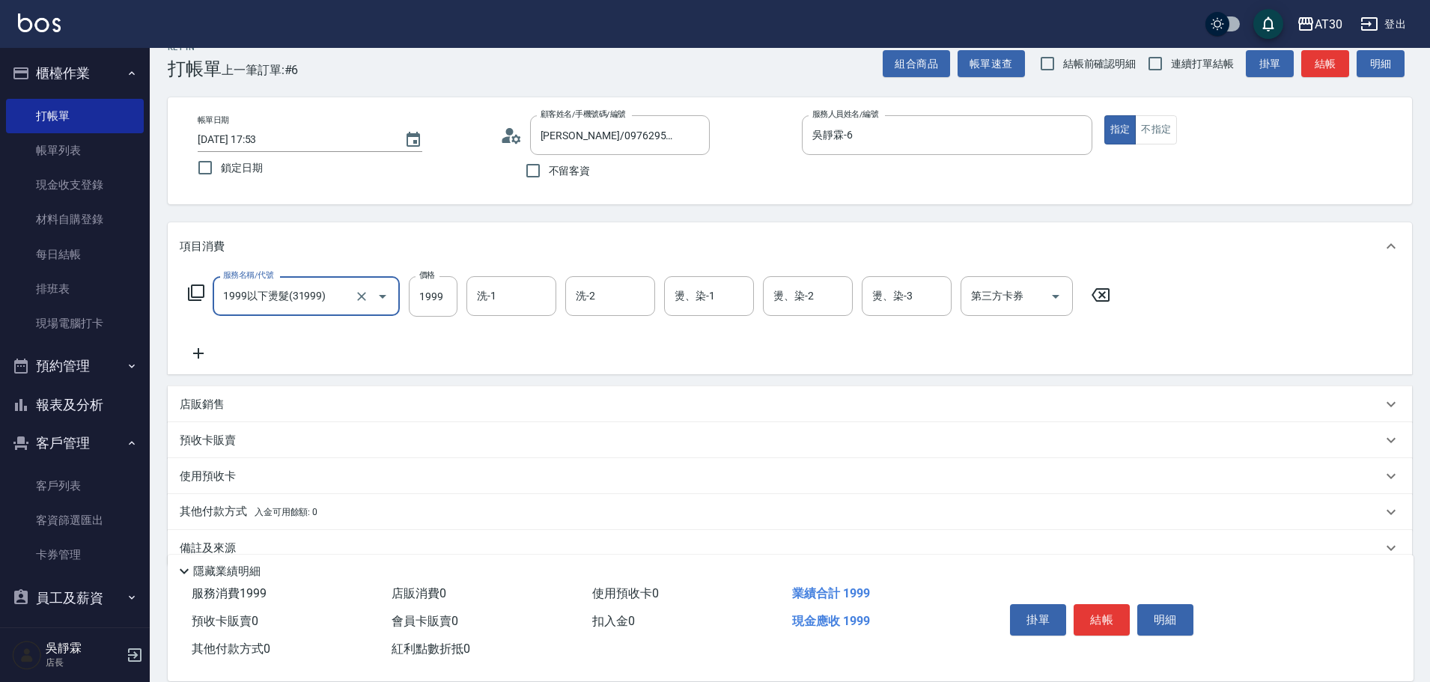
scroll to position [51, 0]
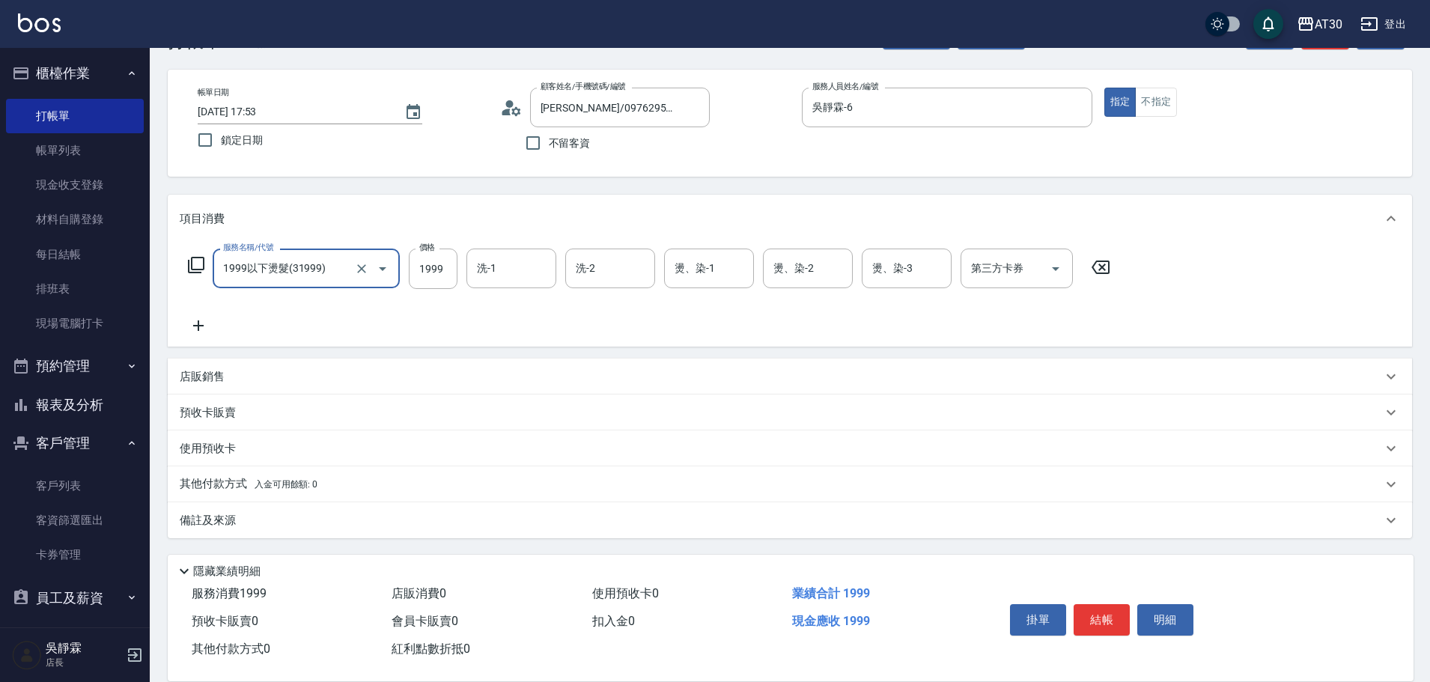
type input "1999以下燙髮(31999)"
click at [1098, 270] on icon at bounding box center [1100, 267] width 37 height 18
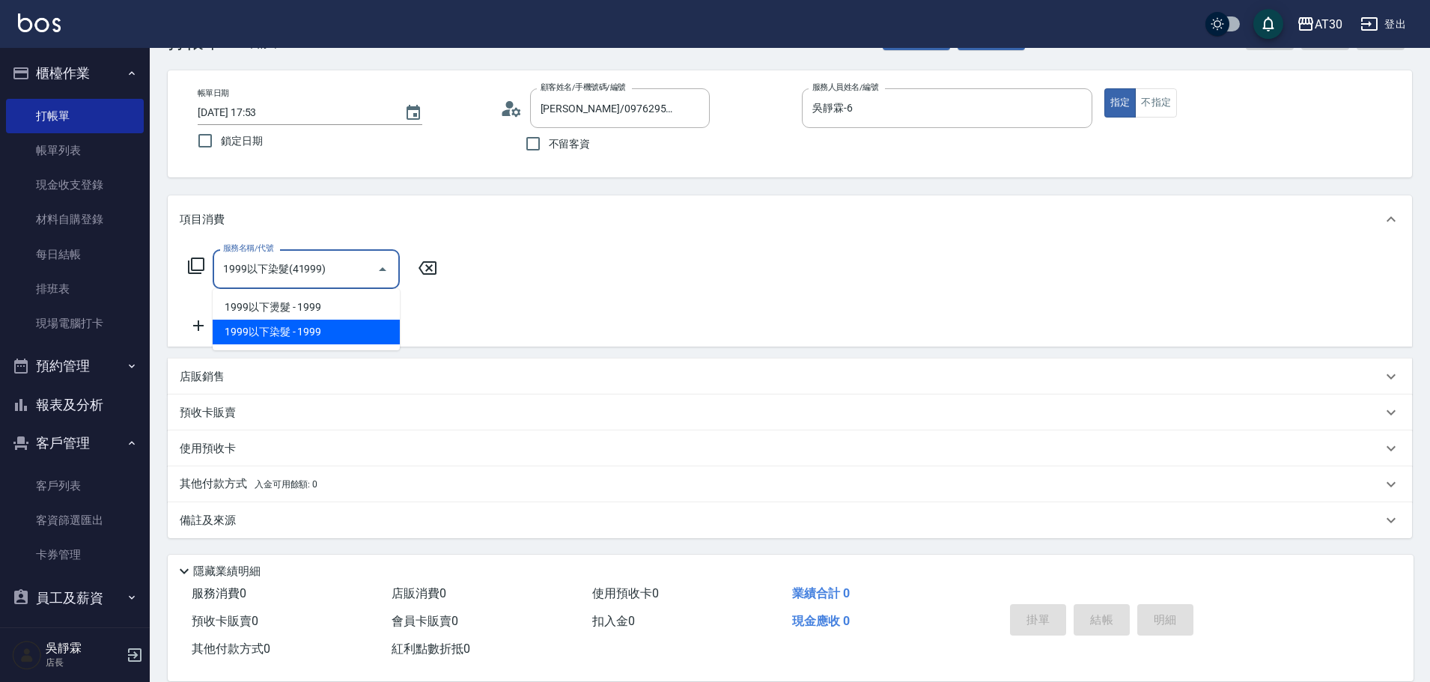
type input "1999以下染髮(41999)"
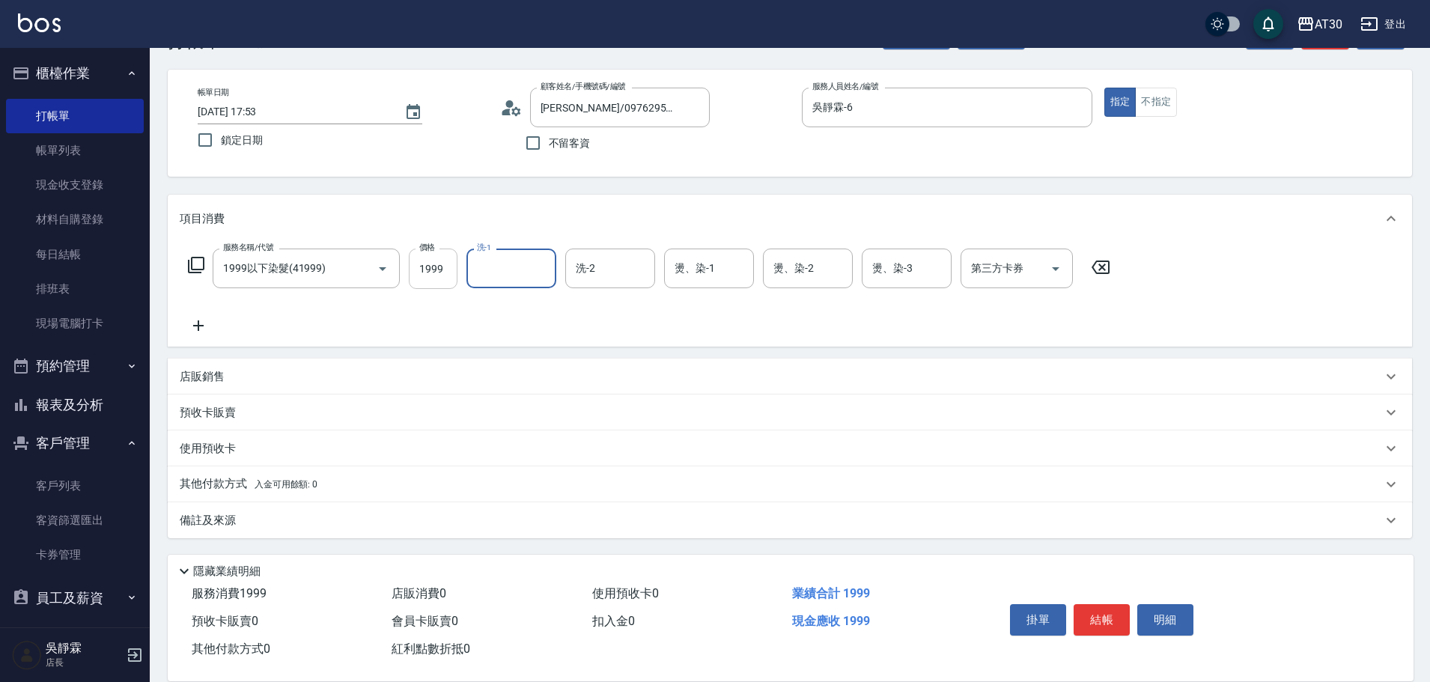
click at [454, 274] on input "1999" at bounding box center [433, 269] width 49 height 40
type input "1099"
type input "吳靜霖-6"
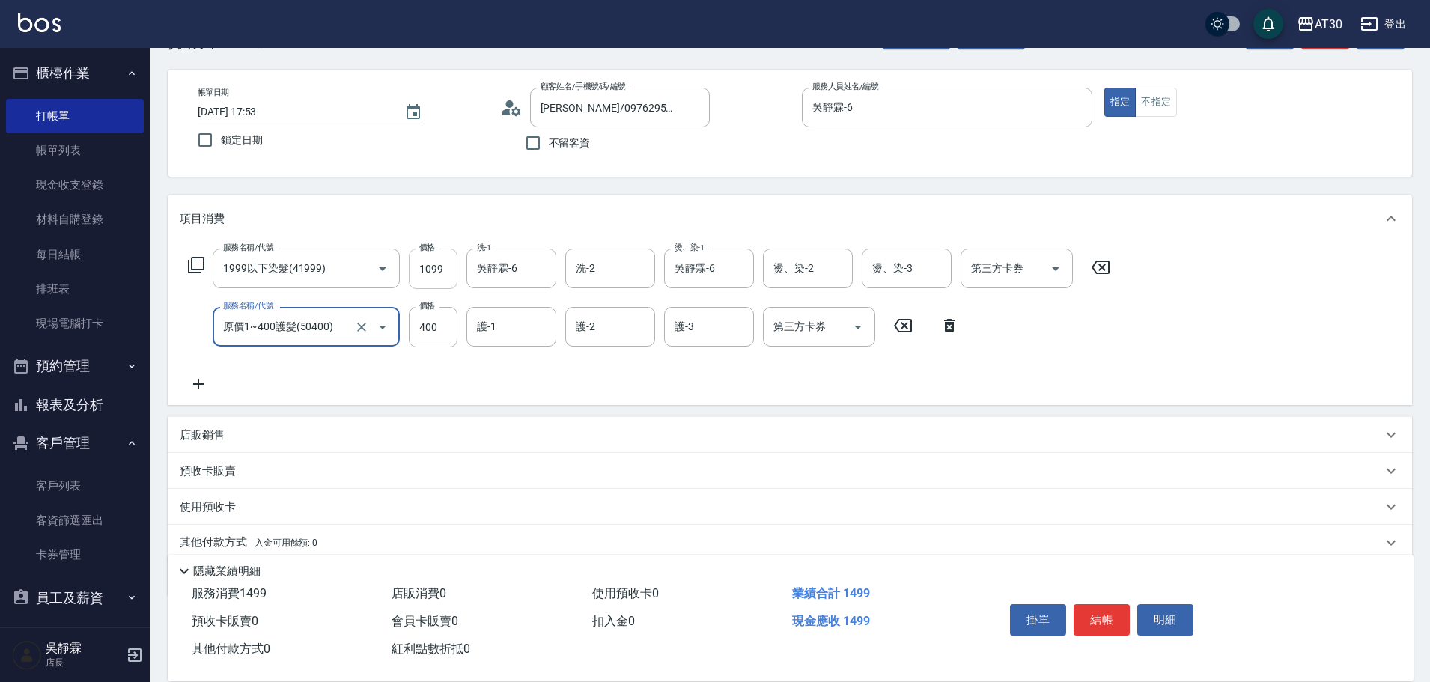
type input "原價1~400護髮(50400)"
type input "吳靜霖-6"
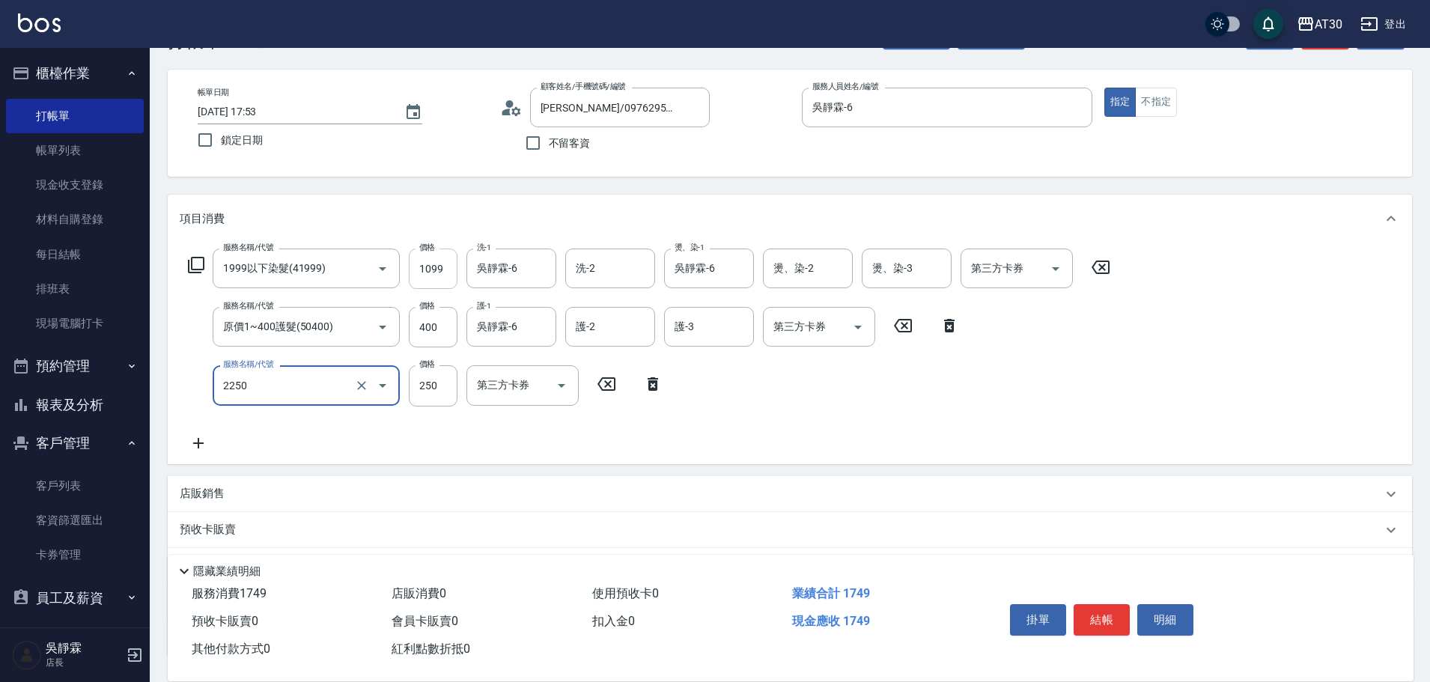
type input "剪髮(2250)"
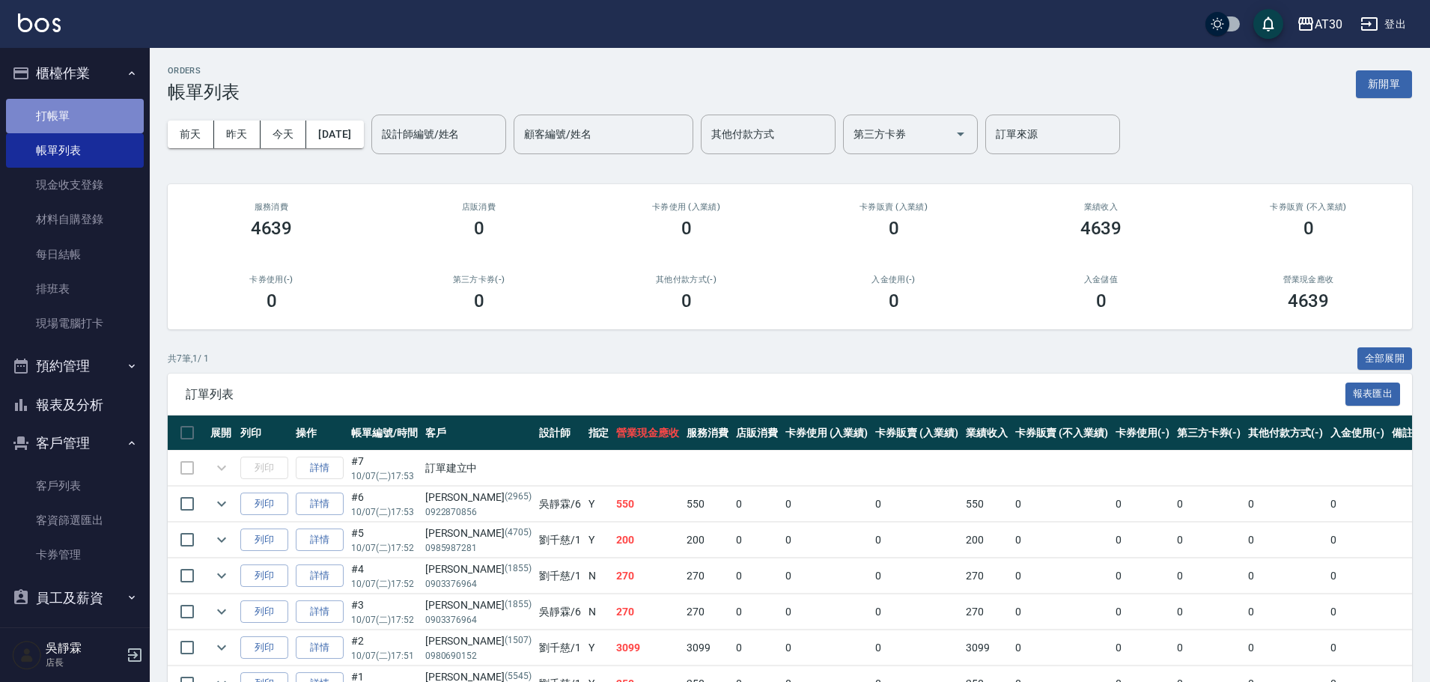
click at [86, 126] on link "打帳單" at bounding box center [75, 116] width 138 height 34
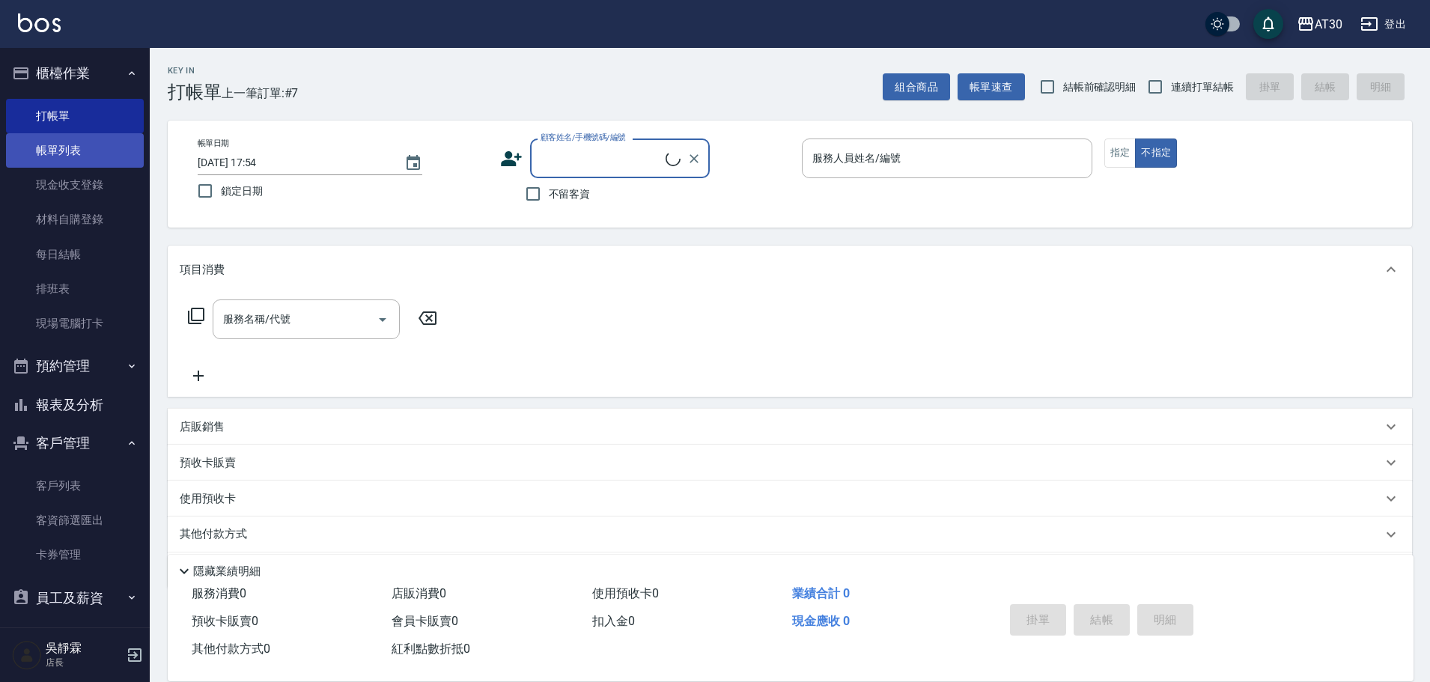
click at [72, 148] on link "帳單列表" at bounding box center [75, 150] width 138 height 34
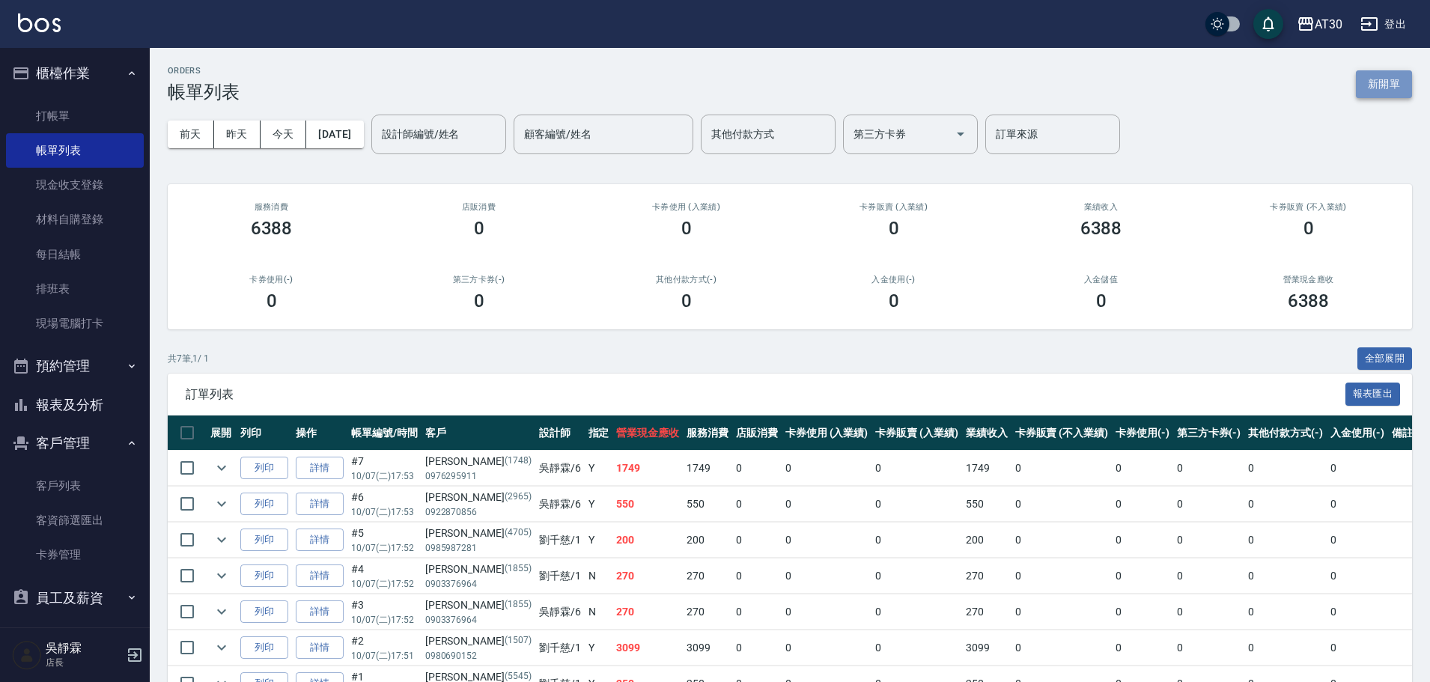
click at [1391, 83] on button "新開單" at bounding box center [1384, 84] width 56 height 28
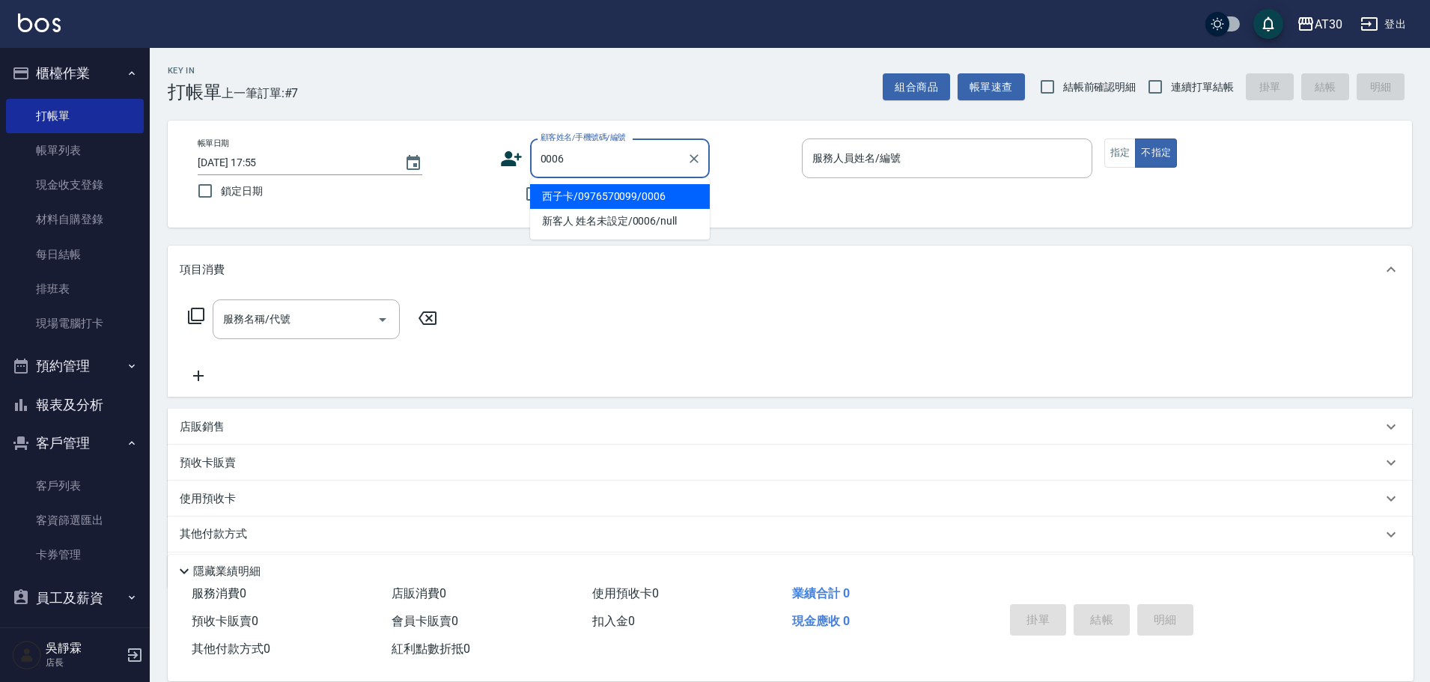
type input "西子卡/0976570099/0006"
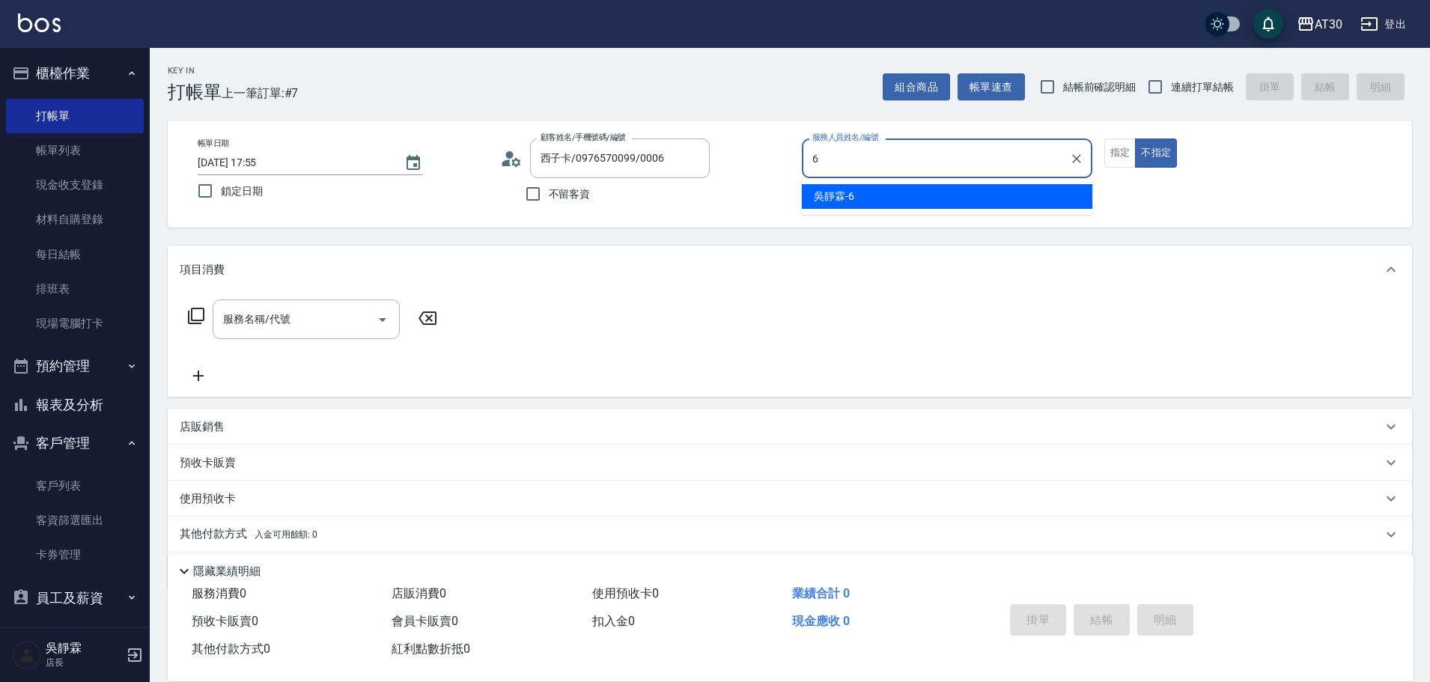
type input "吳靜霖-6"
type button "false"
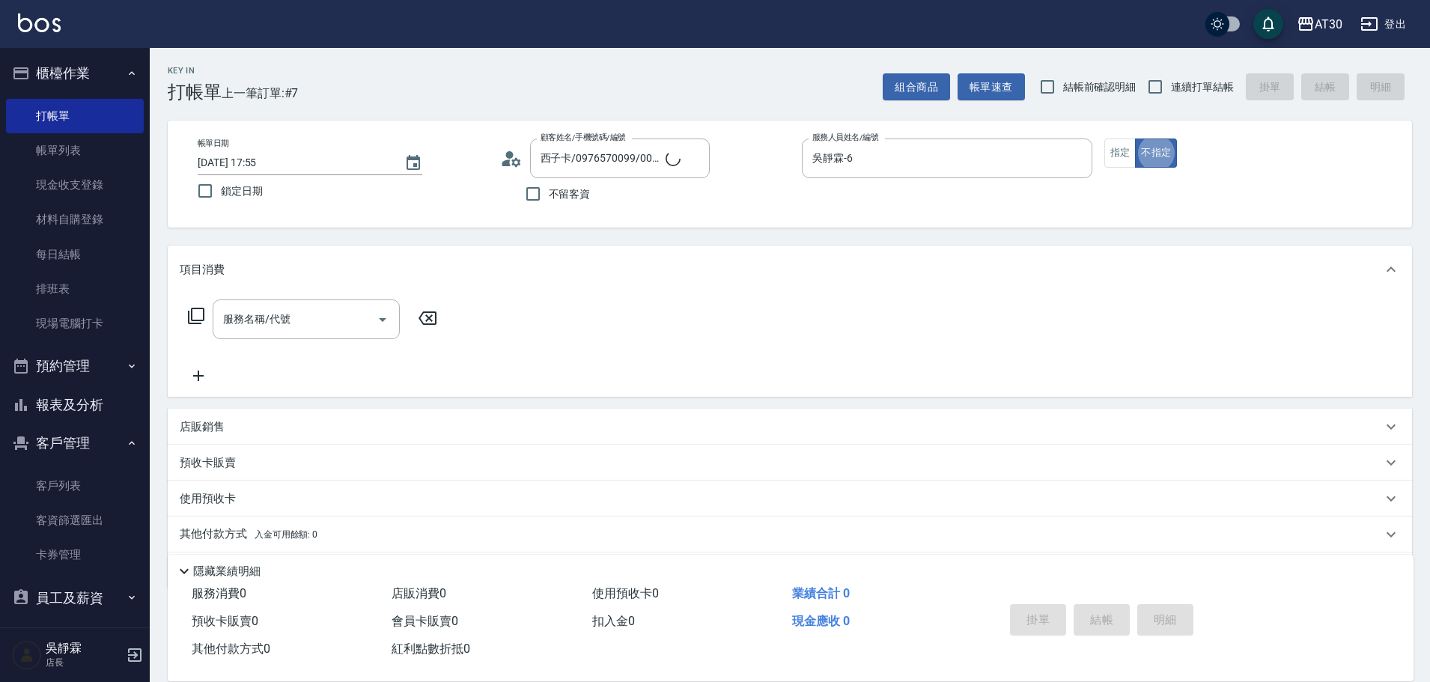
type input "新客人 姓名未設定/0006/null"
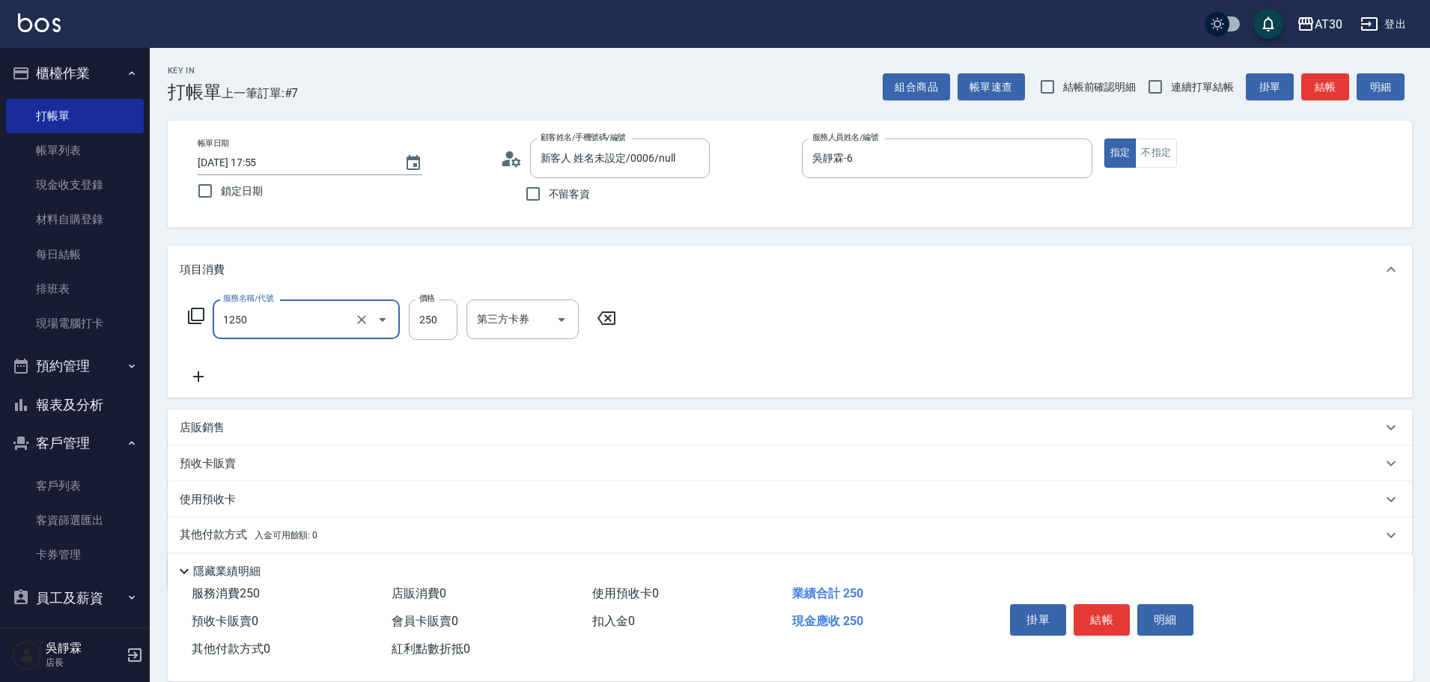
type input "洗髮250(1250)"
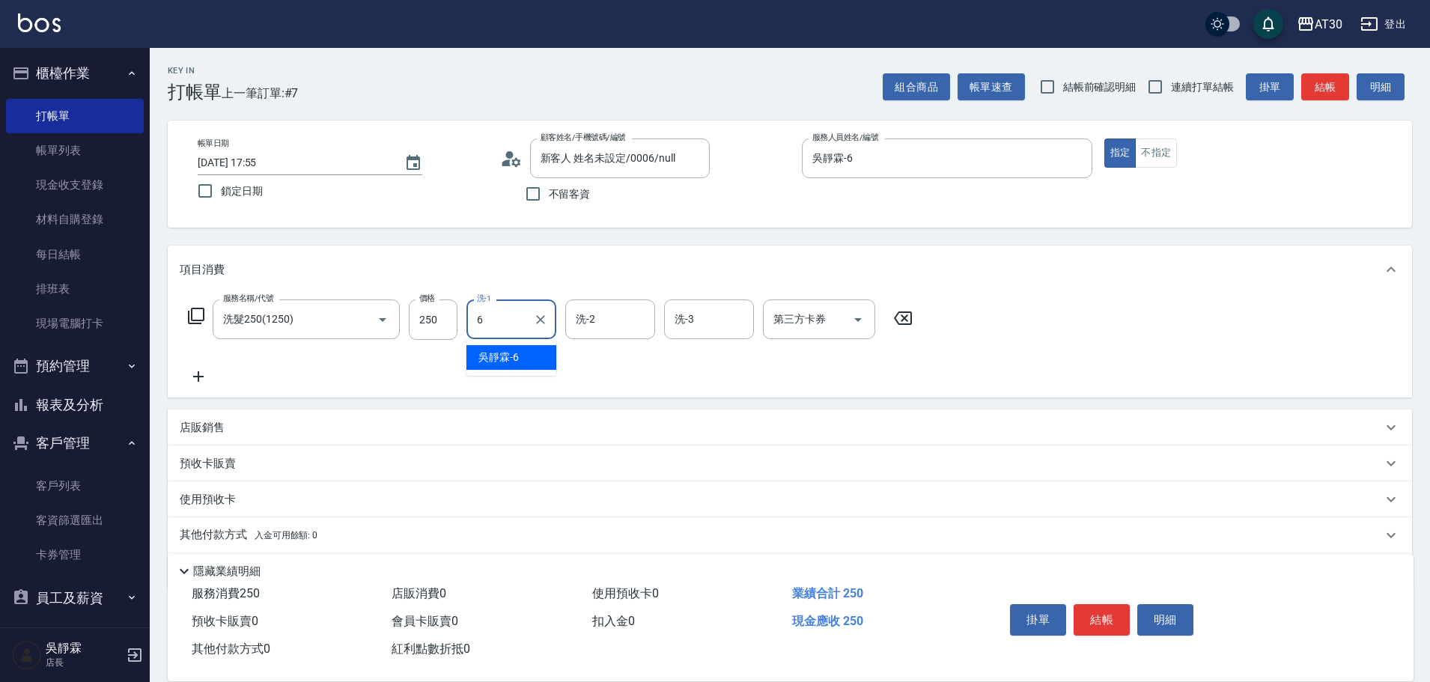
type input "吳靜霖-6"
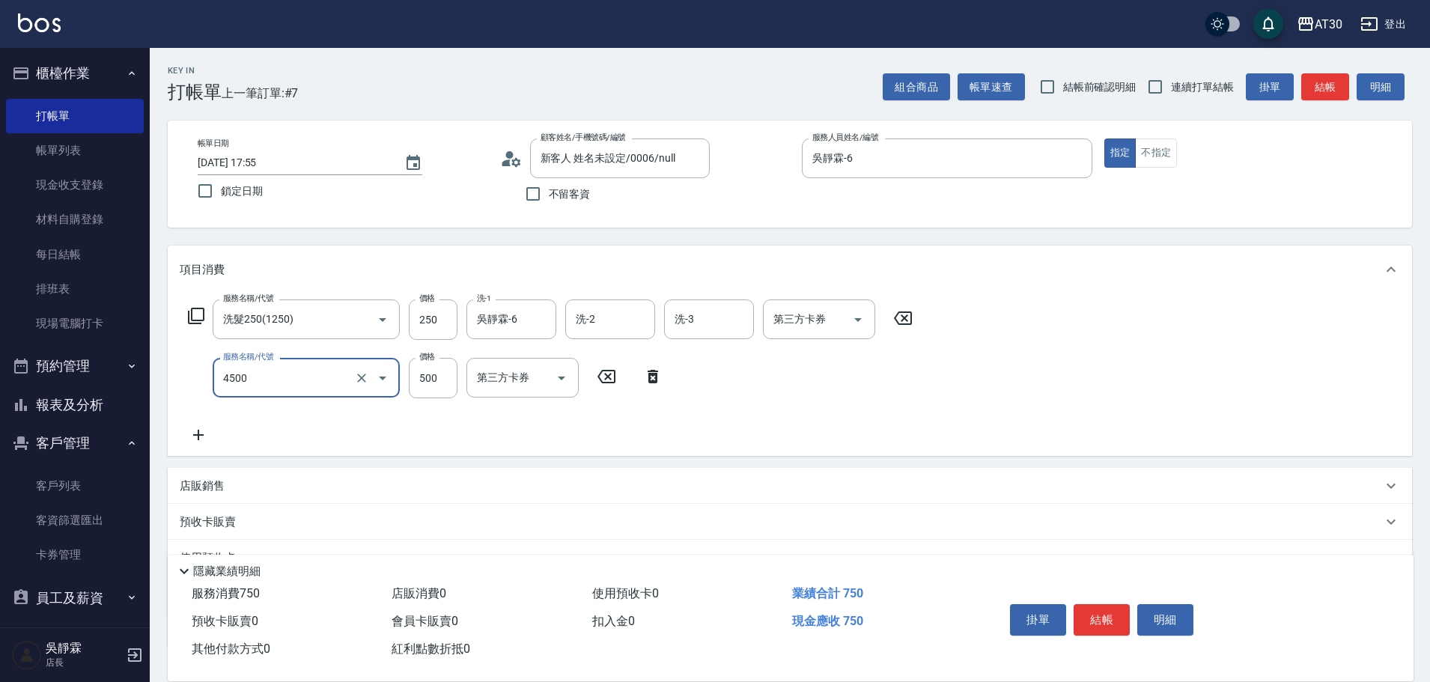
type input "補染(4500)"
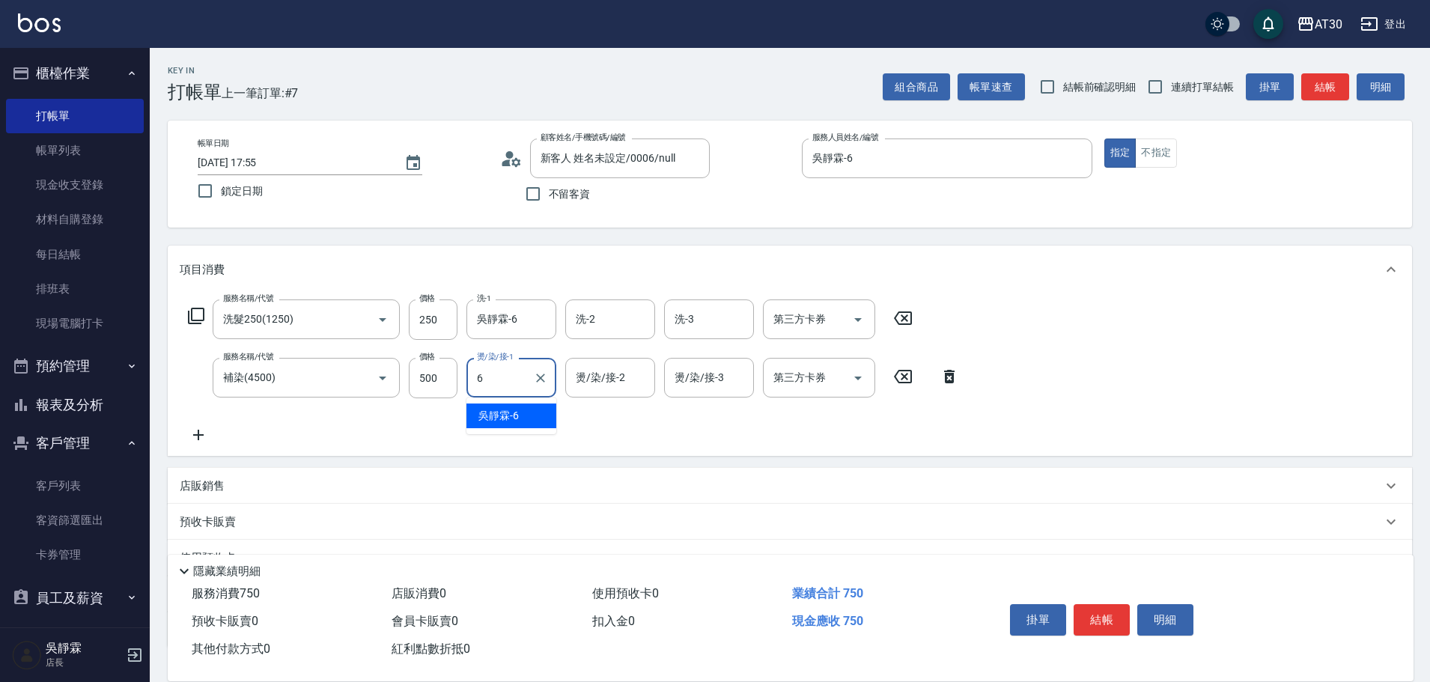
type input "吳靜霖-6"
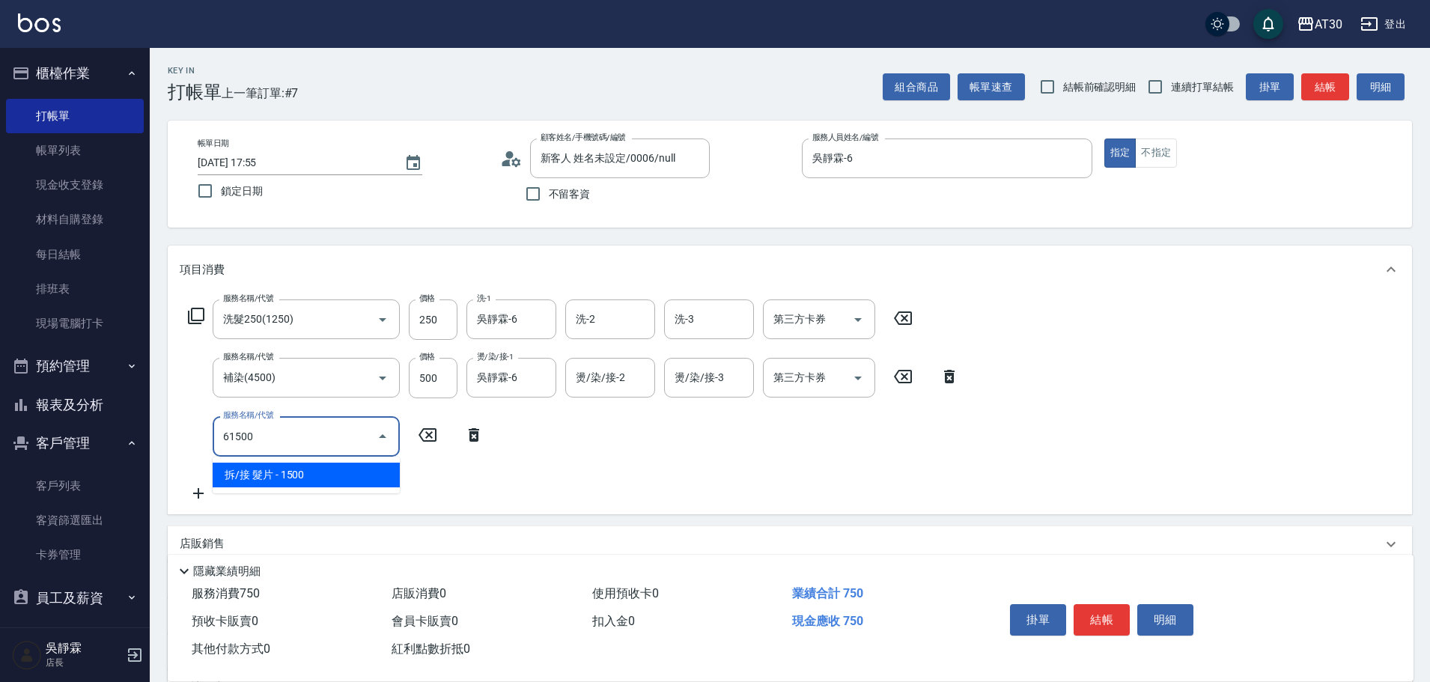
type input "拆/接 髮片(61500)"
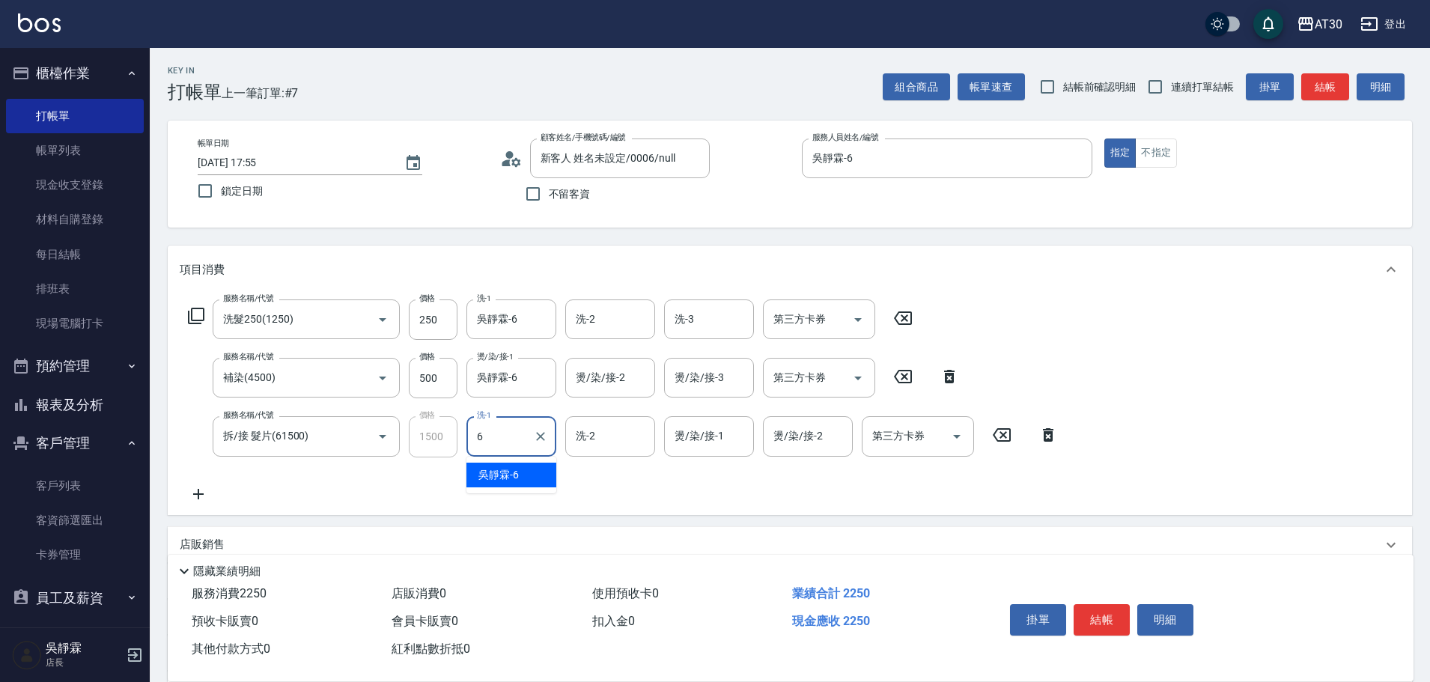
type input "吳靜霖-6"
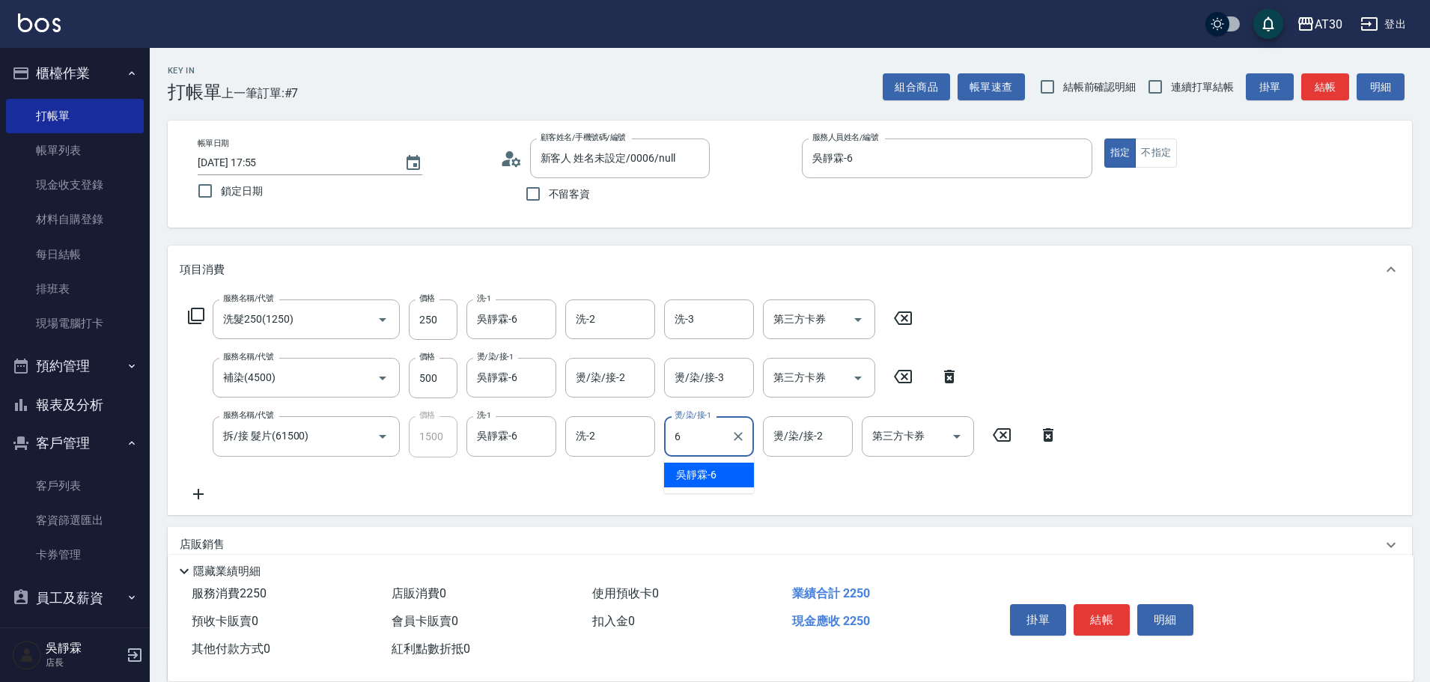
type input "吳靜霖-6"
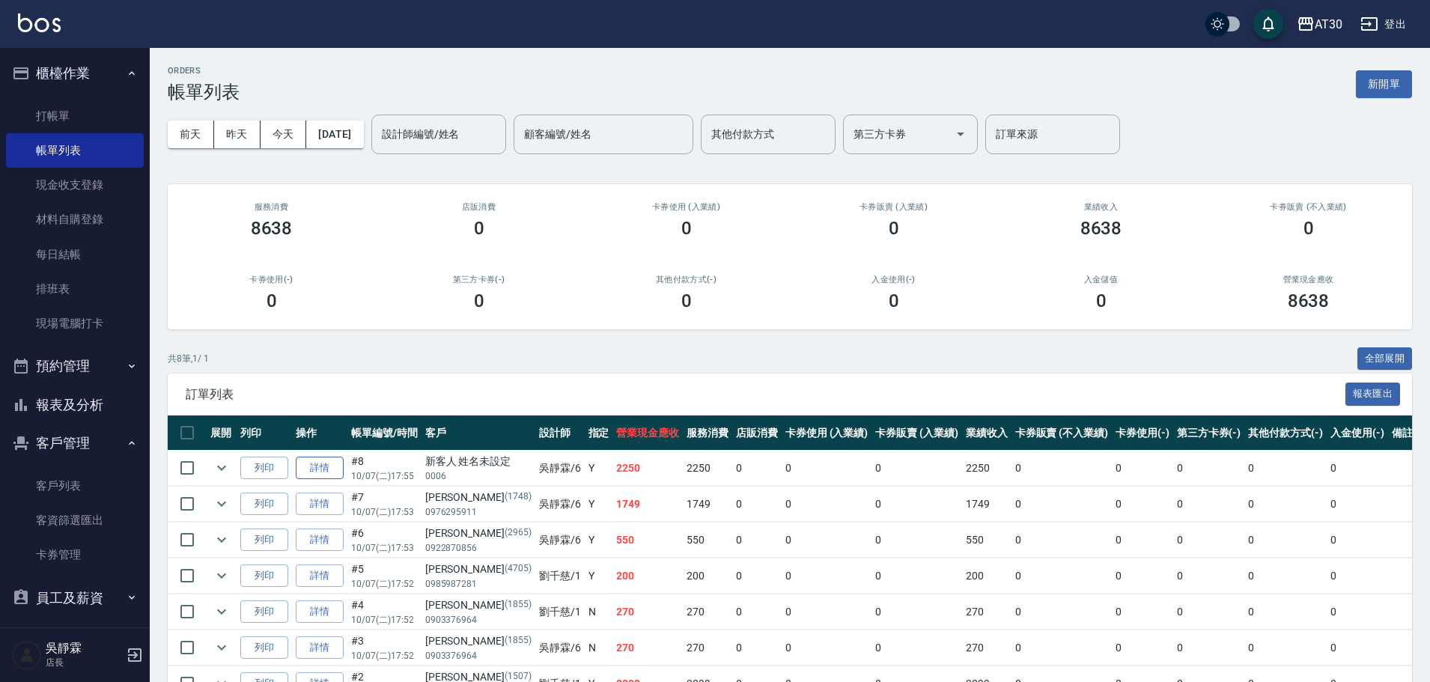
click at [330, 467] on link "詳情" at bounding box center [320, 468] width 48 height 23
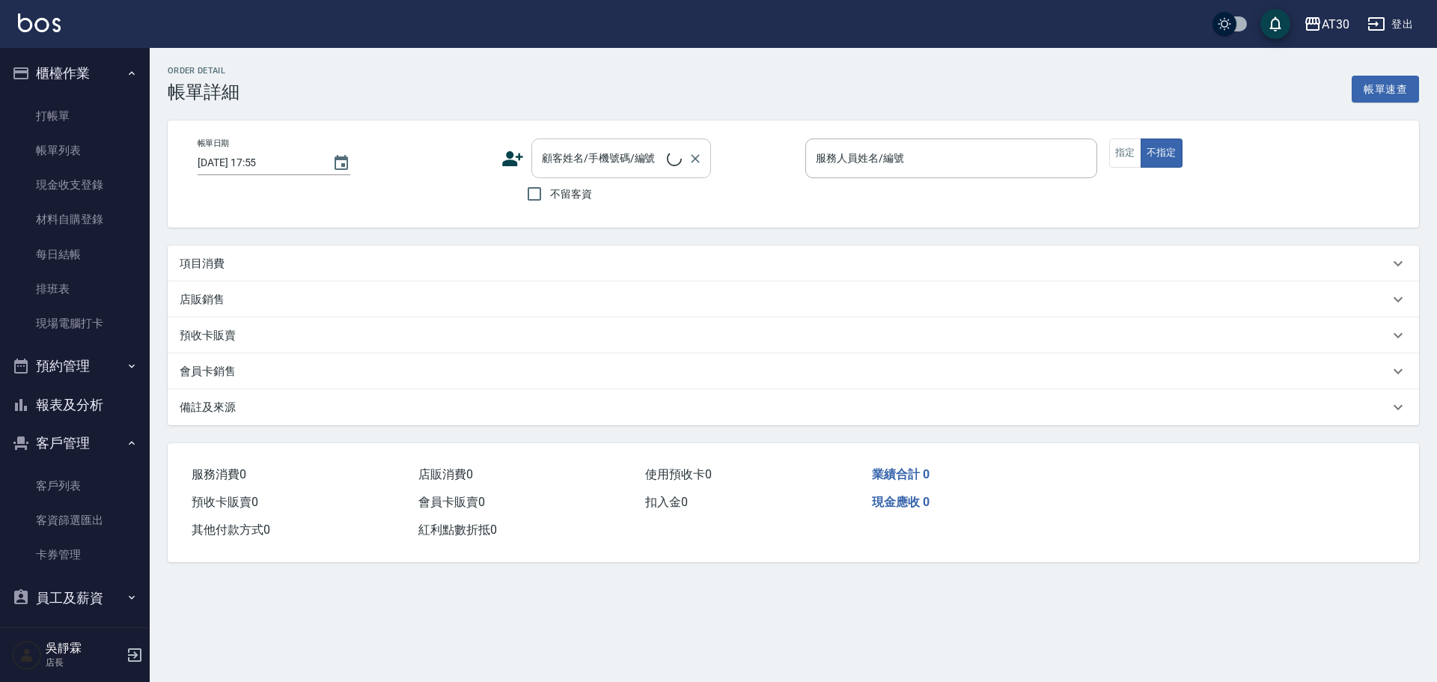
type input "吳靜霖-6"
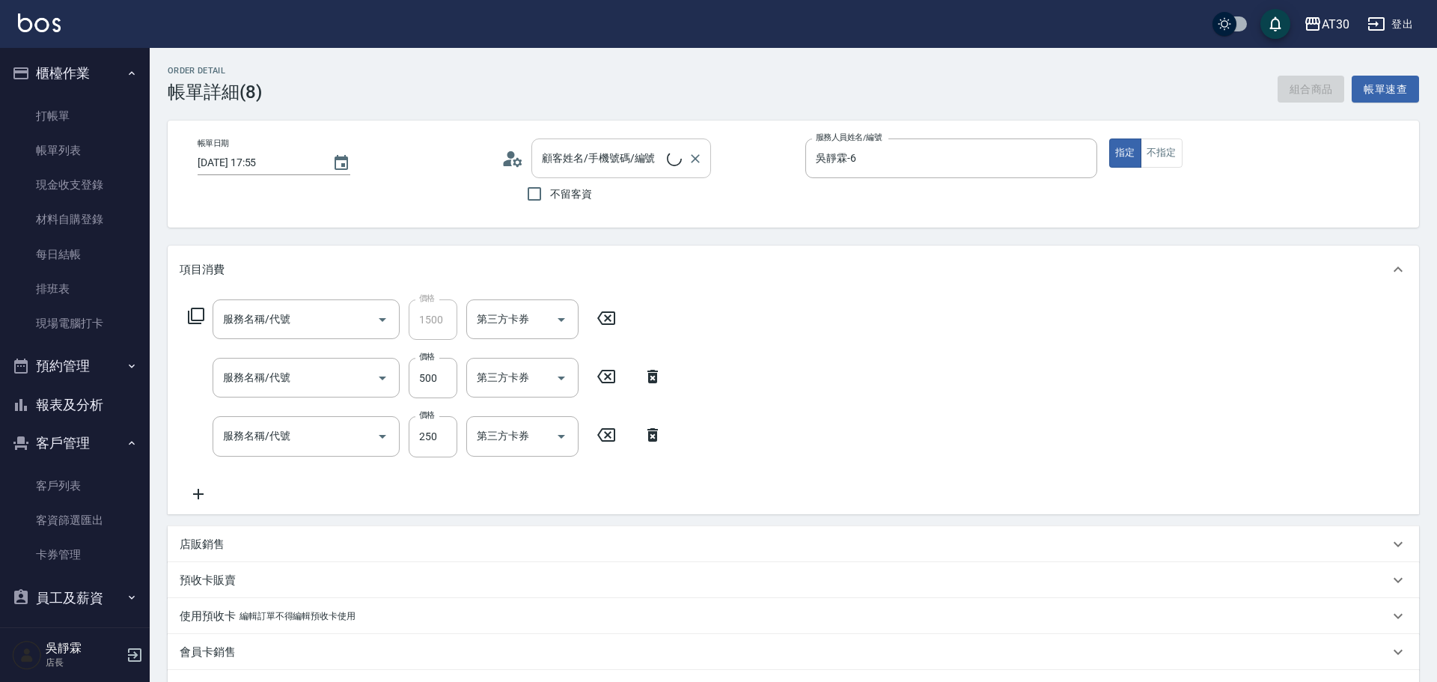
click at [639, 167] on input "顧客姓名/手機號碼/編號" at bounding box center [602, 158] width 129 height 26
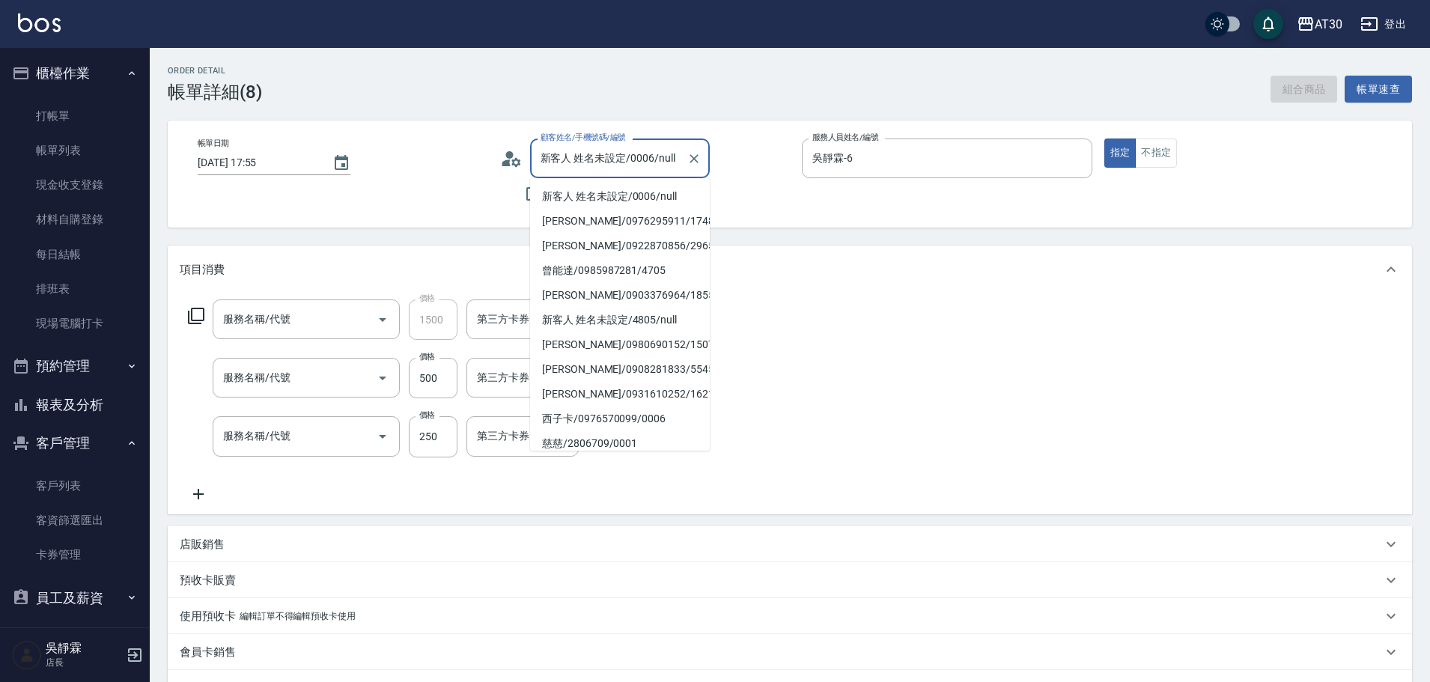
type input "新客人 姓名未設定/0006/null"
type input "拆/接 髮片(61500)"
type input "補染(4500)"
type input "洗髮250(1250)"
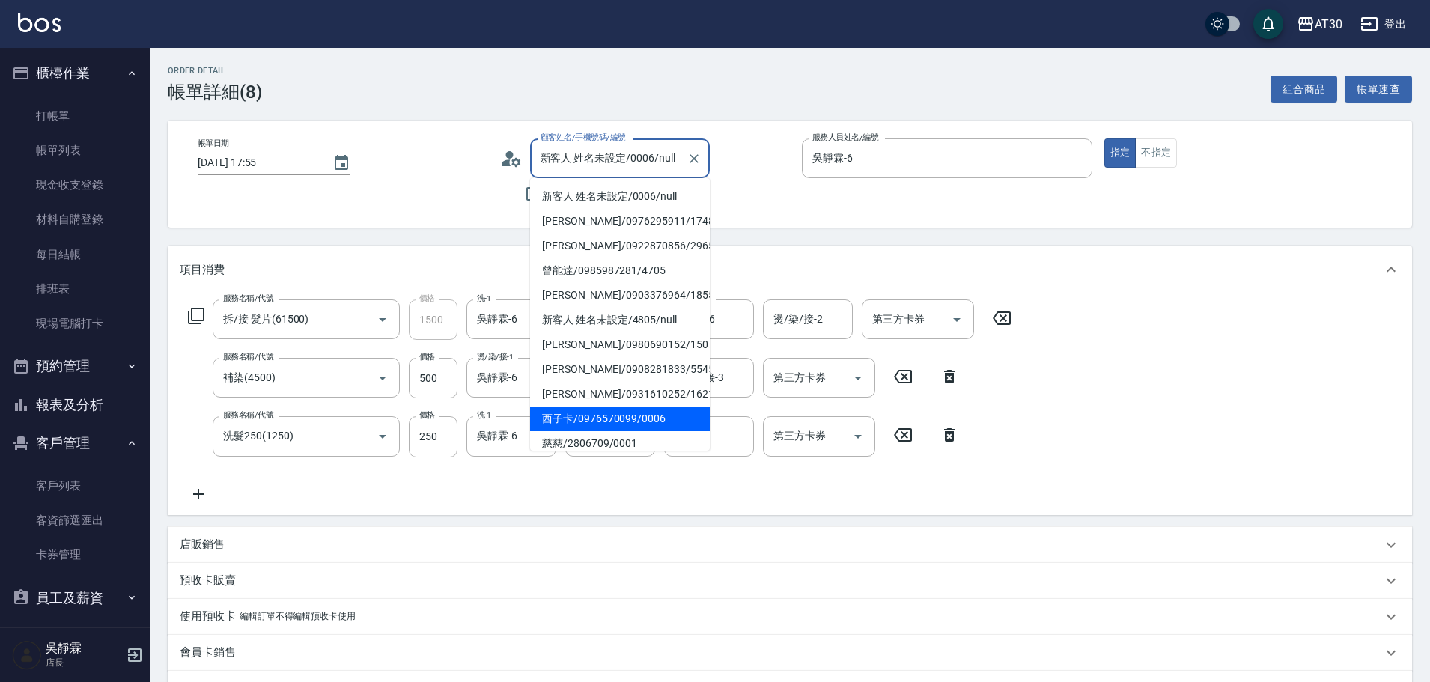
click at [633, 410] on li "西子卡/0976570099/0006" at bounding box center [620, 419] width 180 height 25
type input "西子卡/0976570099/0006"
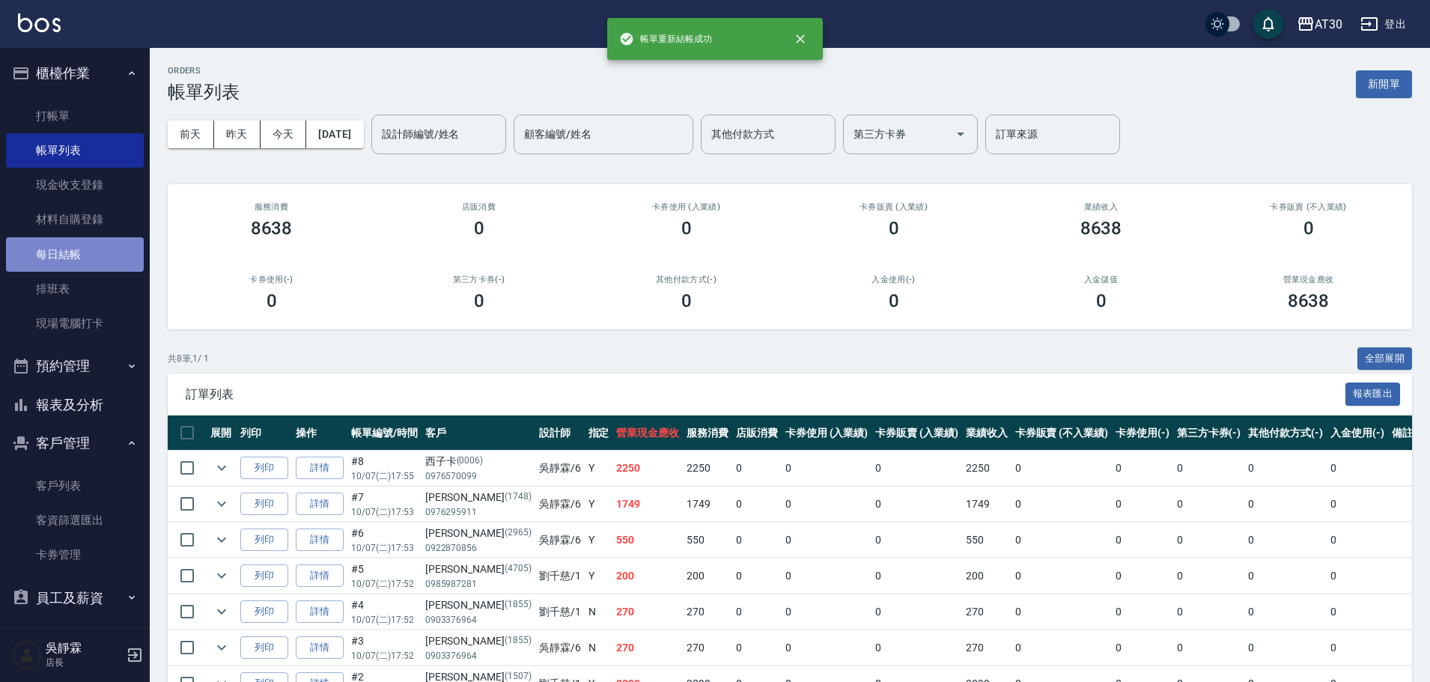
click at [74, 264] on link "每日結帳" at bounding box center [75, 254] width 138 height 34
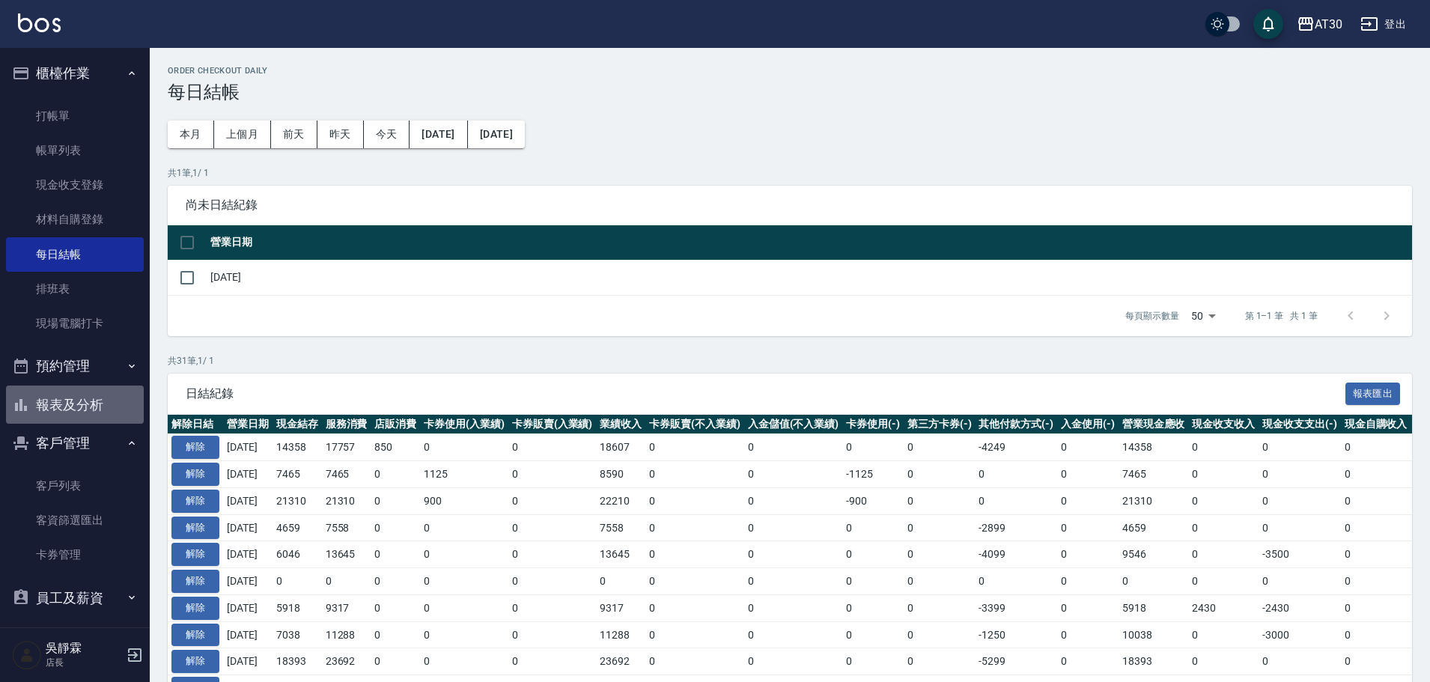
click at [102, 408] on button "報表及分析" at bounding box center [75, 405] width 138 height 39
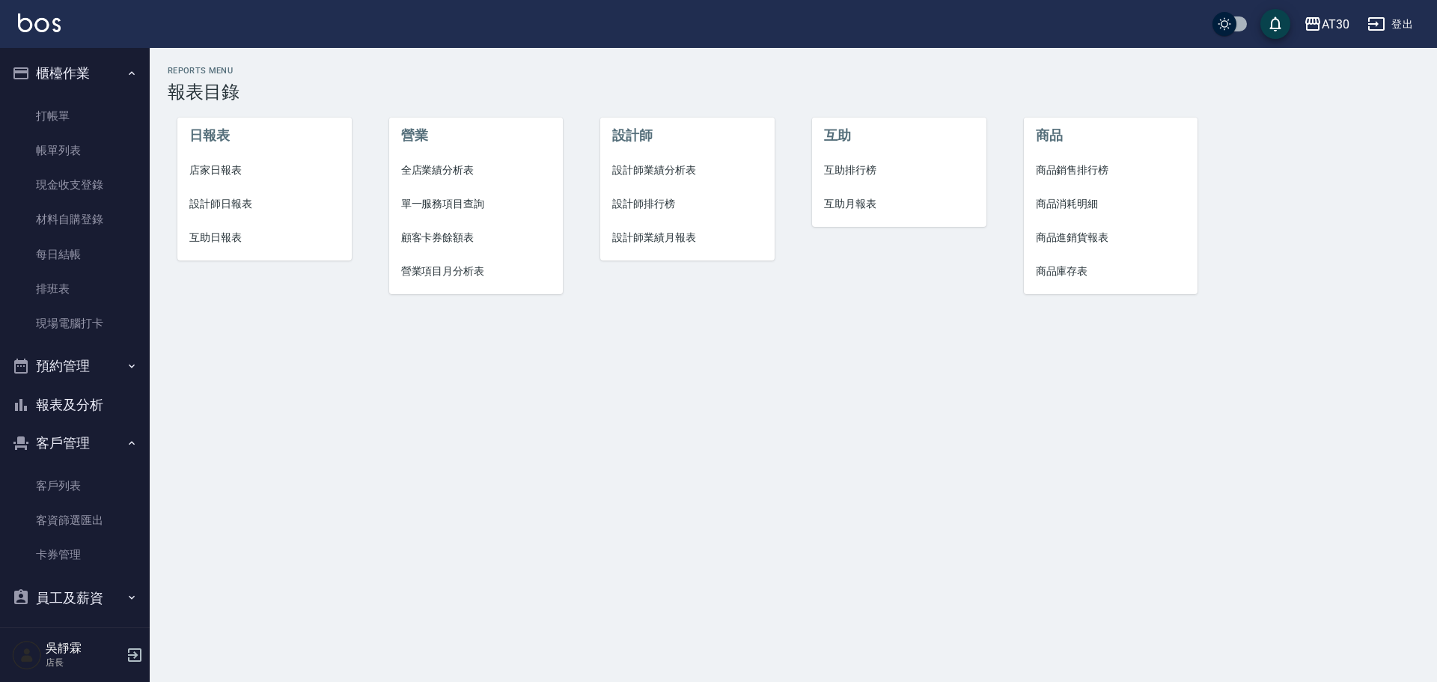
click at [654, 192] on li "設計師排行榜" at bounding box center [687, 204] width 174 height 34
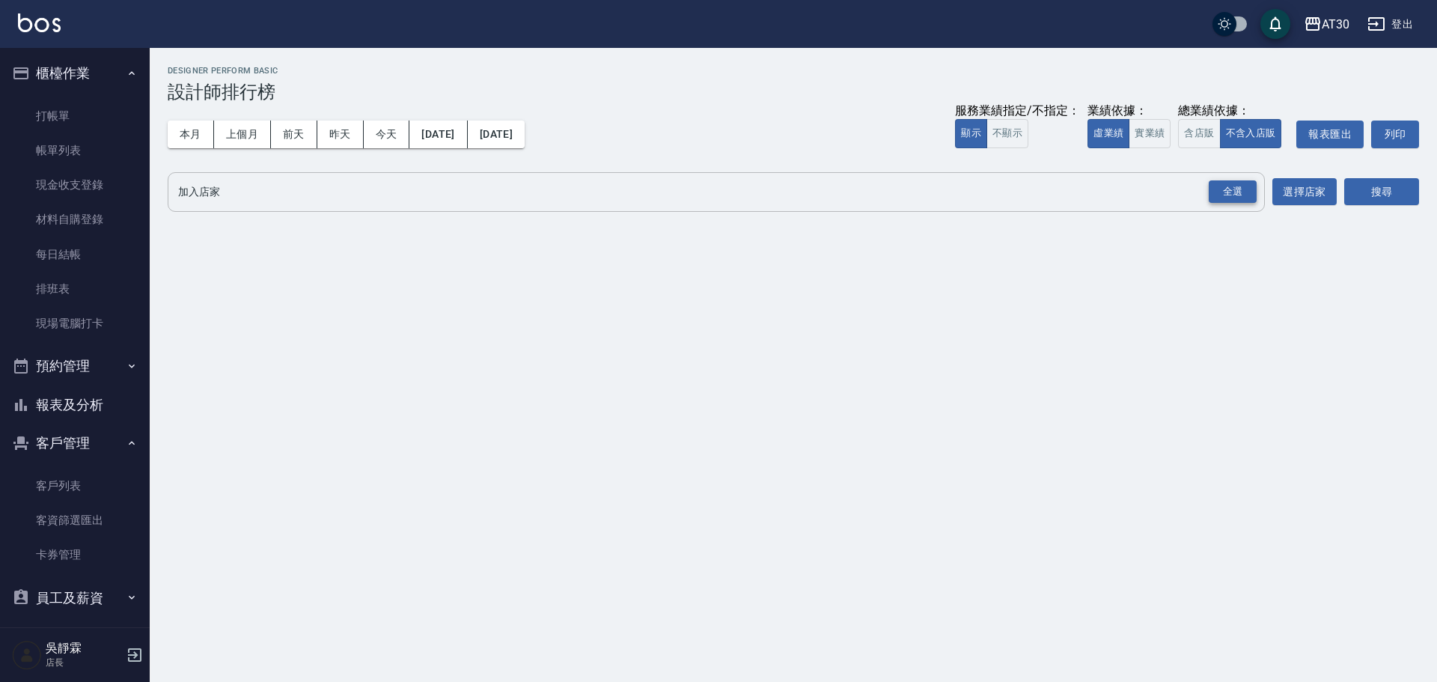
click at [1226, 192] on div "全選" at bounding box center [1233, 191] width 48 height 23
click at [1390, 197] on button "搜尋" at bounding box center [1382, 193] width 75 height 28
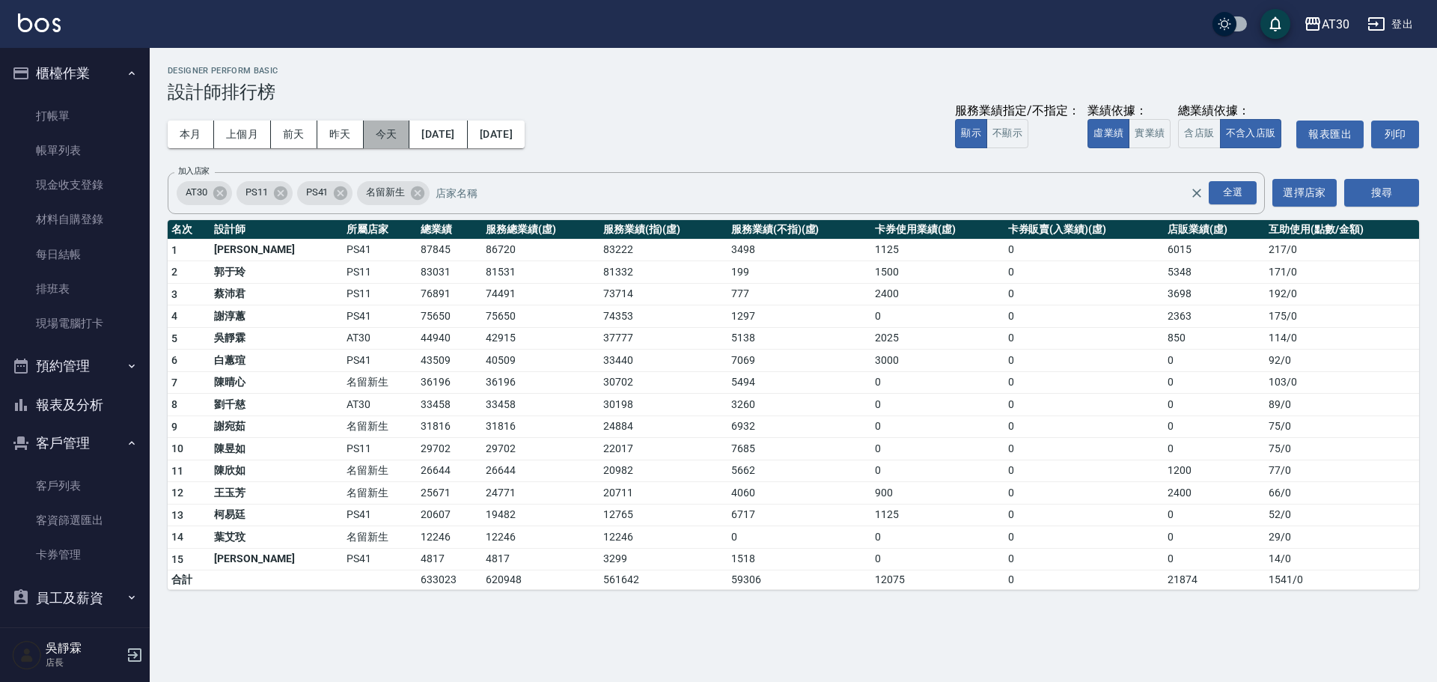
click at [384, 135] on button "今天" at bounding box center [387, 135] width 46 height 28
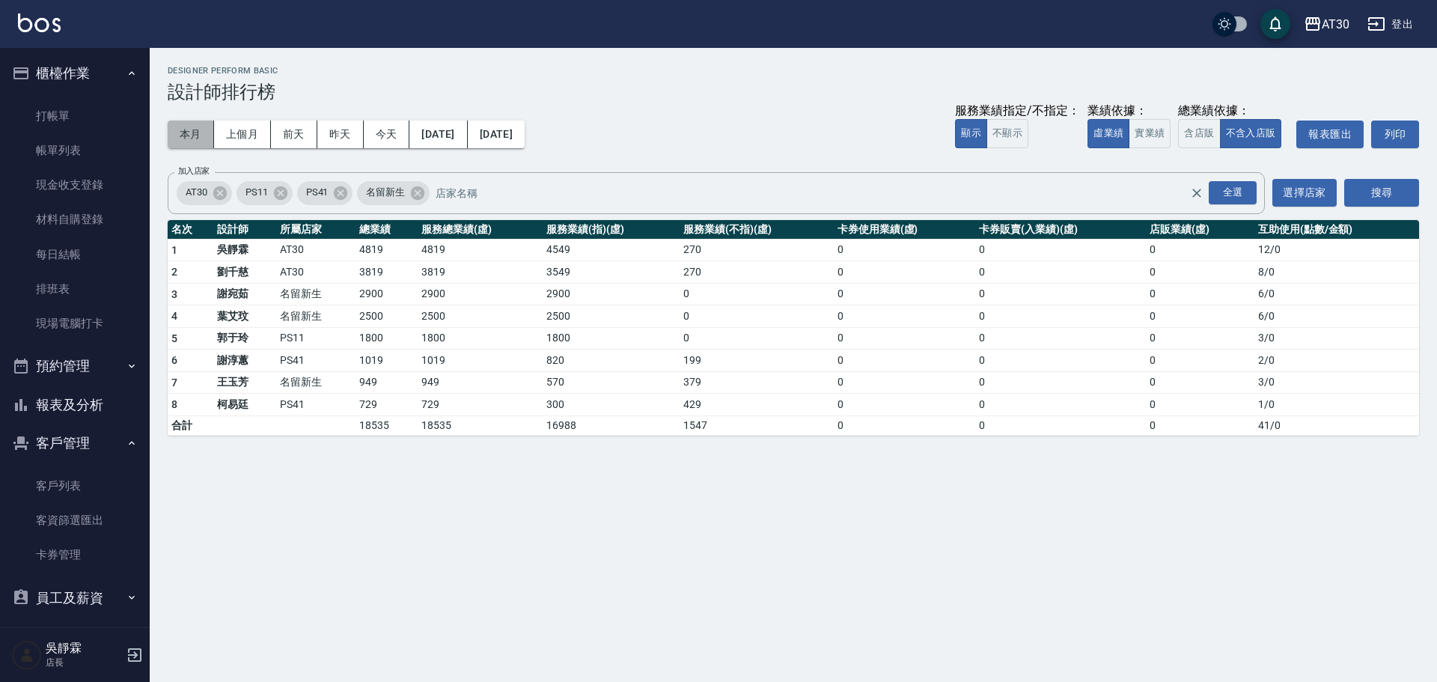
click at [195, 135] on button "本月" at bounding box center [191, 135] width 46 height 28
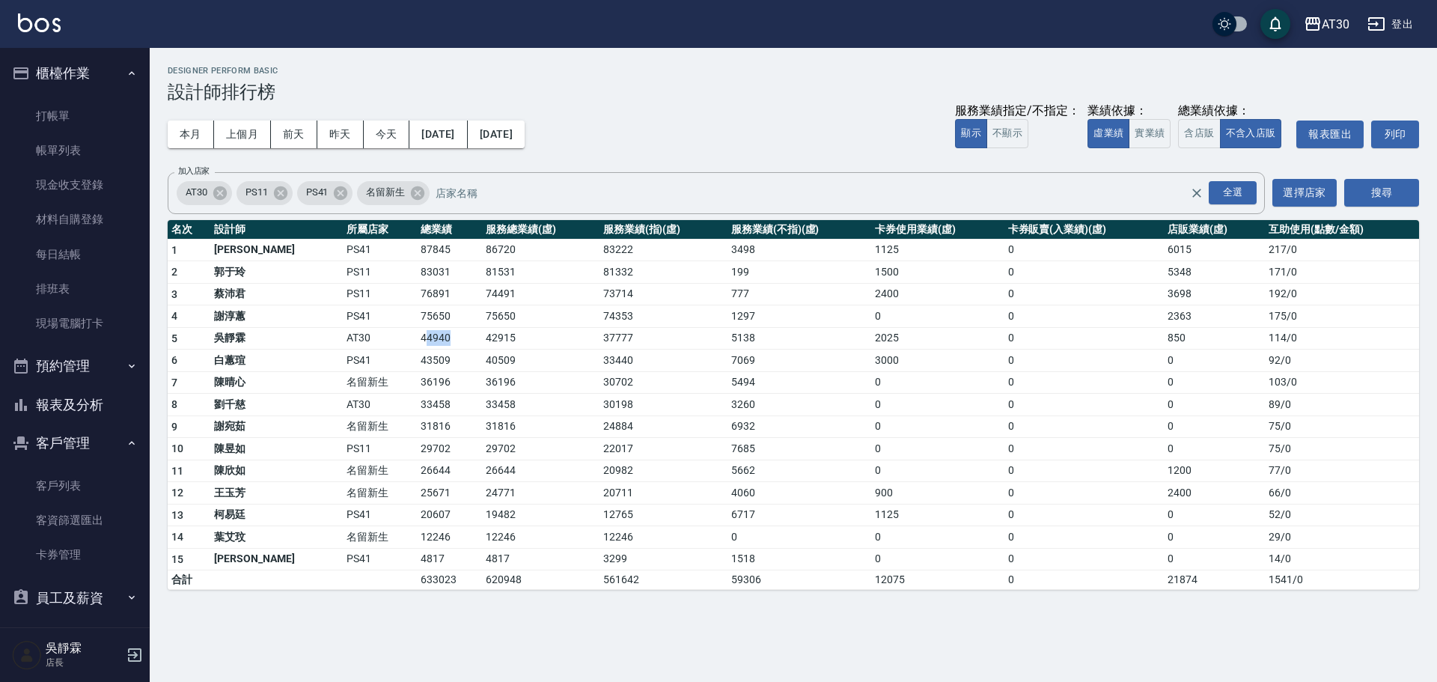
drag, startPoint x: 374, startPoint y: 342, endPoint x: 403, endPoint y: 343, distance: 28.5
click at [417, 343] on td "44940" at bounding box center [449, 338] width 65 height 22
click at [417, 332] on td "44940" at bounding box center [449, 338] width 65 height 22
drag, startPoint x: 343, startPoint y: 339, endPoint x: 427, endPoint y: 339, distance: 84.6
click at [427, 339] on tr "5 [PERSON_NAME]AT30 44940 42915 37777 5138 2025 0 850 114 / 0" at bounding box center [794, 338] width 1252 height 22
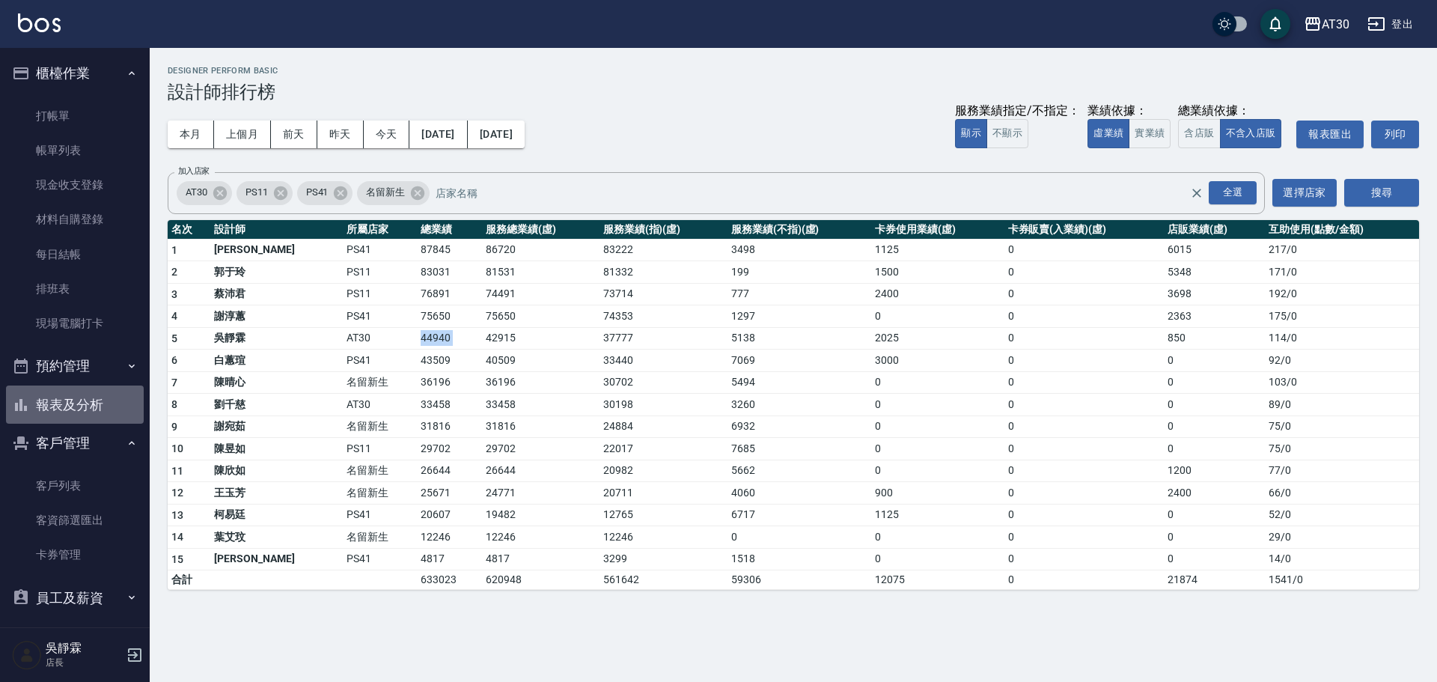
click at [82, 391] on button "報表及分析" at bounding box center [75, 405] width 138 height 39
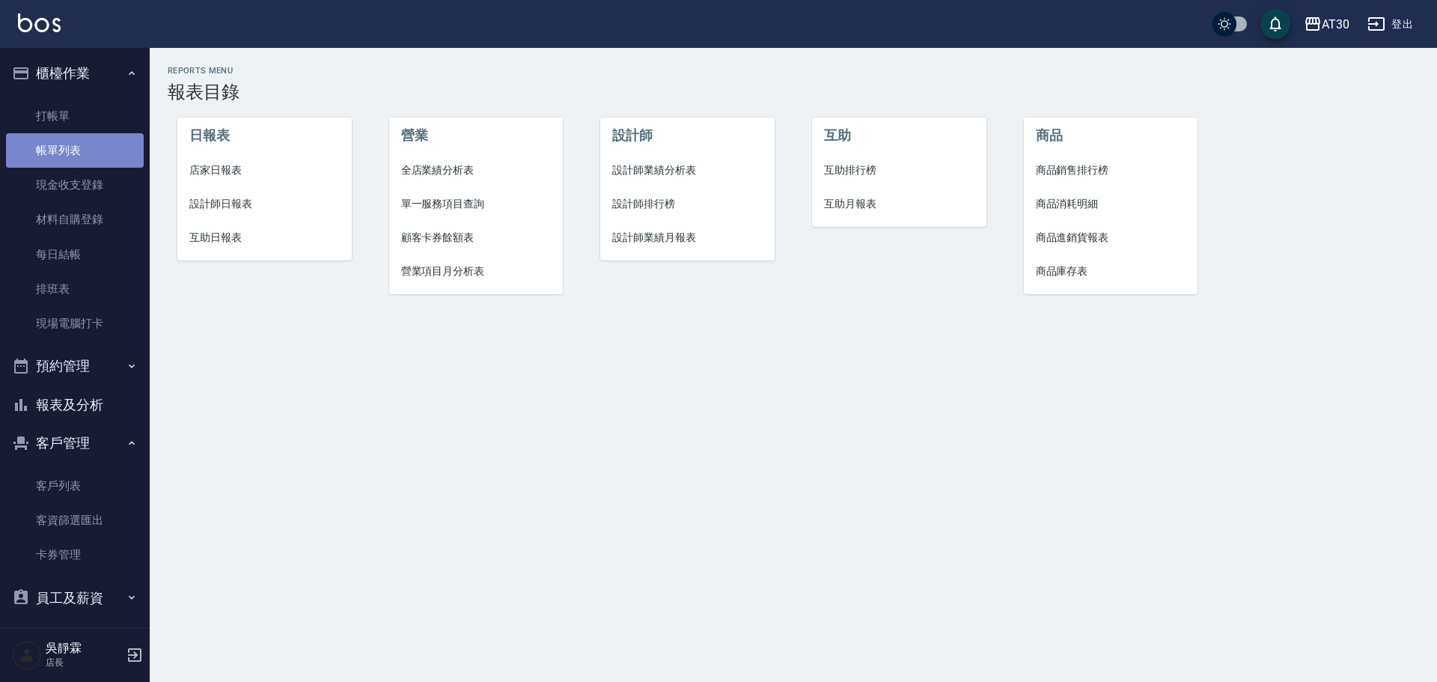
click at [79, 149] on link "帳單列表" at bounding box center [75, 150] width 138 height 34
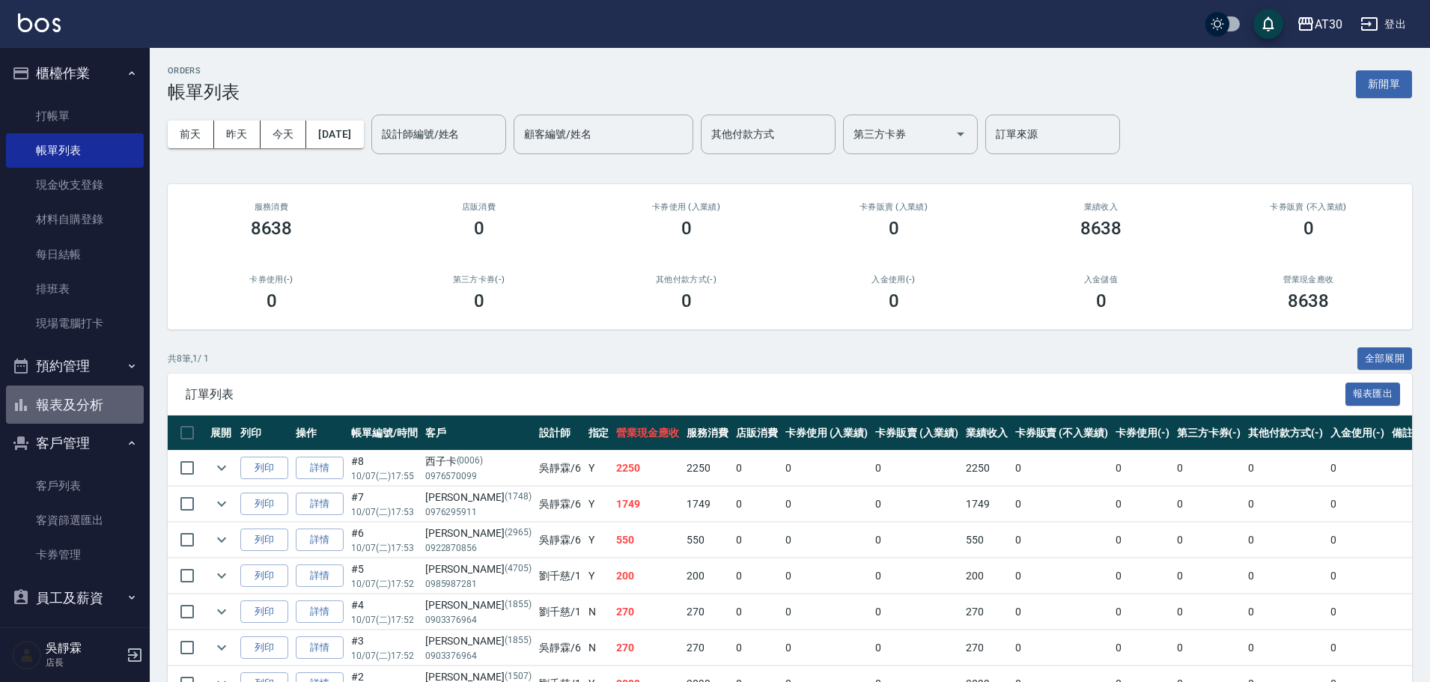
click at [83, 406] on button "報表及分析" at bounding box center [75, 405] width 138 height 39
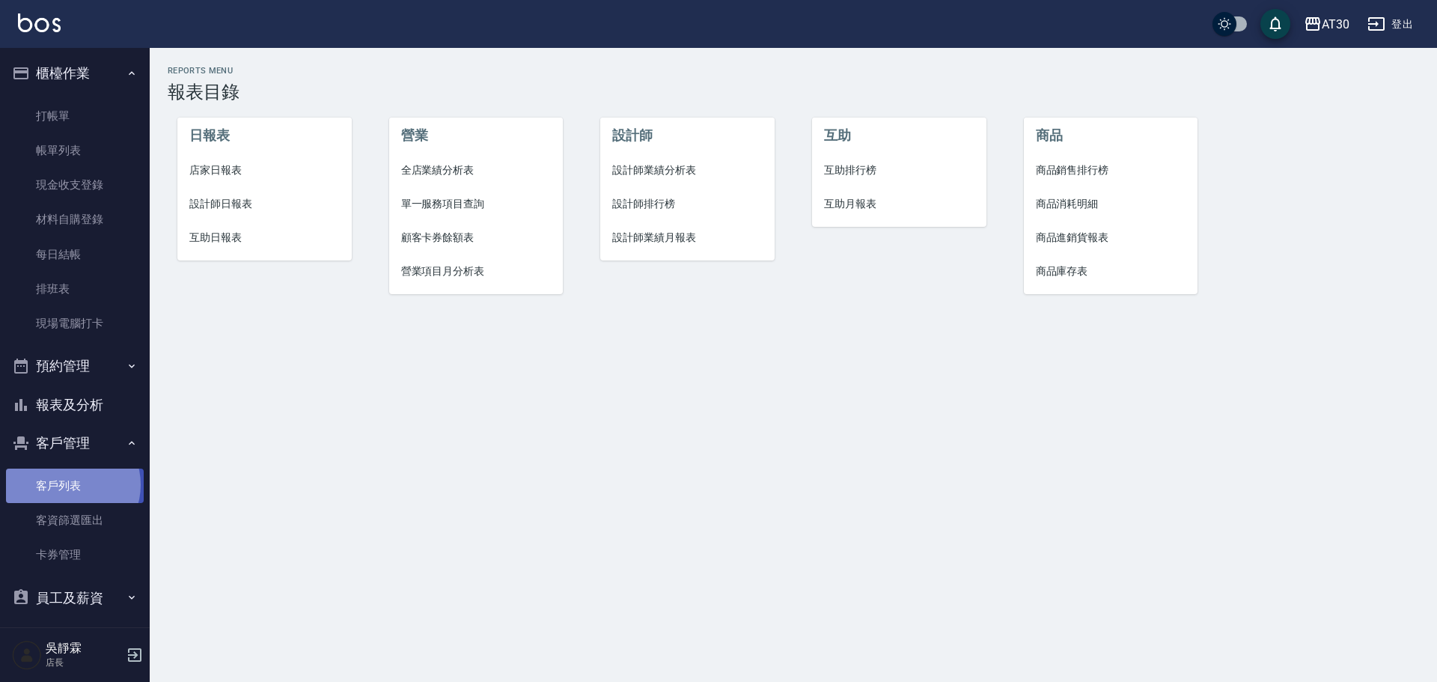
click at [72, 485] on link "客戶列表" at bounding box center [75, 486] width 138 height 34
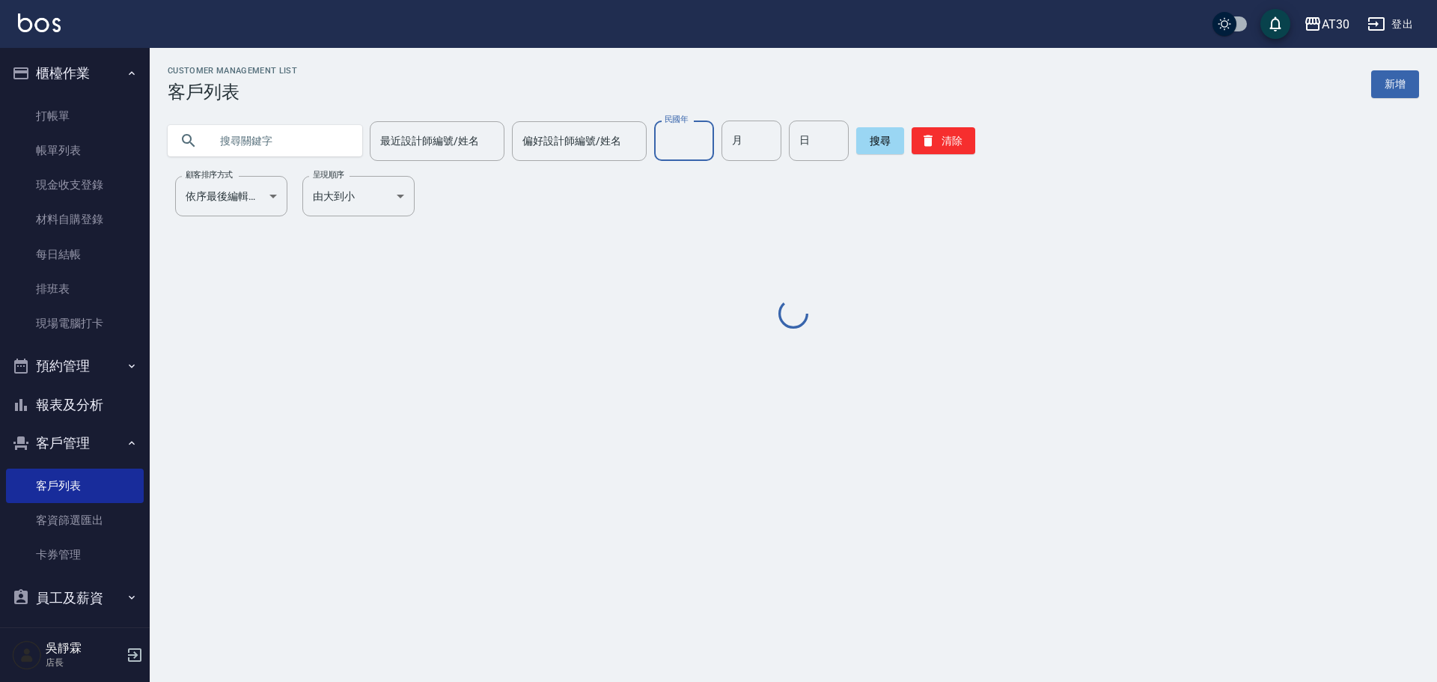
click at [676, 143] on input "民國年" at bounding box center [684, 141] width 60 height 40
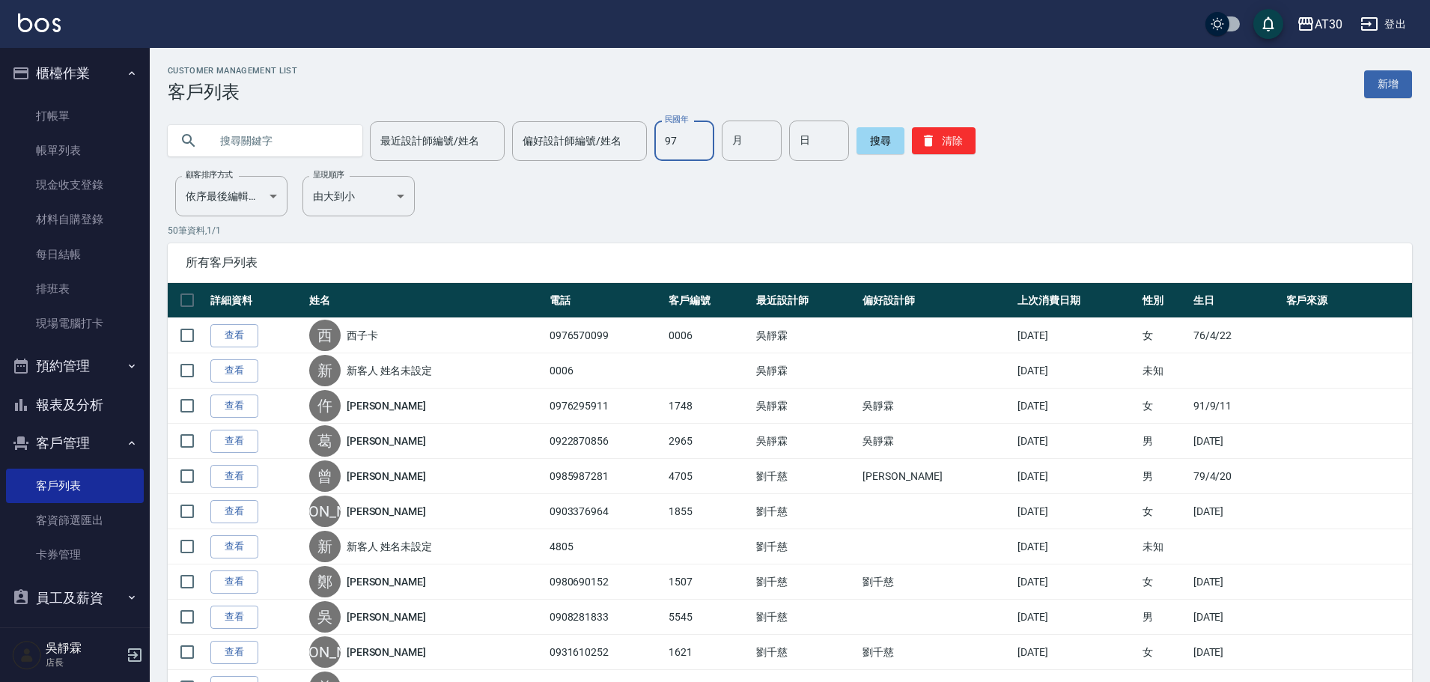
type input "97"
type input "04"
type input "08"
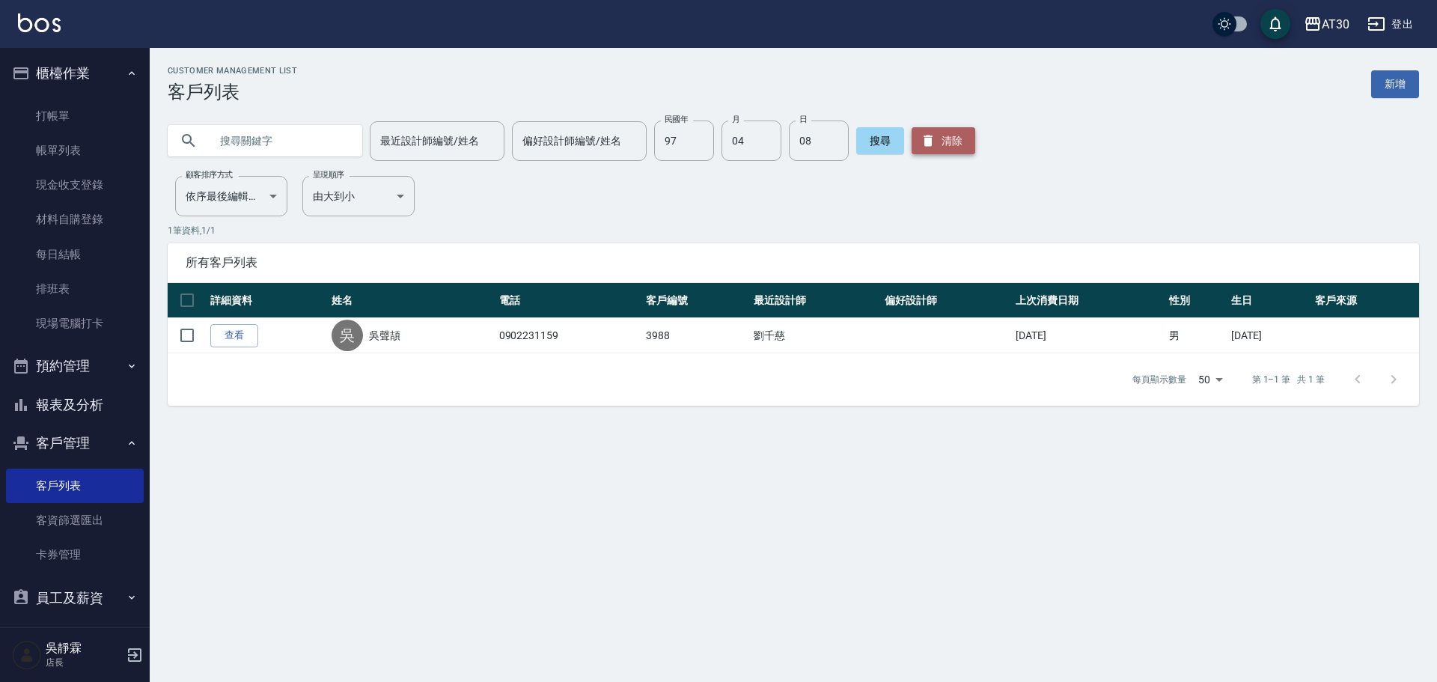
click at [934, 143] on button "清除" at bounding box center [944, 140] width 64 height 27
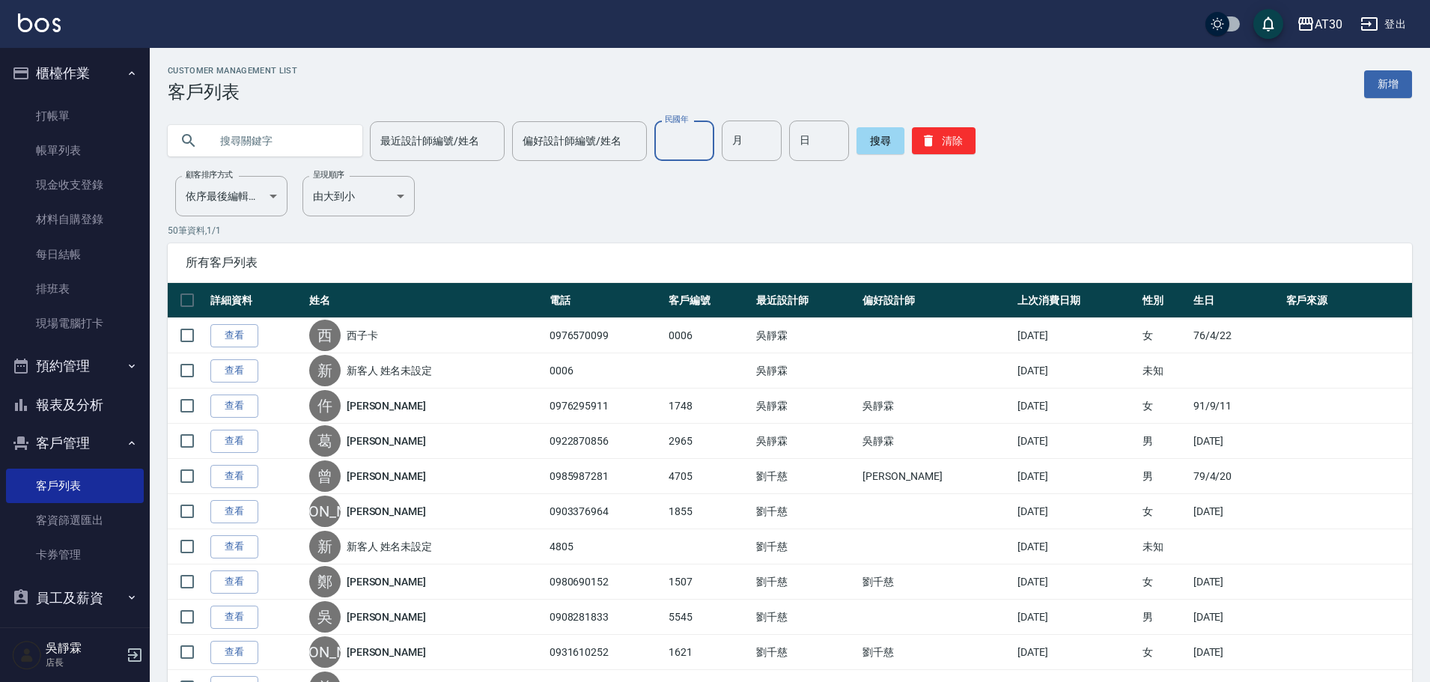
click at [675, 135] on input "民國年" at bounding box center [684, 141] width 60 height 40
type input "84"
type input "04"
type input "29"
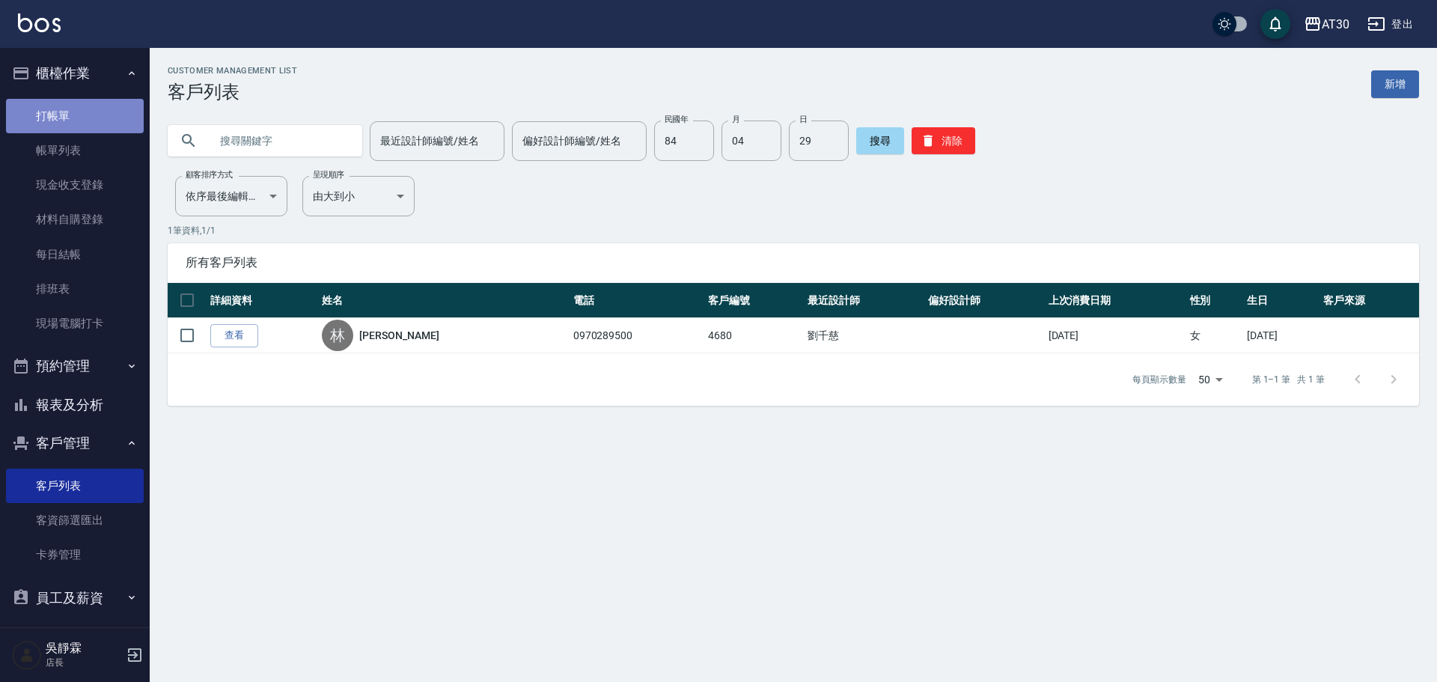
click at [78, 100] on link "打帳單" at bounding box center [75, 116] width 138 height 34
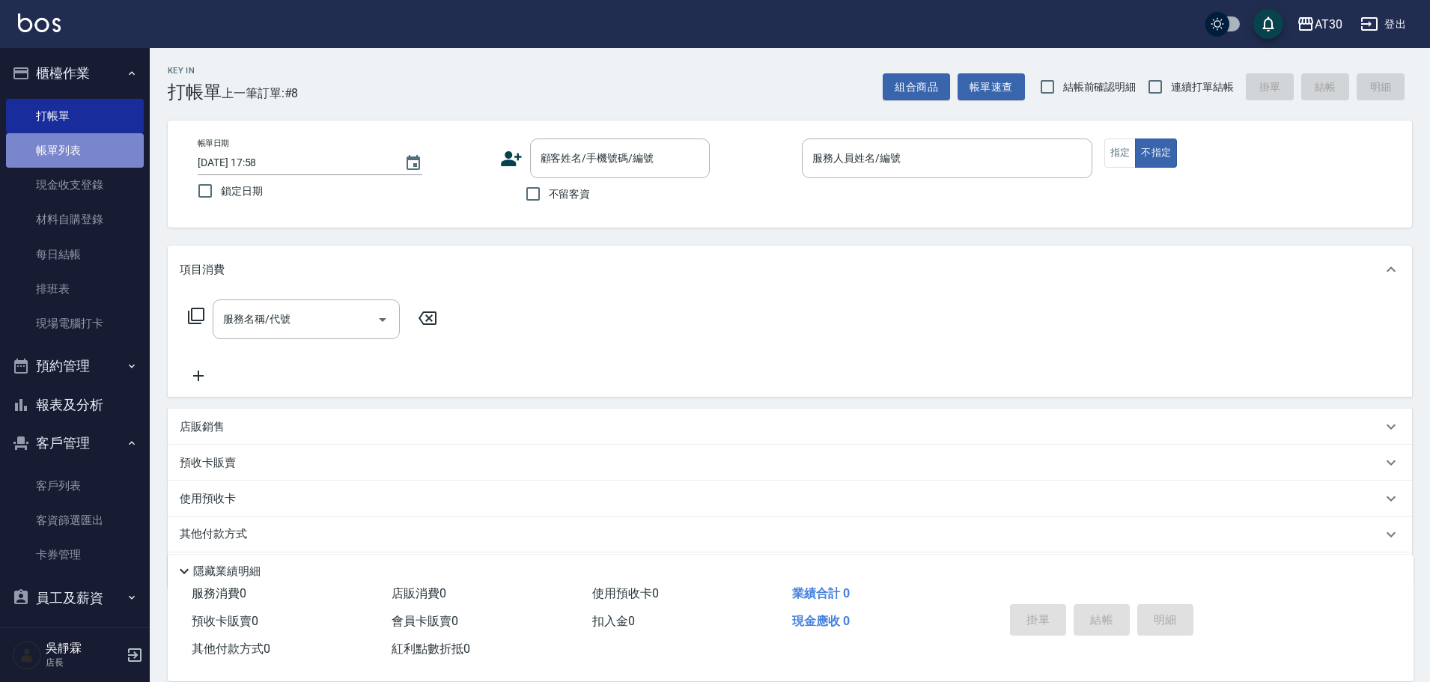
click at [104, 150] on link "帳單列表" at bounding box center [75, 150] width 138 height 34
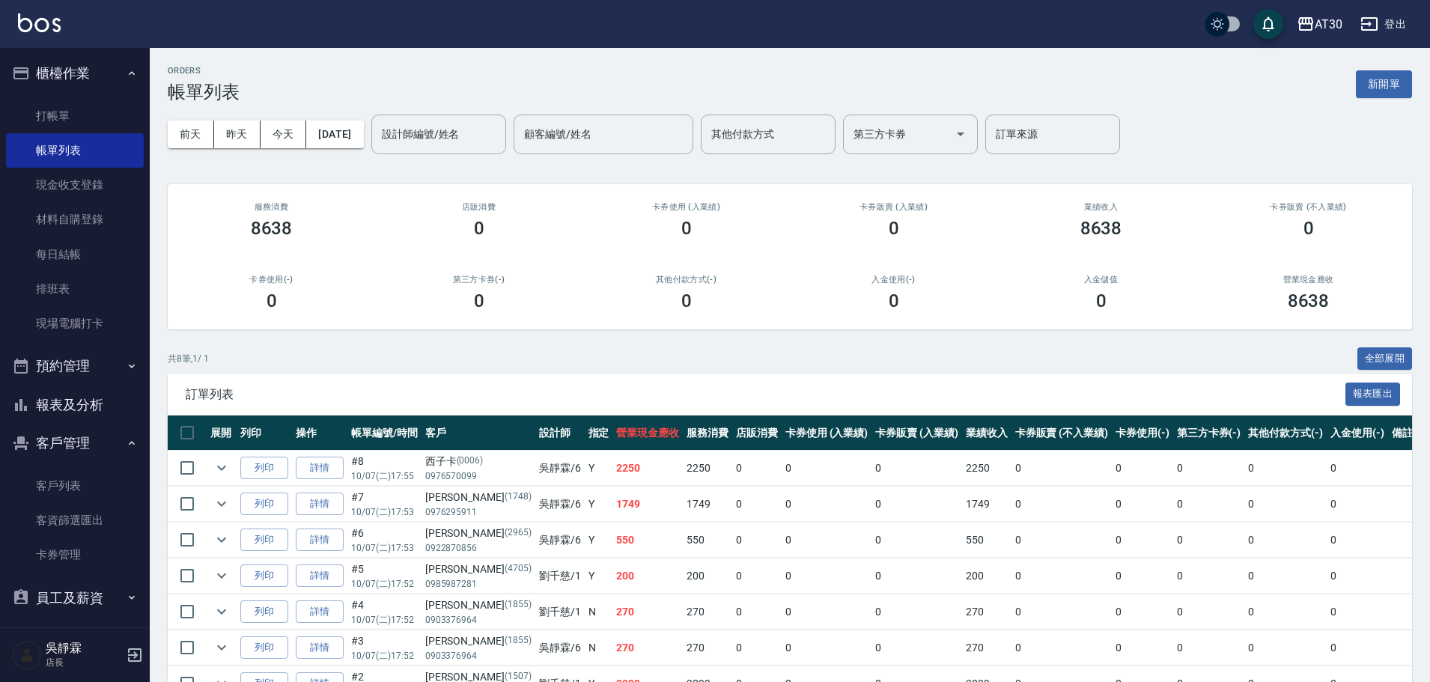
click at [105, 481] on link "客戶列表" at bounding box center [75, 486] width 138 height 34
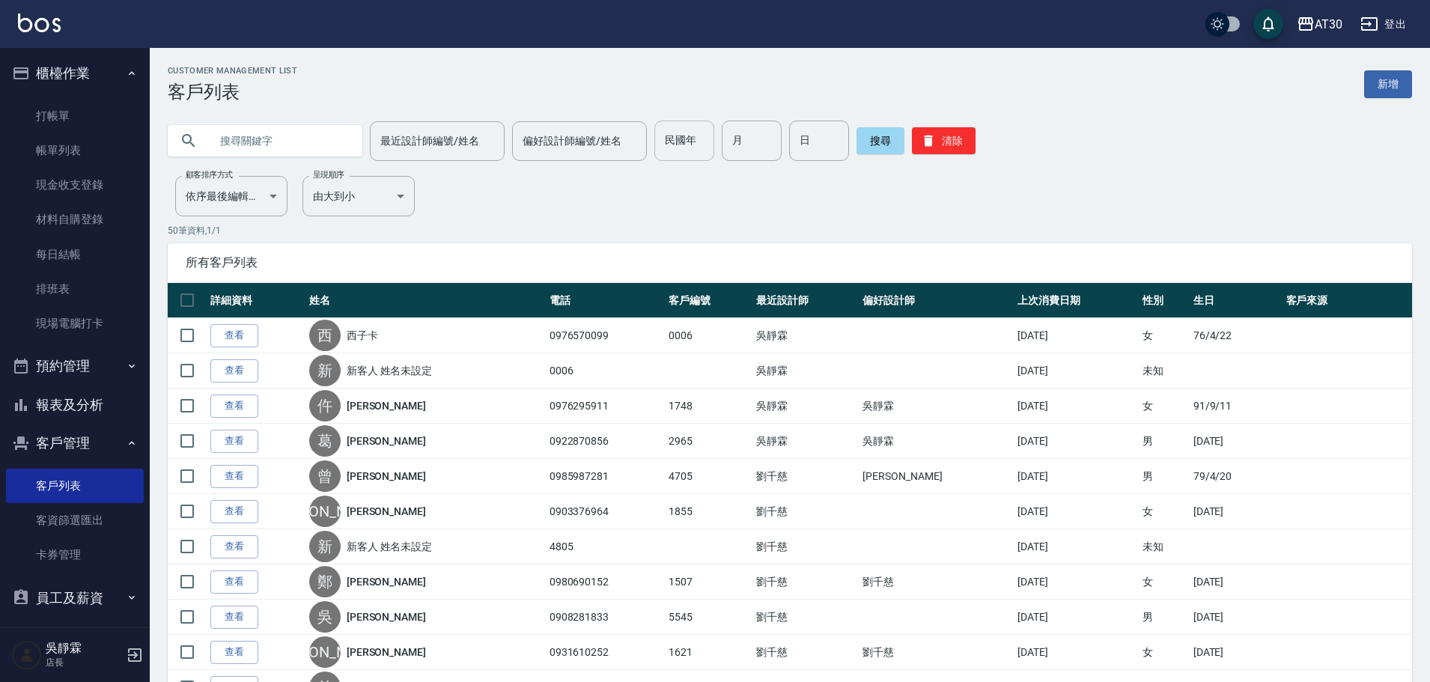
drag, startPoint x: 693, startPoint y: 144, endPoint x: 707, endPoint y: 132, distance: 18.6
click at [702, 138] on input "民國年" at bounding box center [684, 141] width 60 height 40
type input "97"
type input "04"
type input "08"
